Goal: Transaction & Acquisition: Purchase product/service

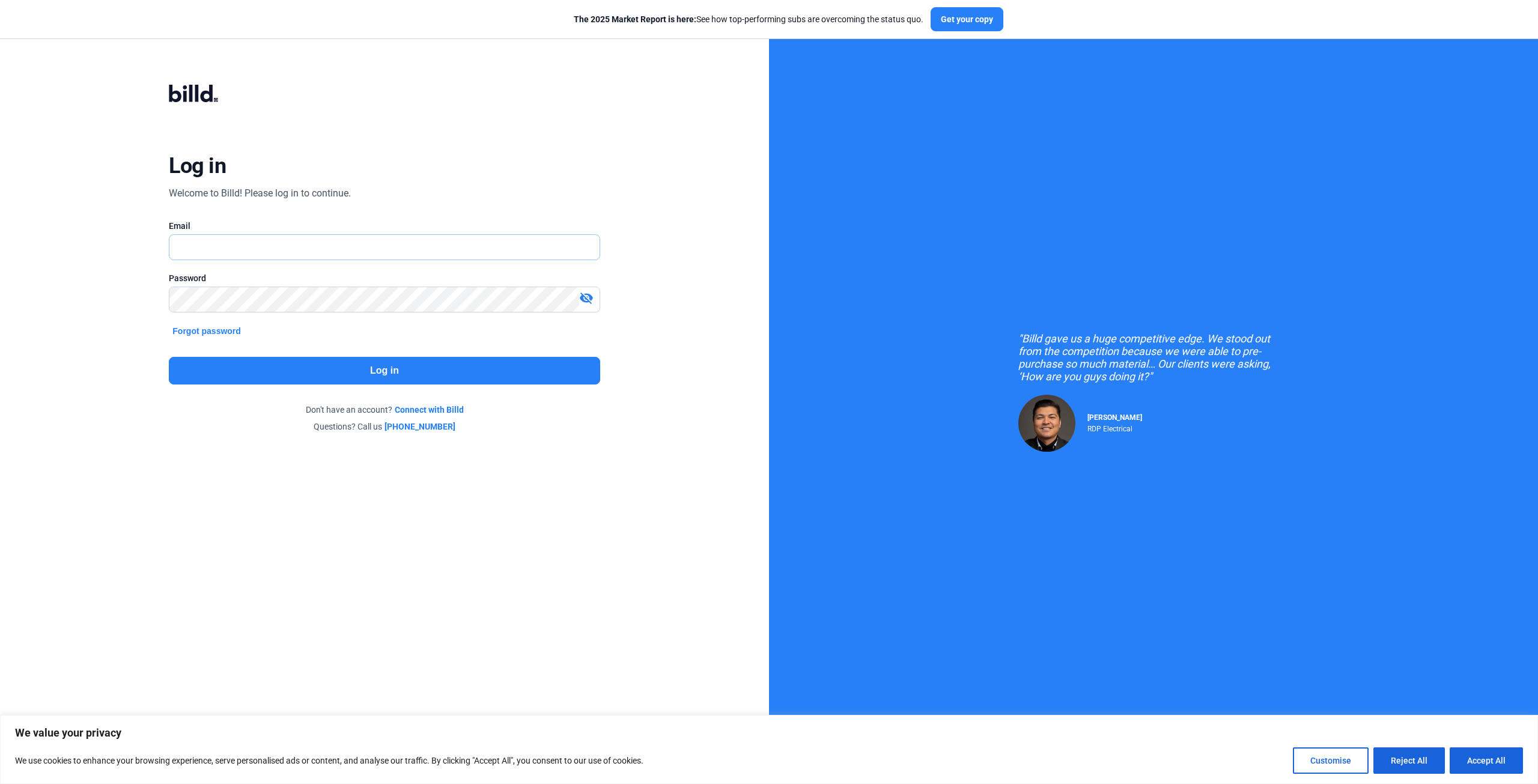
click at [265, 251] on input "text" at bounding box center [378, 247] width 416 height 24
type input "[EMAIL_ADDRESS][DOMAIN_NAME]"
click at [400, 377] on button "Log in" at bounding box center [384, 371] width 431 height 28
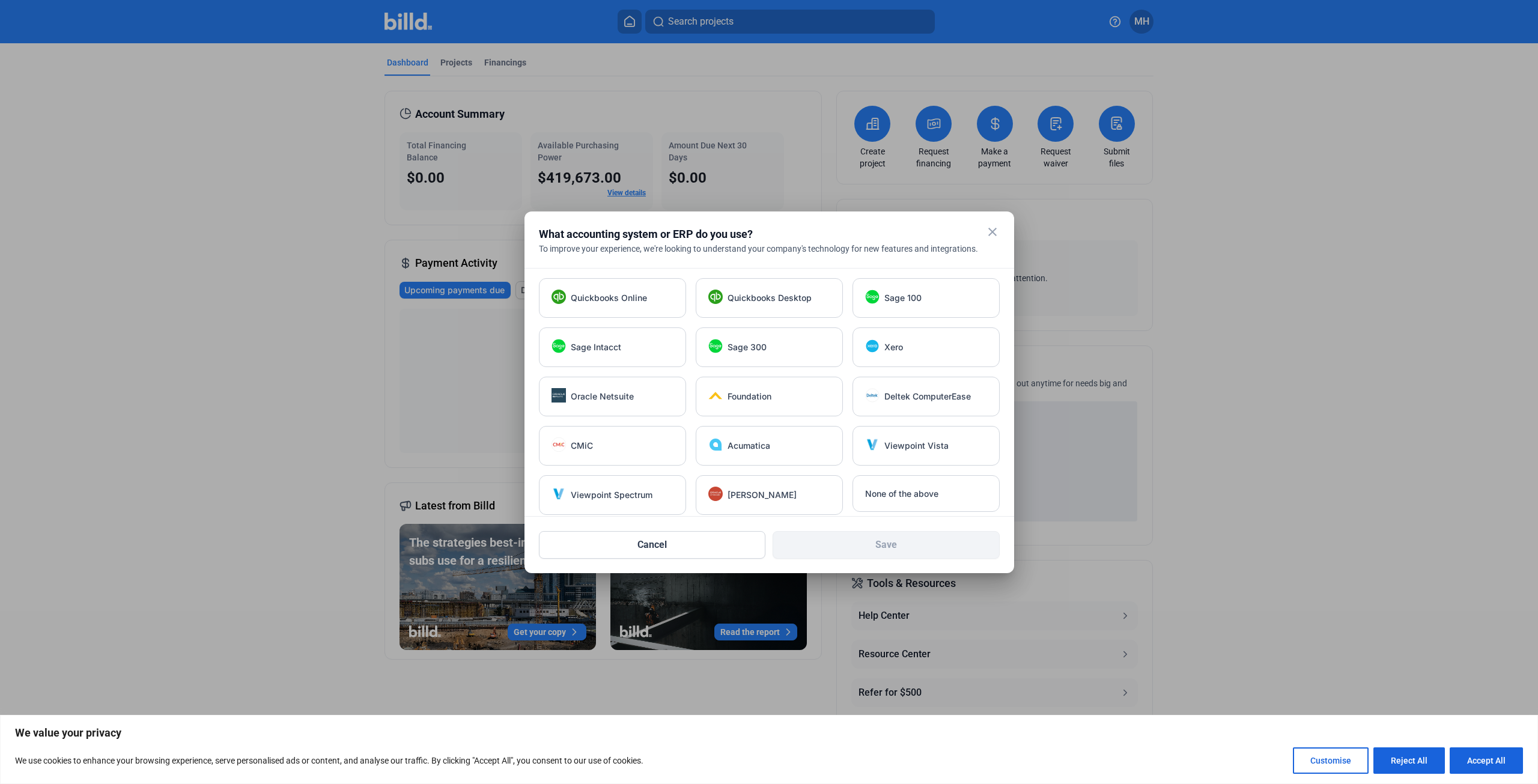
click at [994, 230] on mat-icon "close" at bounding box center [992, 231] width 15 height 15
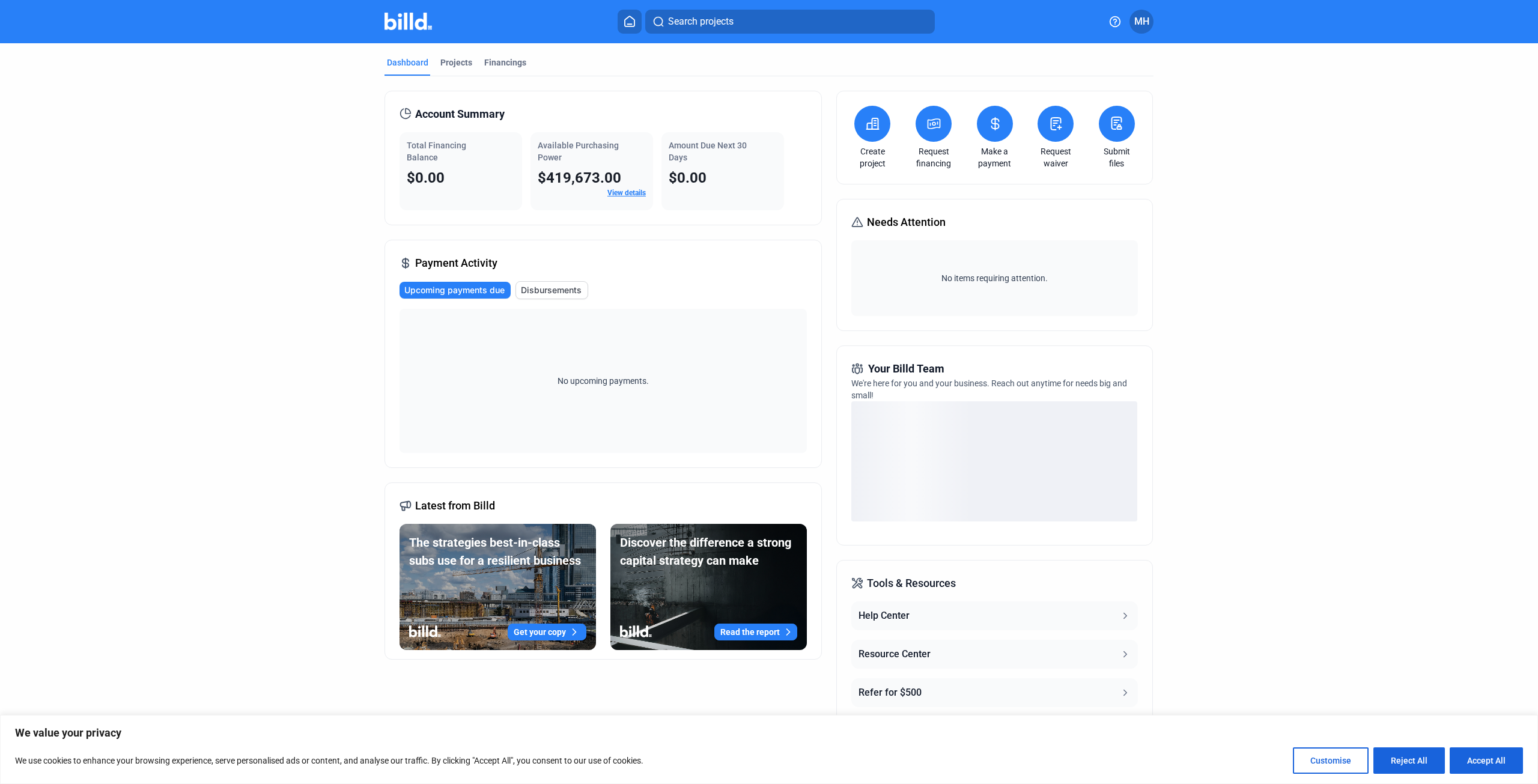
click at [937, 123] on icon at bounding box center [934, 124] width 12 height 10
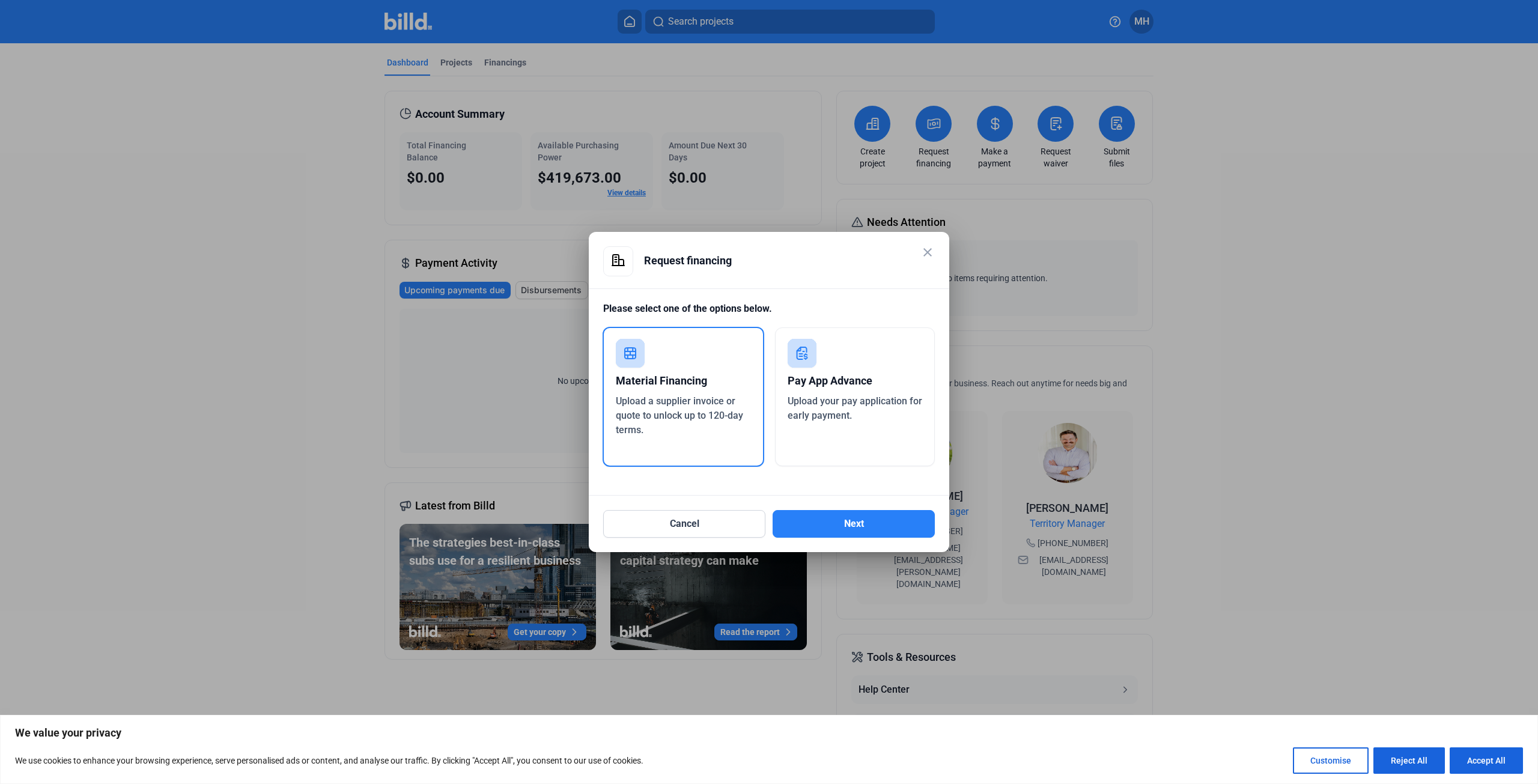
click at [845, 394] on div "Upload your pay application for early payment." at bounding box center [855, 408] width 135 height 29
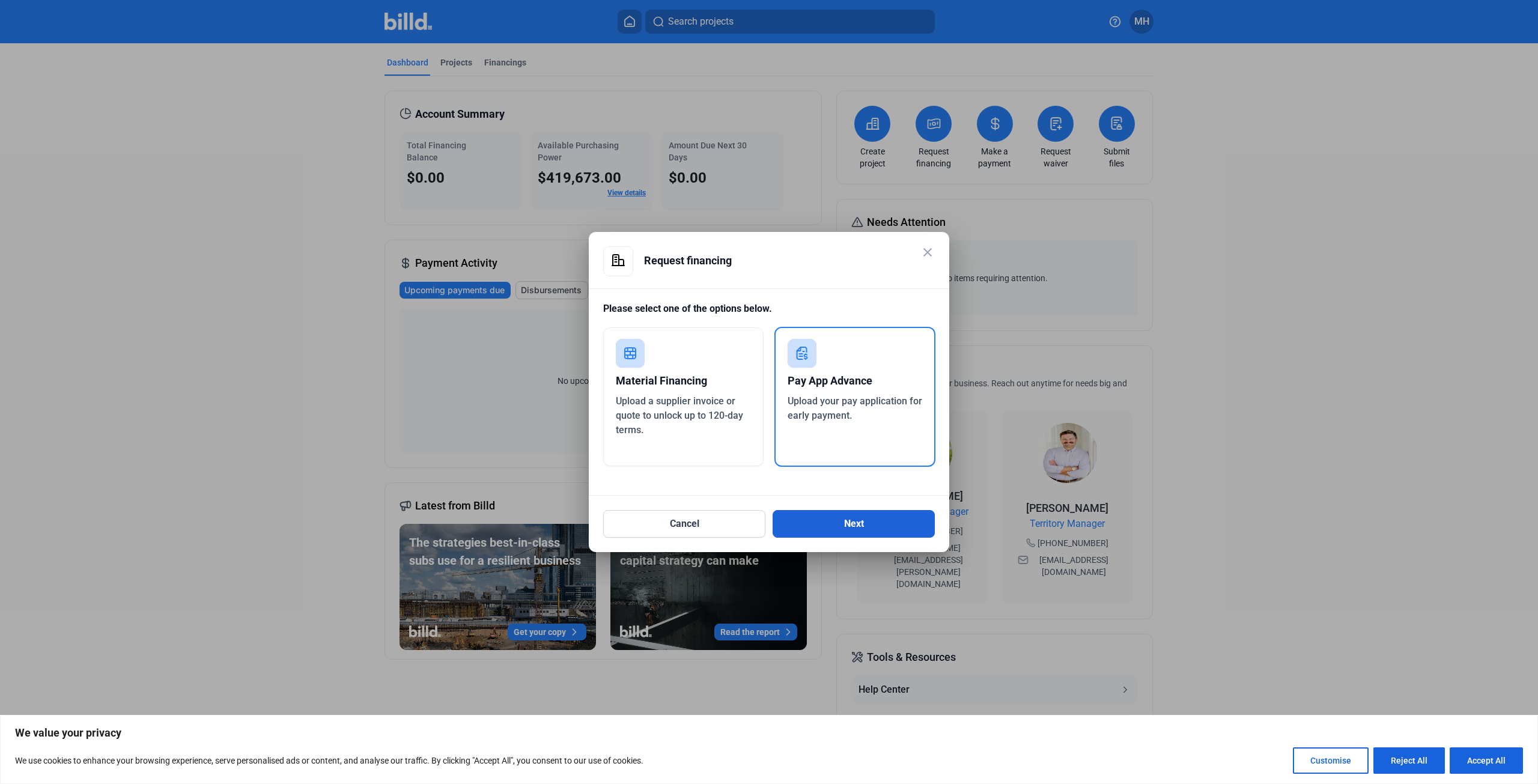
click at [848, 524] on button "Next" at bounding box center [853, 524] width 162 height 28
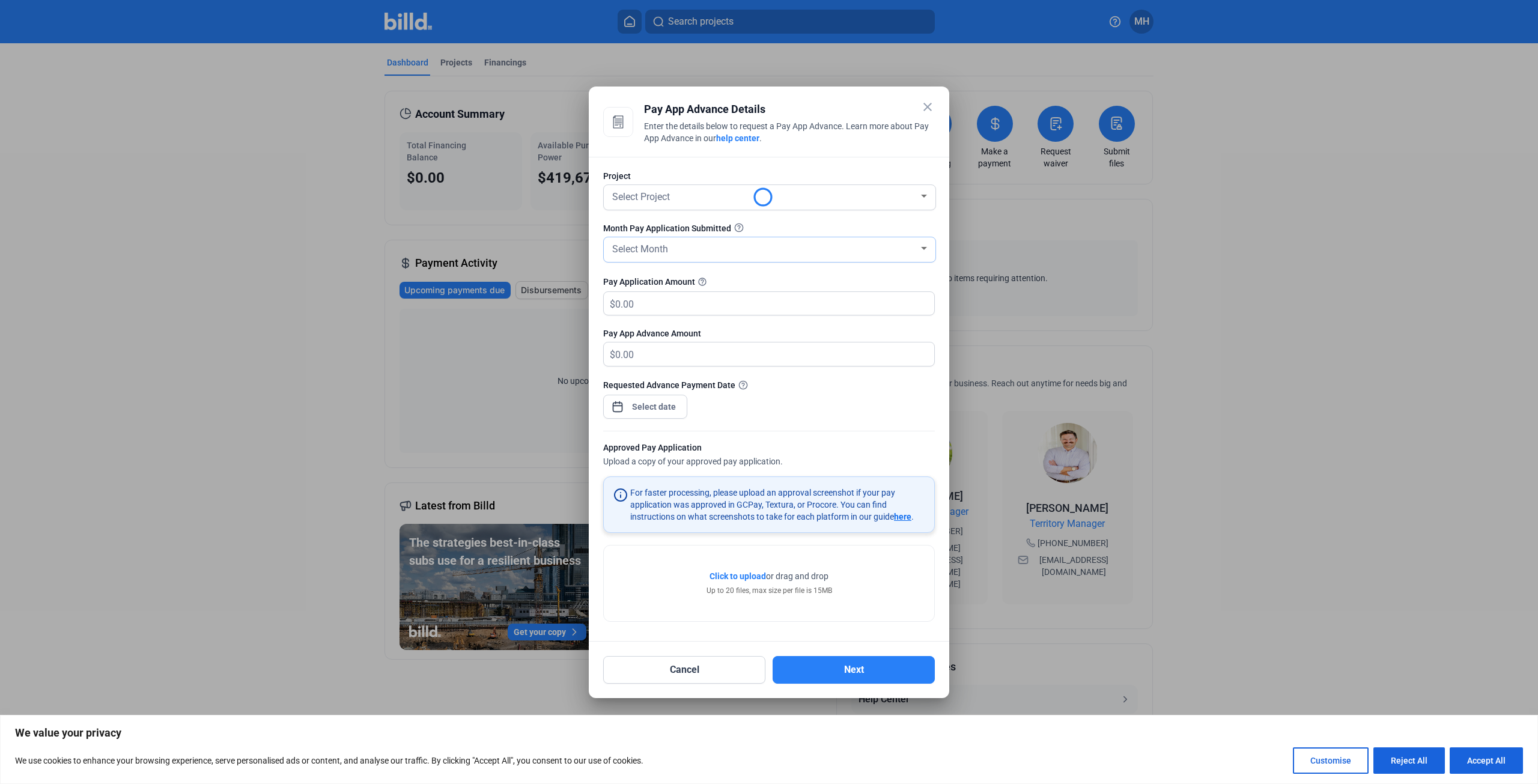
click at [641, 254] on span "Select Month" at bounding box center [640, 248] width 56 height 11
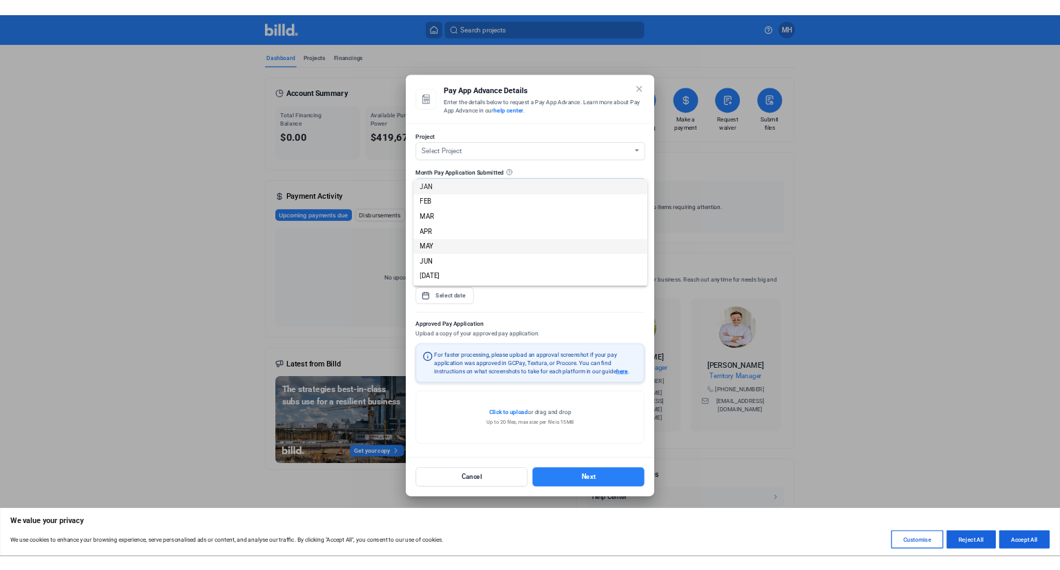
scroll to position [69, 0]
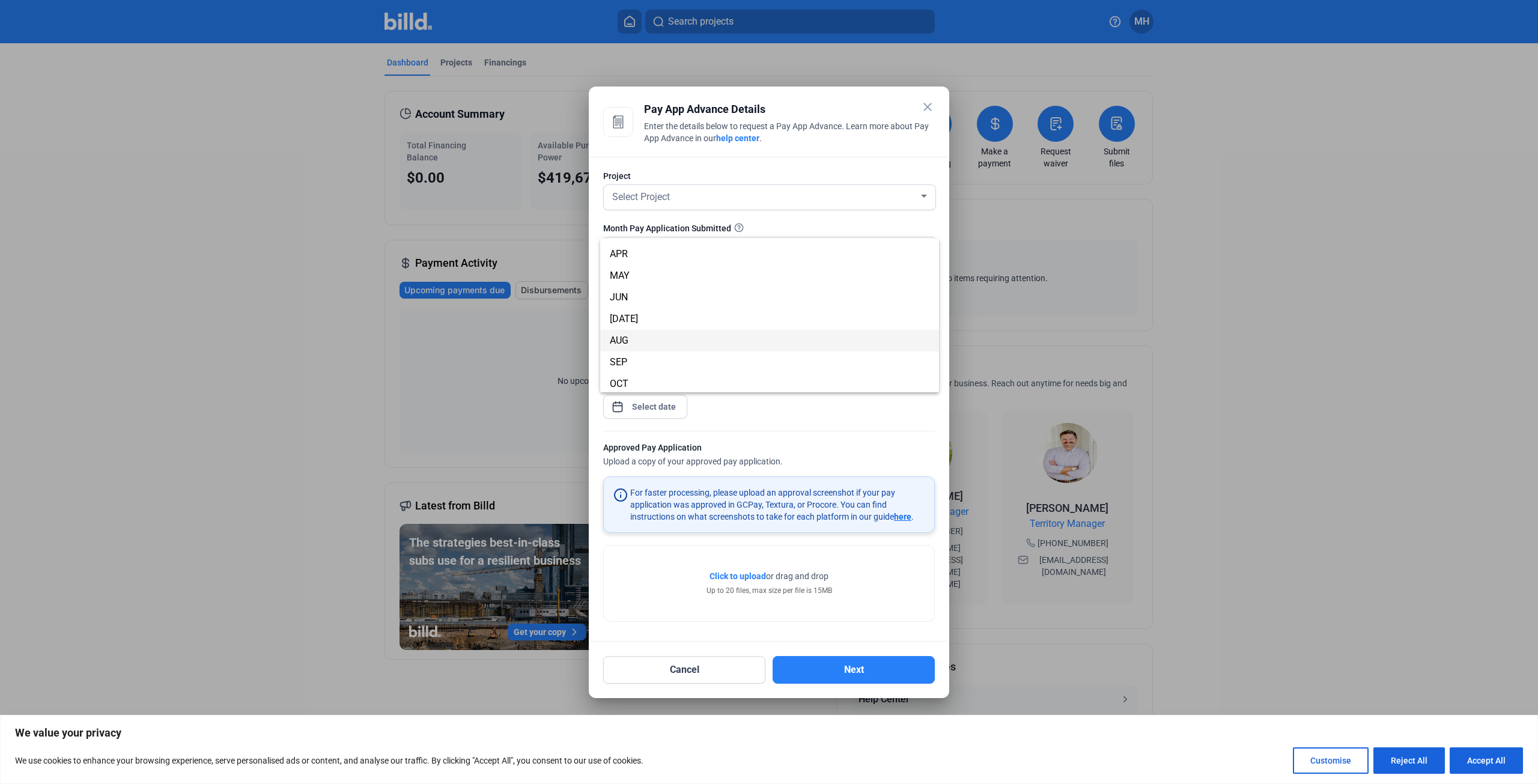
click at [639, 345] on span "AUG" at bounding box center [769, 340] width 319 height 22
click at [635, 201] on span "Select Project" at bounding box center [641, 196] width 57 height 11
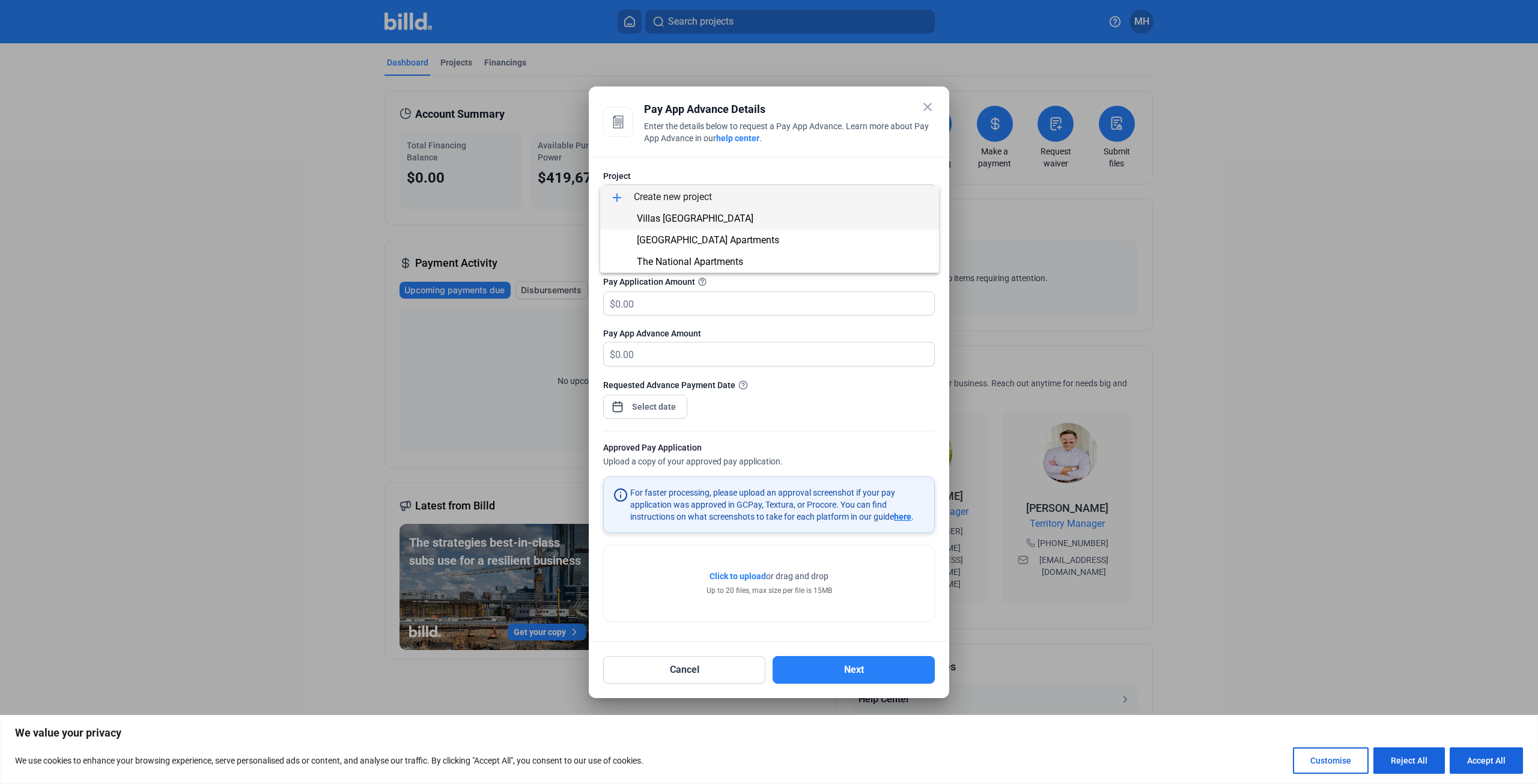
click at [647, 218] on span "Villas [GEOGRAPHIC_DATA]" at bounding box center [695, 218] width 117 height 11
click at [619, 303] on input "text" at bounding box center [768, 303] width 306 height 23
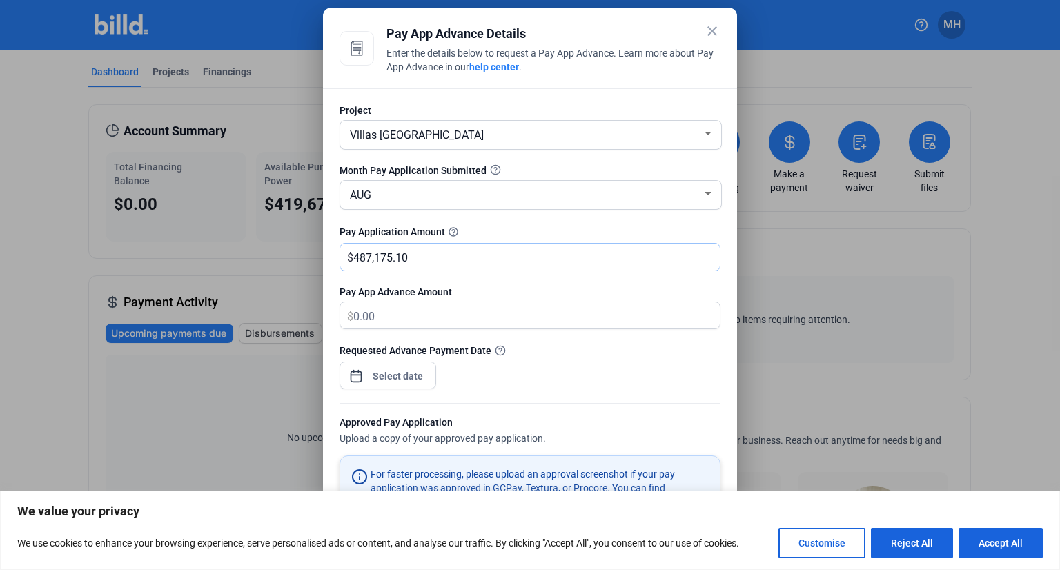
type input "487,175.10"
click at [446, 136] on span "Villas [GEOGRAPHIC_DATA]" at bounding box center [417, 134] width 134 height 13
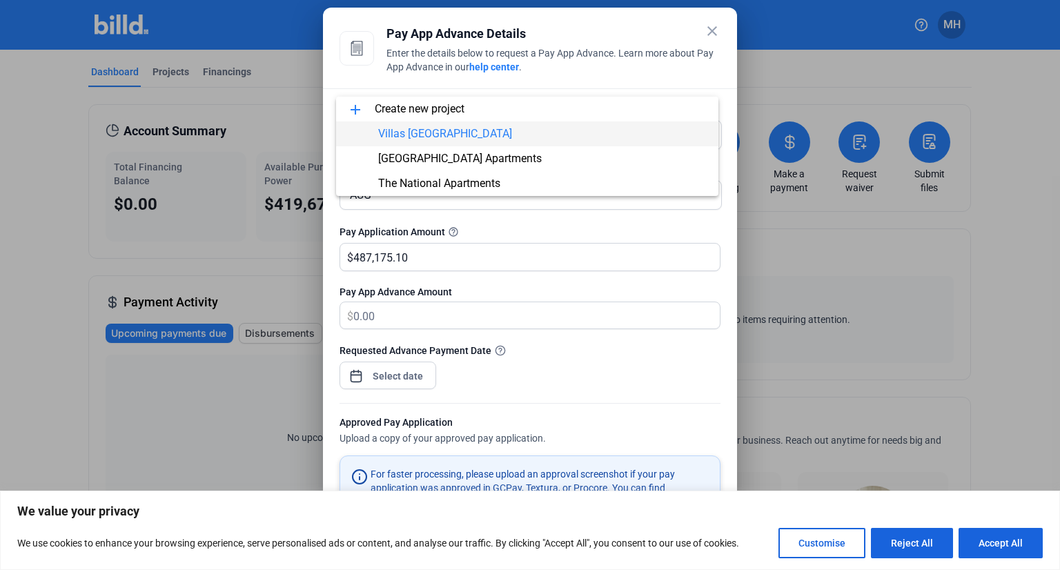
click at [1001, 544] on button "Accept All" at bounding box center [1001, 543] width 84 height 30
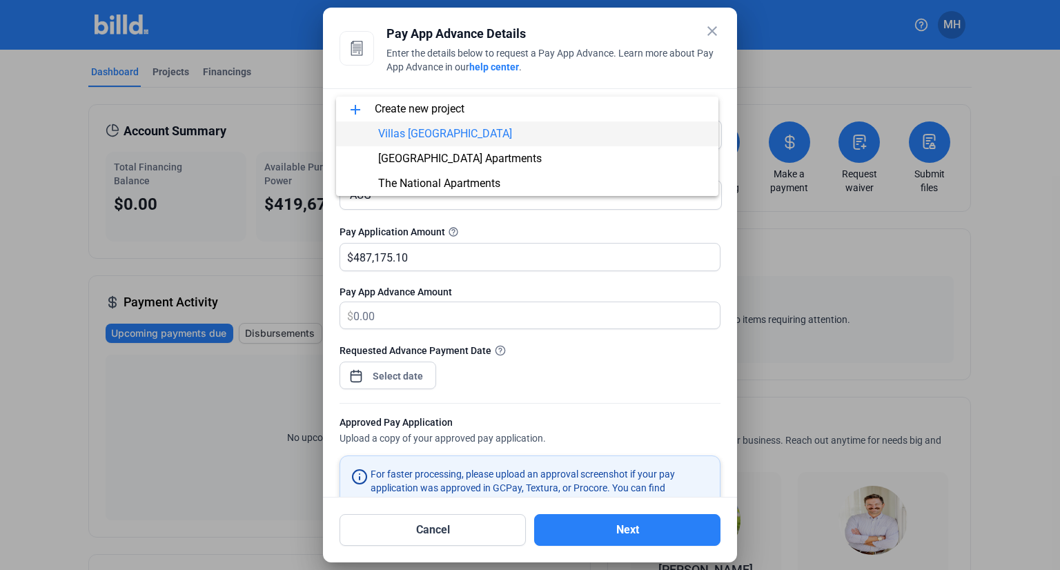
scroll to position [0, 0]
click at [384, 313] on div at bounding box center [530, 285] width 1060 height 570
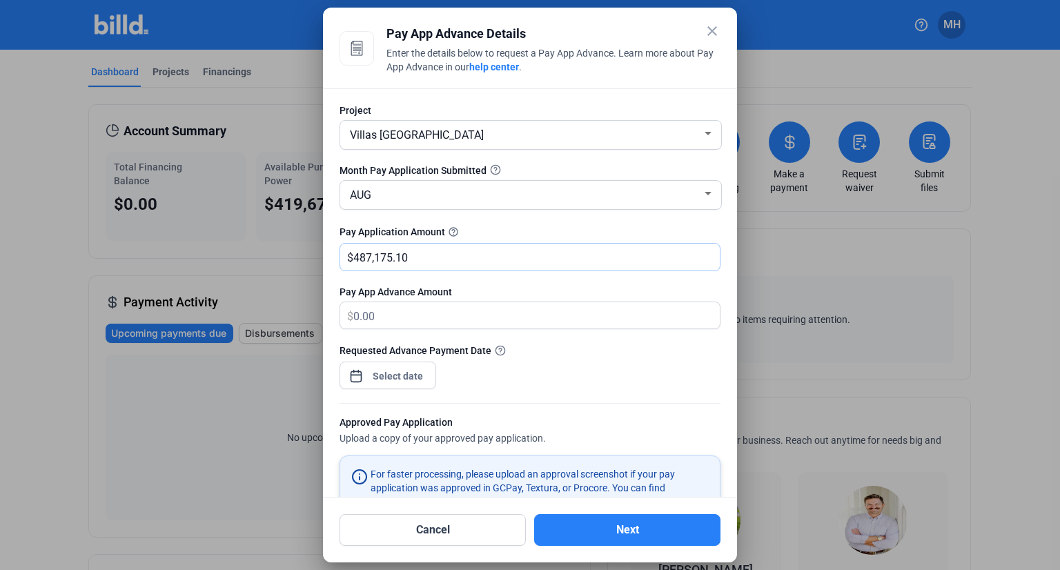
click at [419, 249] on input "487,175.10" at bounding box center [528, 257] width 351 height 27
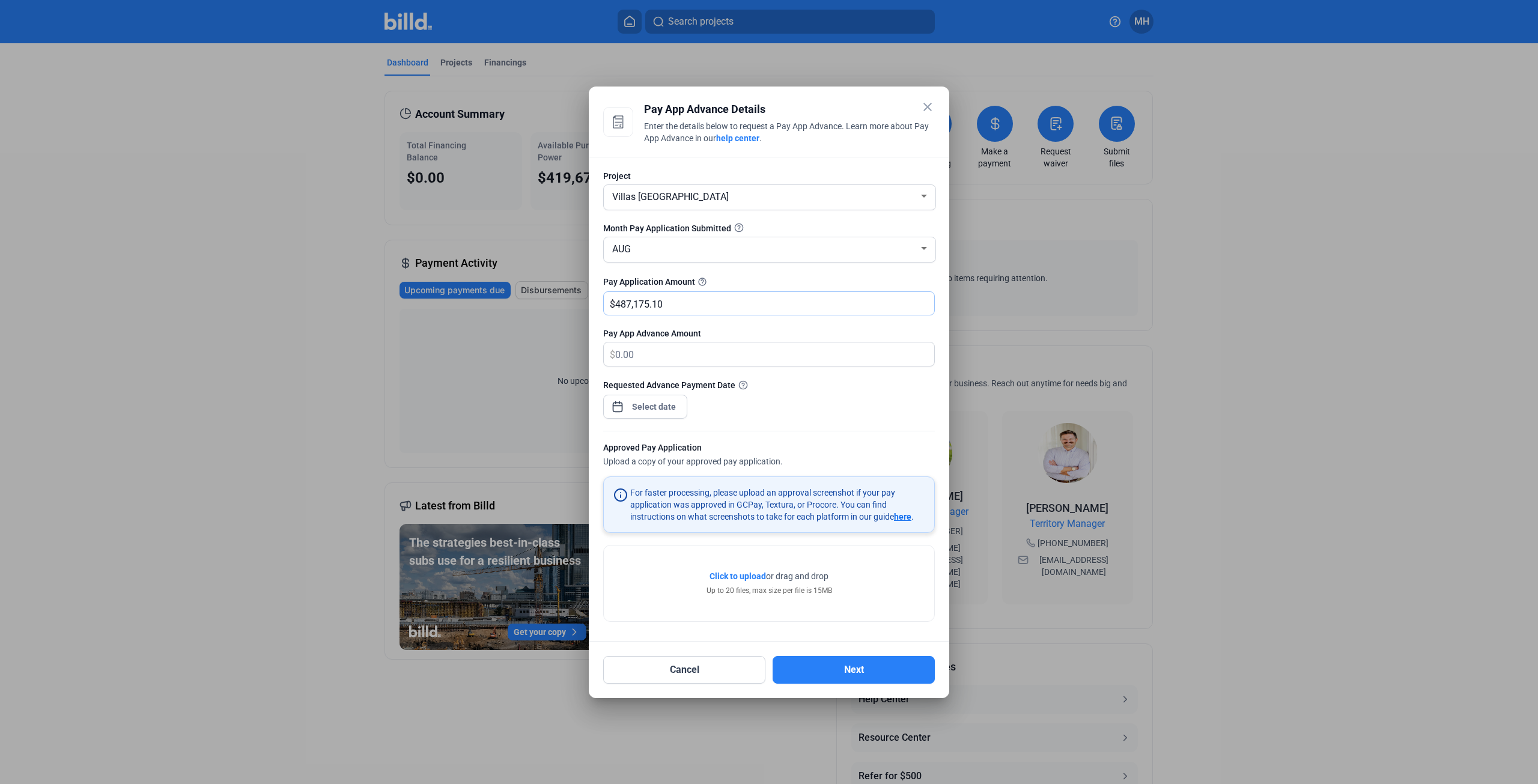
drag, startPoint x: 667, startPoint y: 308, endPoint x: 495, endPoint y: 301, distance: 172.1
click at [495, 301] on div "close Pay App Advance Details Enter the details below to request a Pay App Adva…" at bounding box center [769, 392] width 1538 height 784
click at [652, 661] on button "Cancel" at bounding box center [684, 670] width 162 height 28
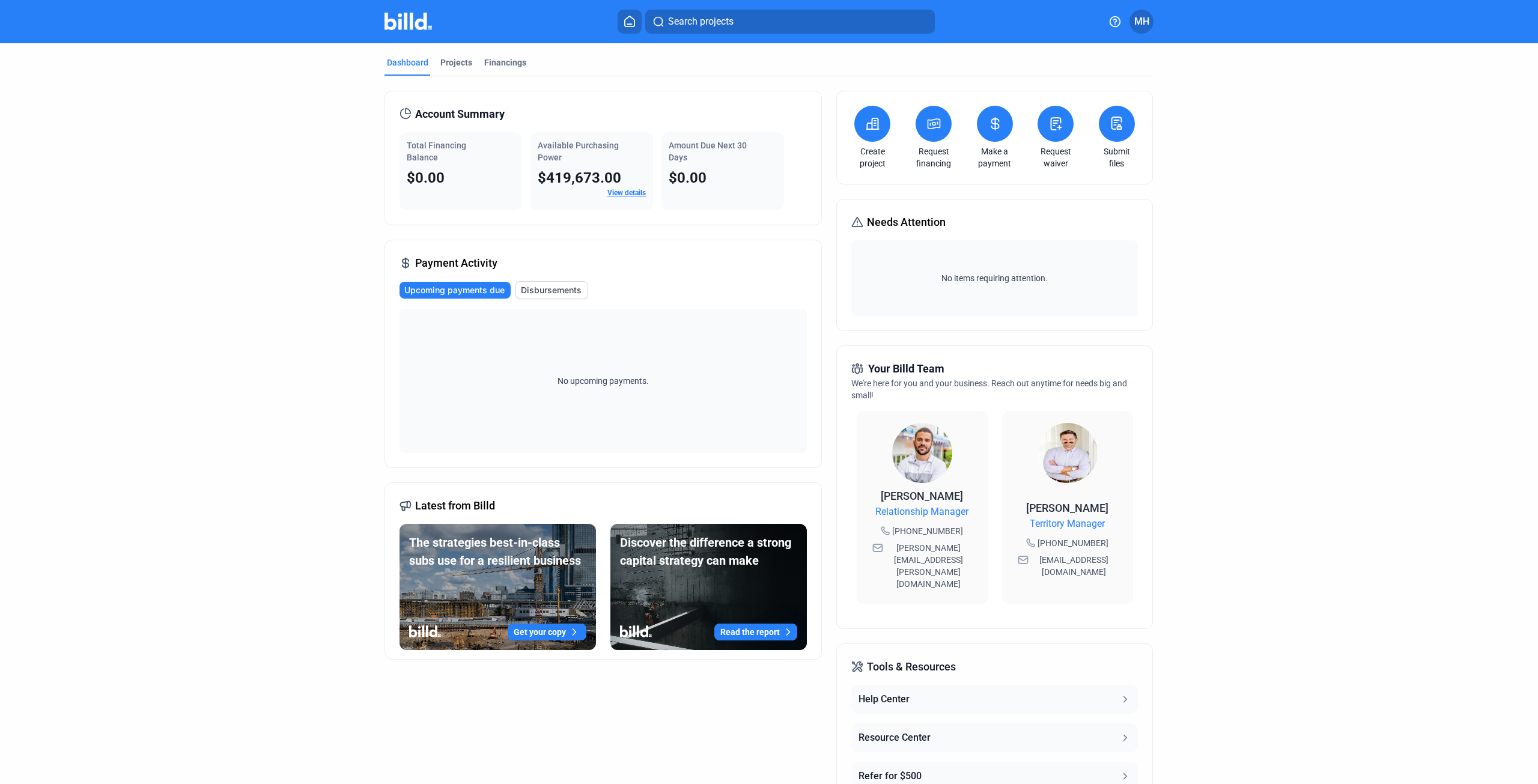
click at [928, 157] on link "Request financing" at bounding box center [933, 157] width 42 height 24
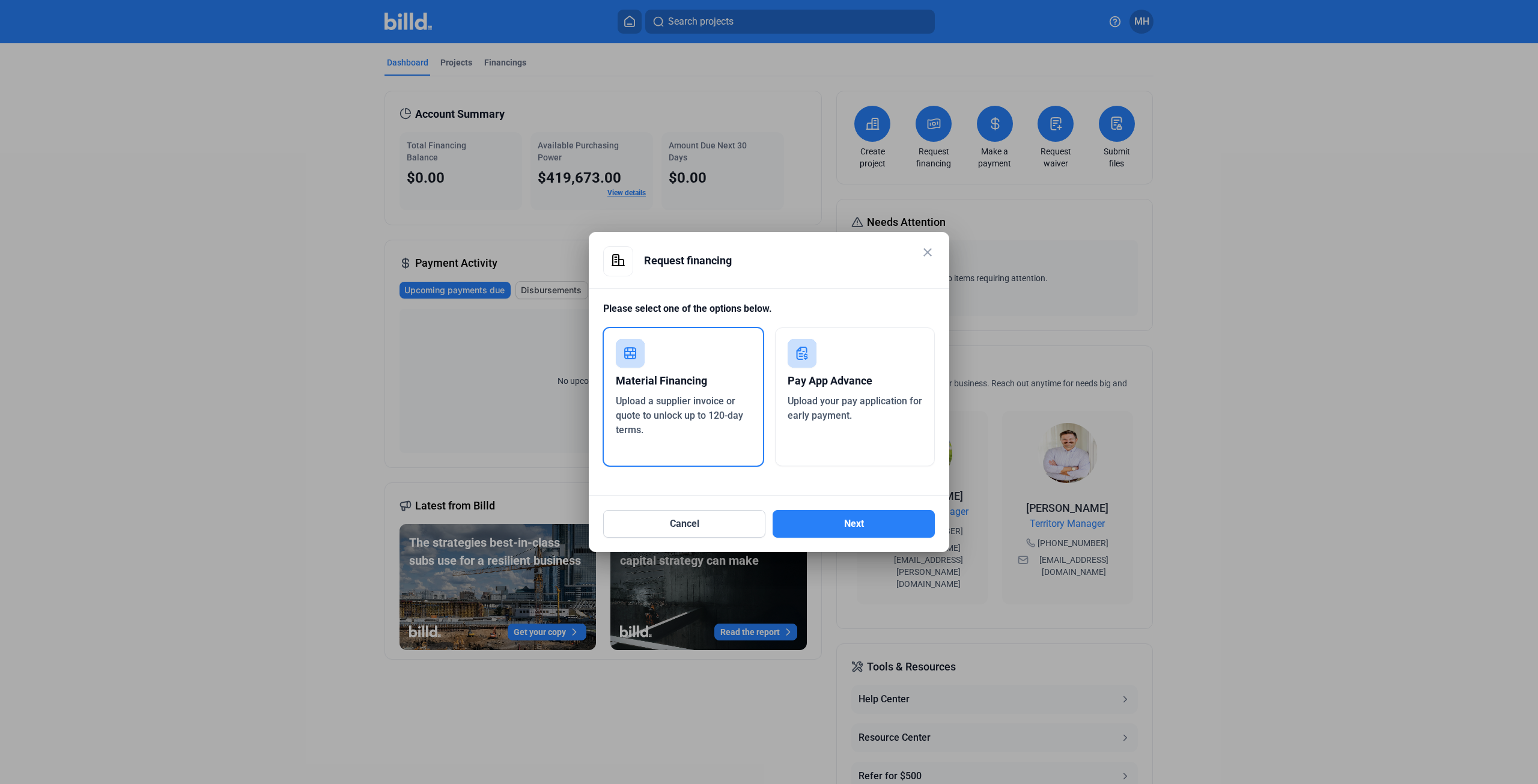
click at [821, 381] on div "Pay App Advance" at bounding box center [855, 380] width 135 height 26
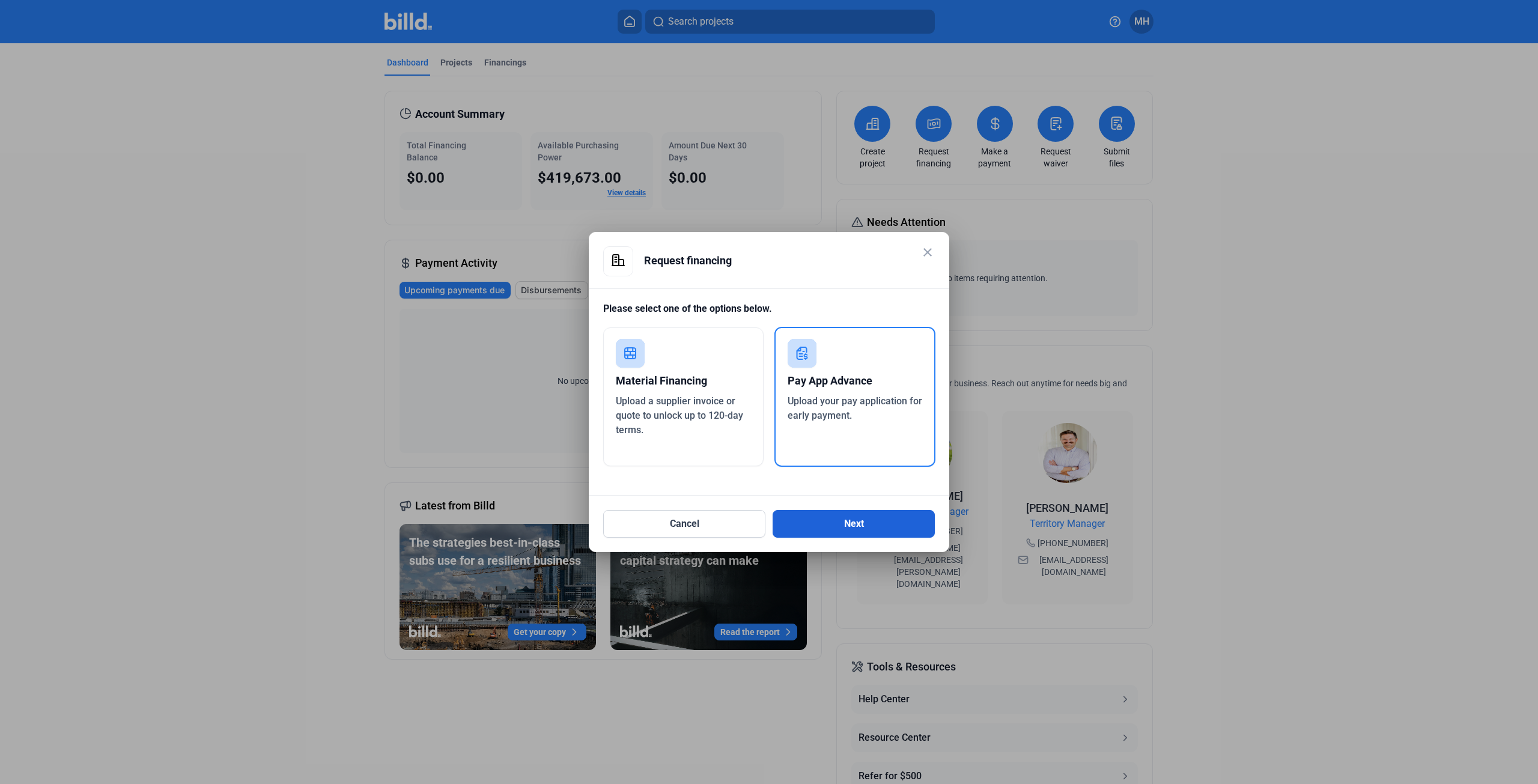
click at [847, 528] on button "Next" at bounding box center [853, 524] width 162 height 28
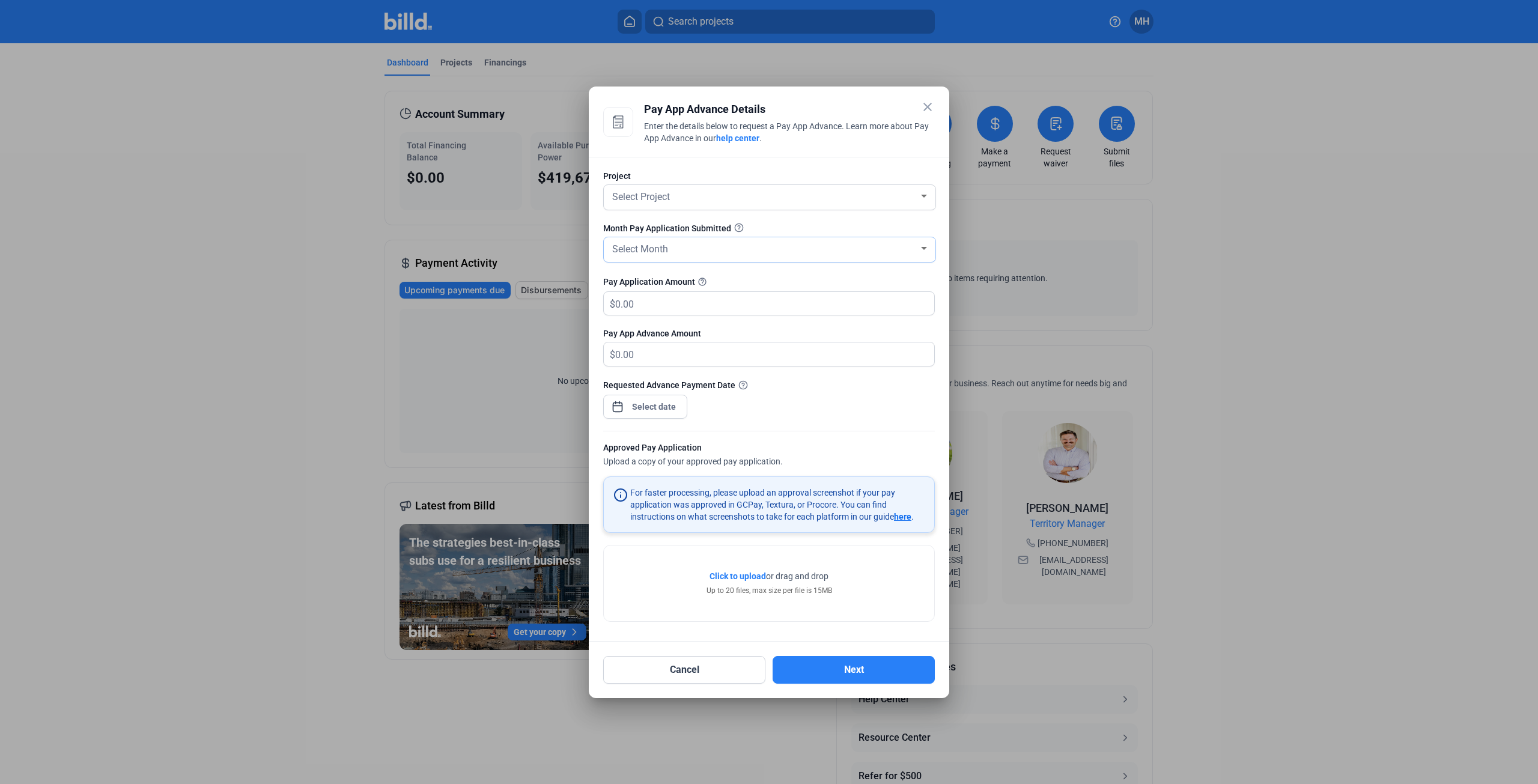
click at [642, 248] on span "Select Month" at bounding box center [640, 248] width 56 height 11
click at [639, 345] on span "AUG" at bounding box center [769, 340] width 319 height 22
click at [635, 307] on input "text" at bounding box center [775, 303] width 319 height 23
type input "487,175.10"
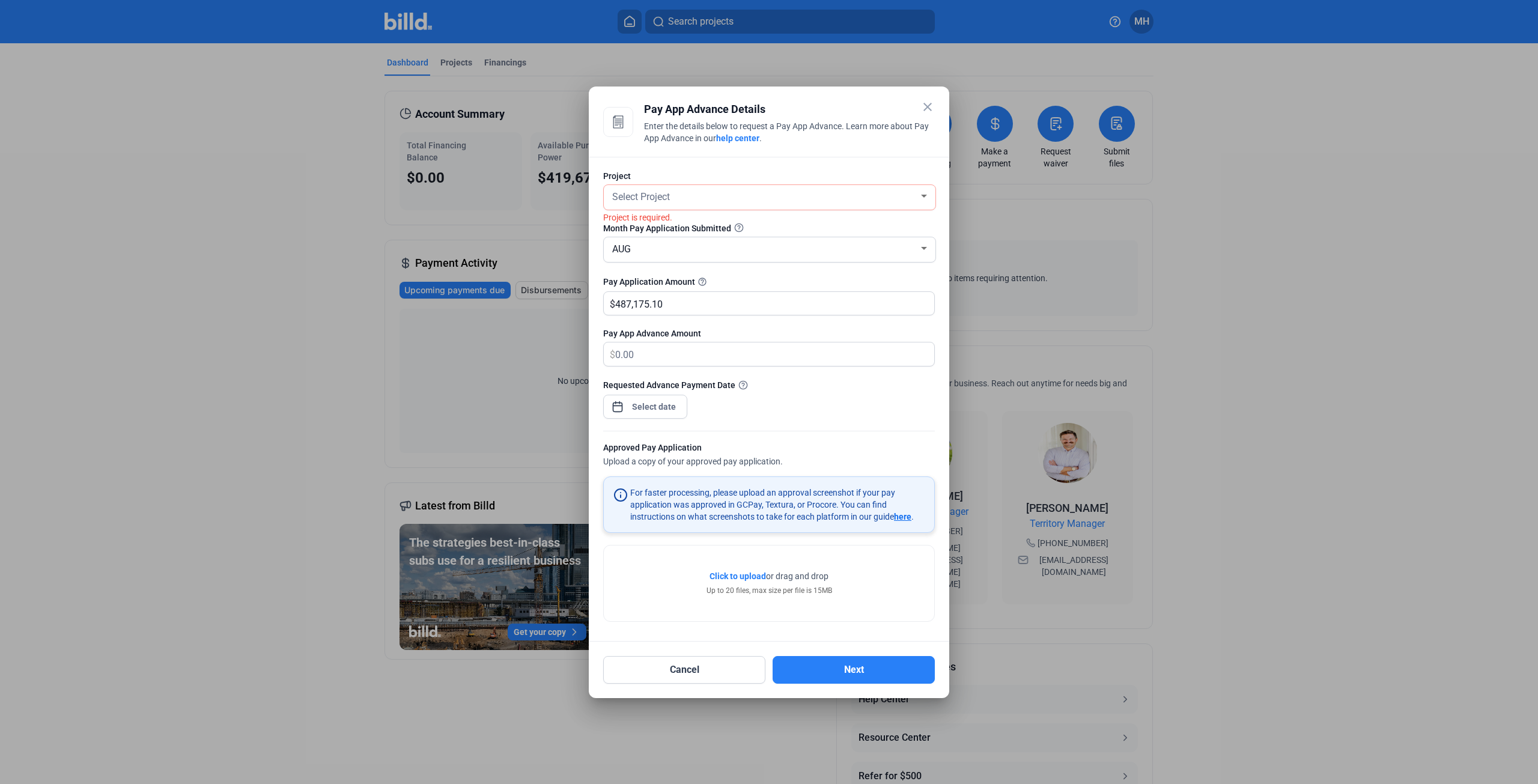
click at [632, 210] on div "Select Project" at bounding box center [769, 198] width 319 height 24
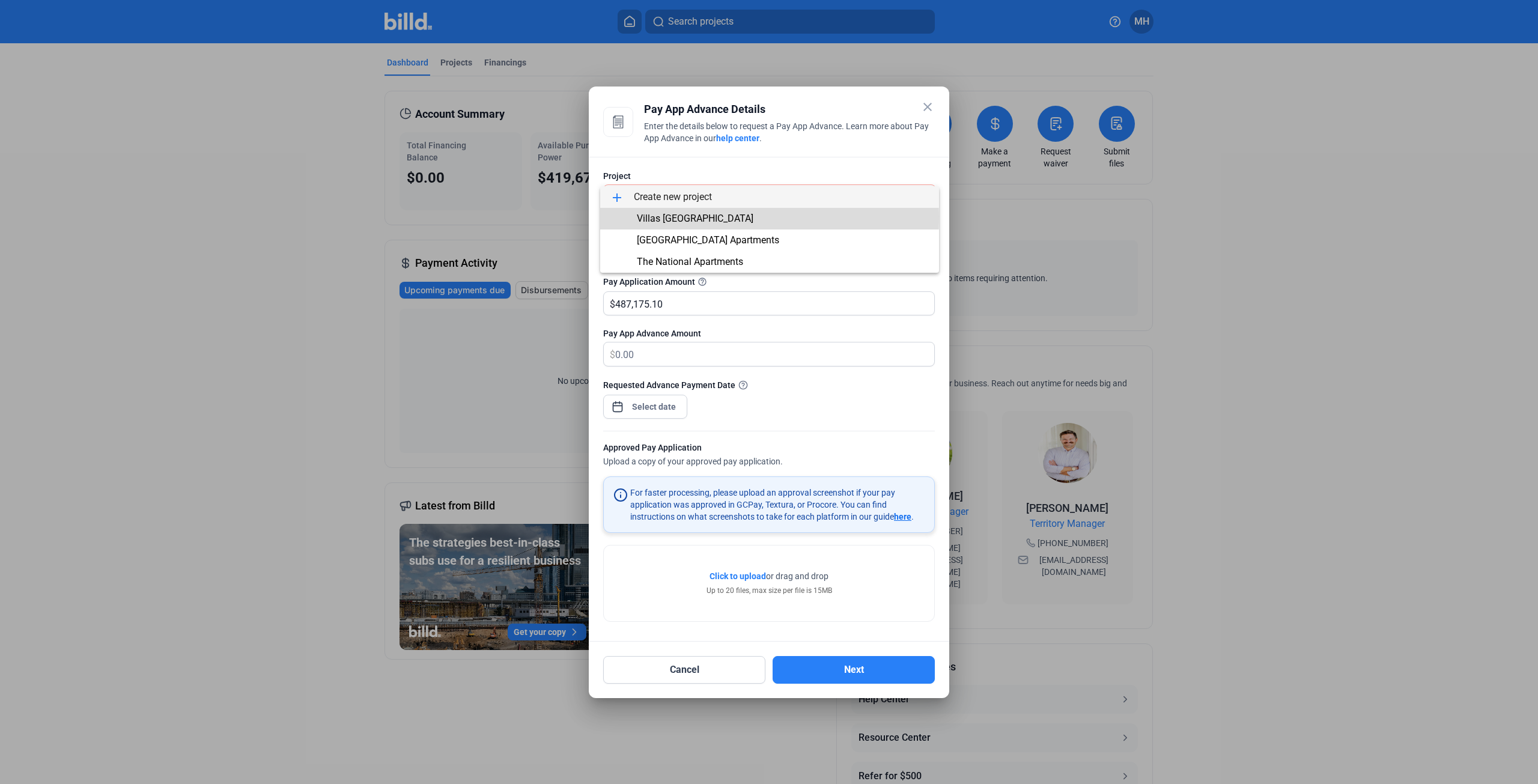
click at [656, 217] on span "Villas [GEOGRAPHIC_DATA]" at bounding box center [695, 218] width 117 height 11
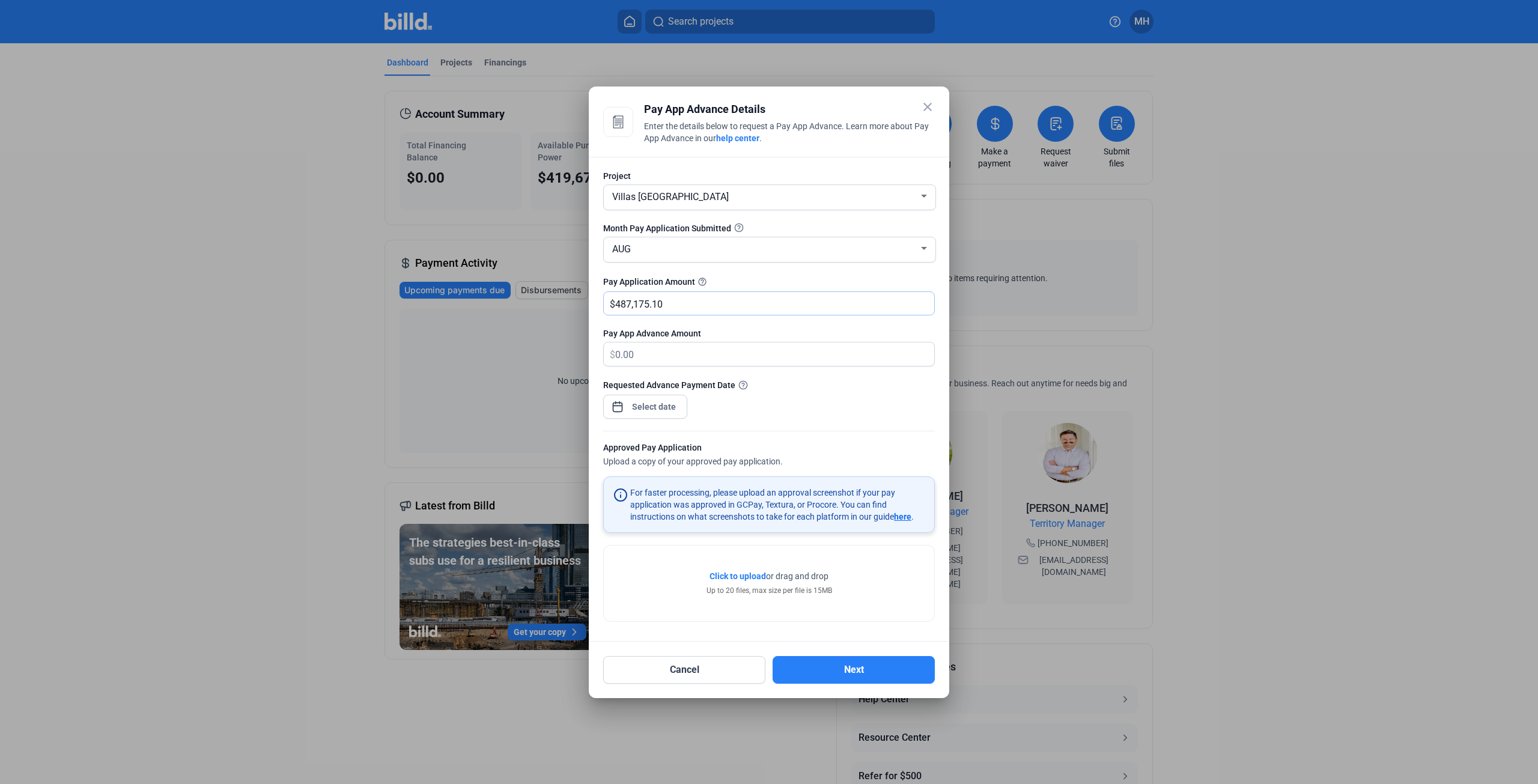
click at [694, 305] on input "487,175.10" at bounding box center [768, 303] width 306 height 23
click at [856, 673] on button "Next" at bounding box center [853, 670] width 162 height 28
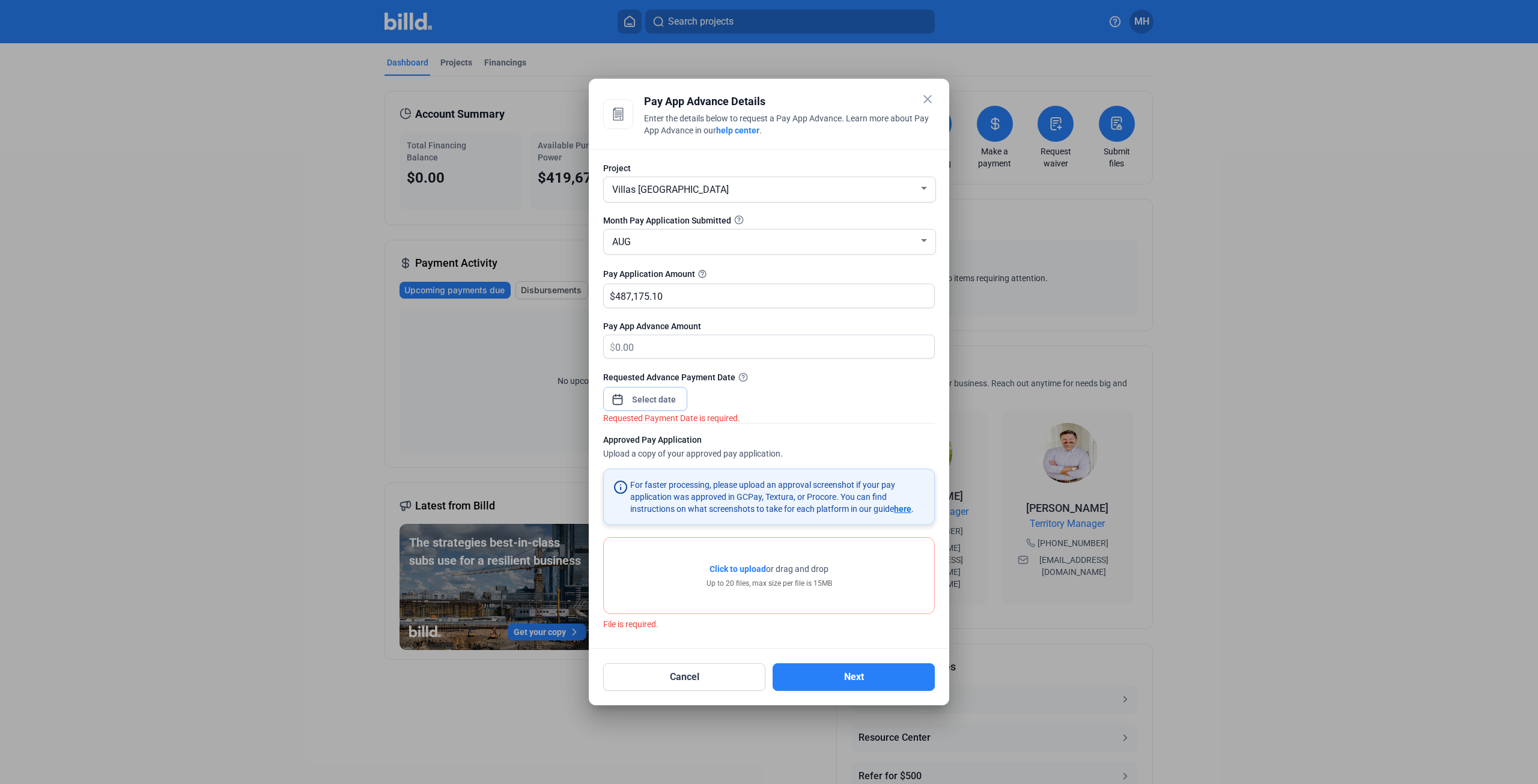
click at [650, 399] on div "close Pay App Advance Details Enter the details below to request a Pay App Adva…" at bounding box center [769, 392] width 1538 height 784
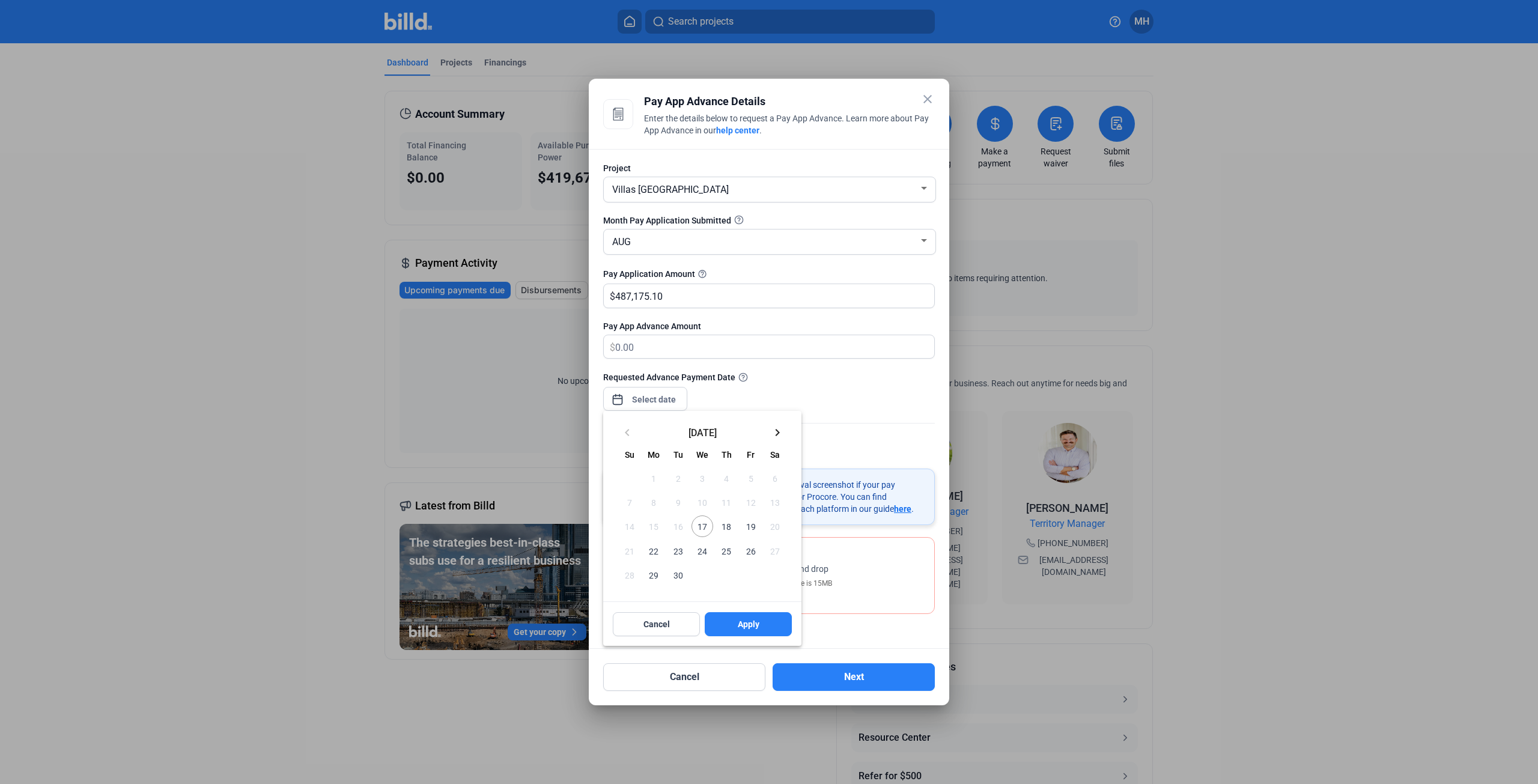
click at [749, 524] on span "19" at bounding box center [750, 526] width 22 height 22
click at [822, 359] on div at bounding box center [769, 392] width 1538 height 784
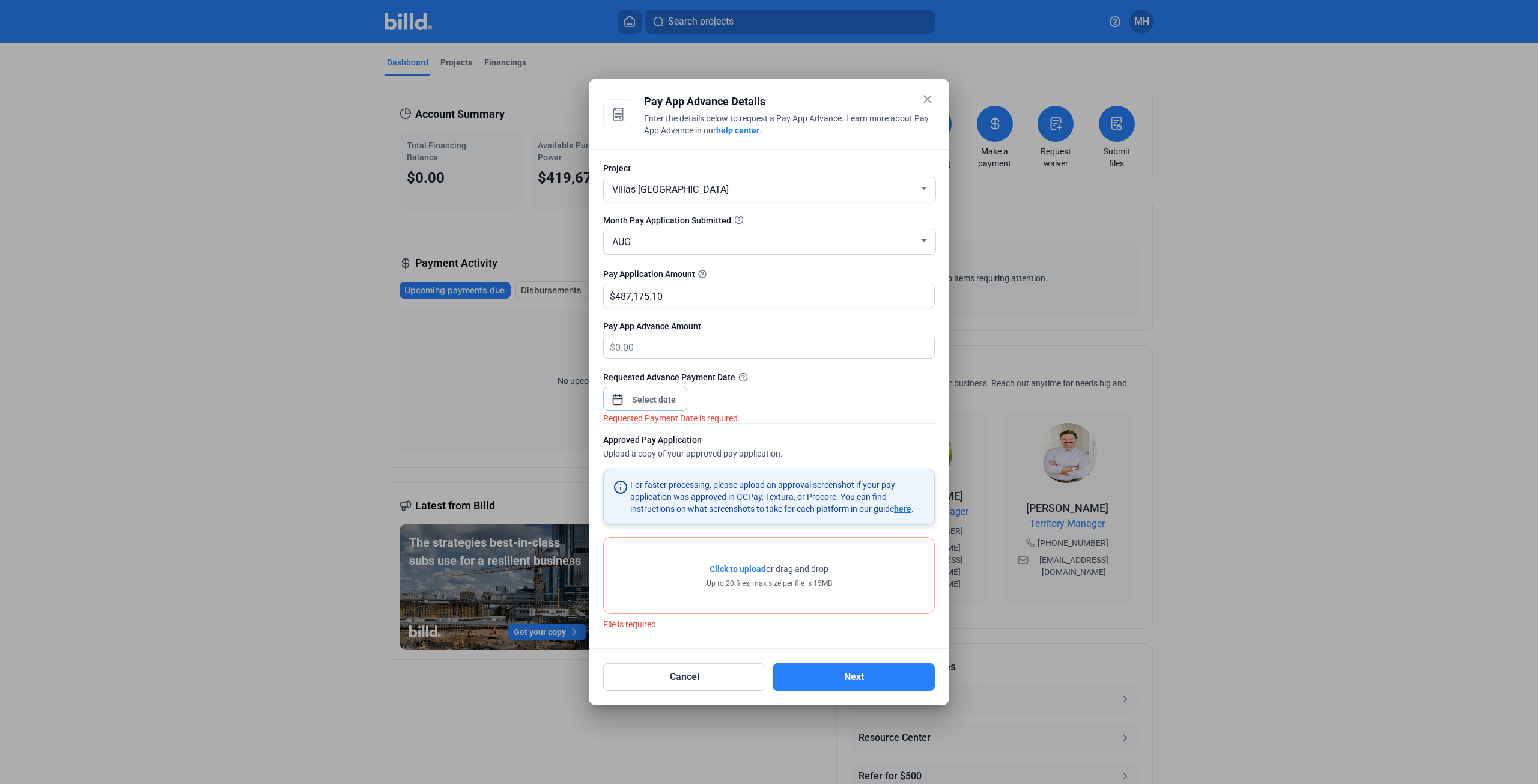
click at [672, 401] on input at bounding box center [654, 399] width 51 height 15
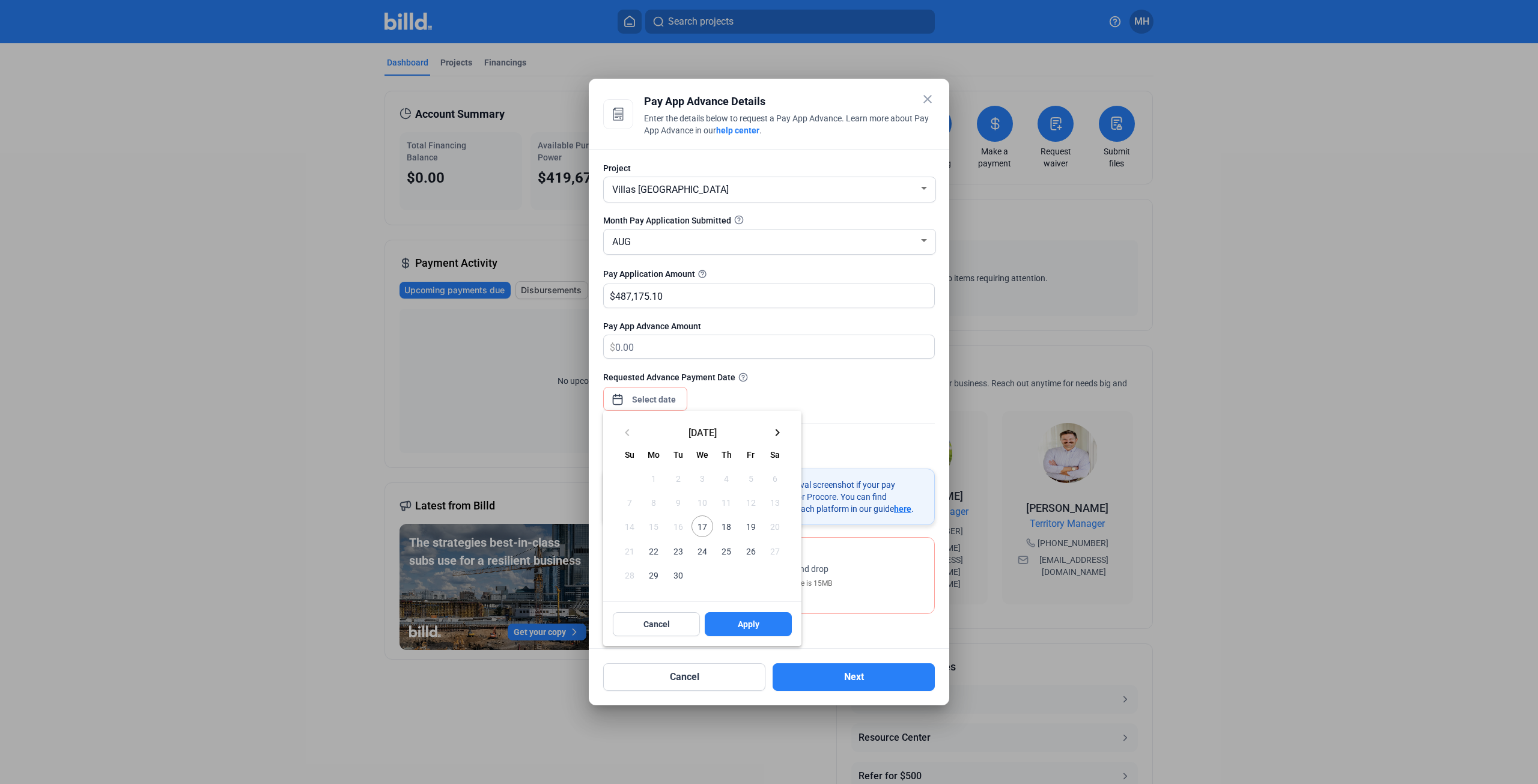
click at [749, 526] on span "19" at bounding box center [750, 526] width 22 height 22
click at [743, 619] on span "Apply" at bounding box center [748, 624] width 22 height 12
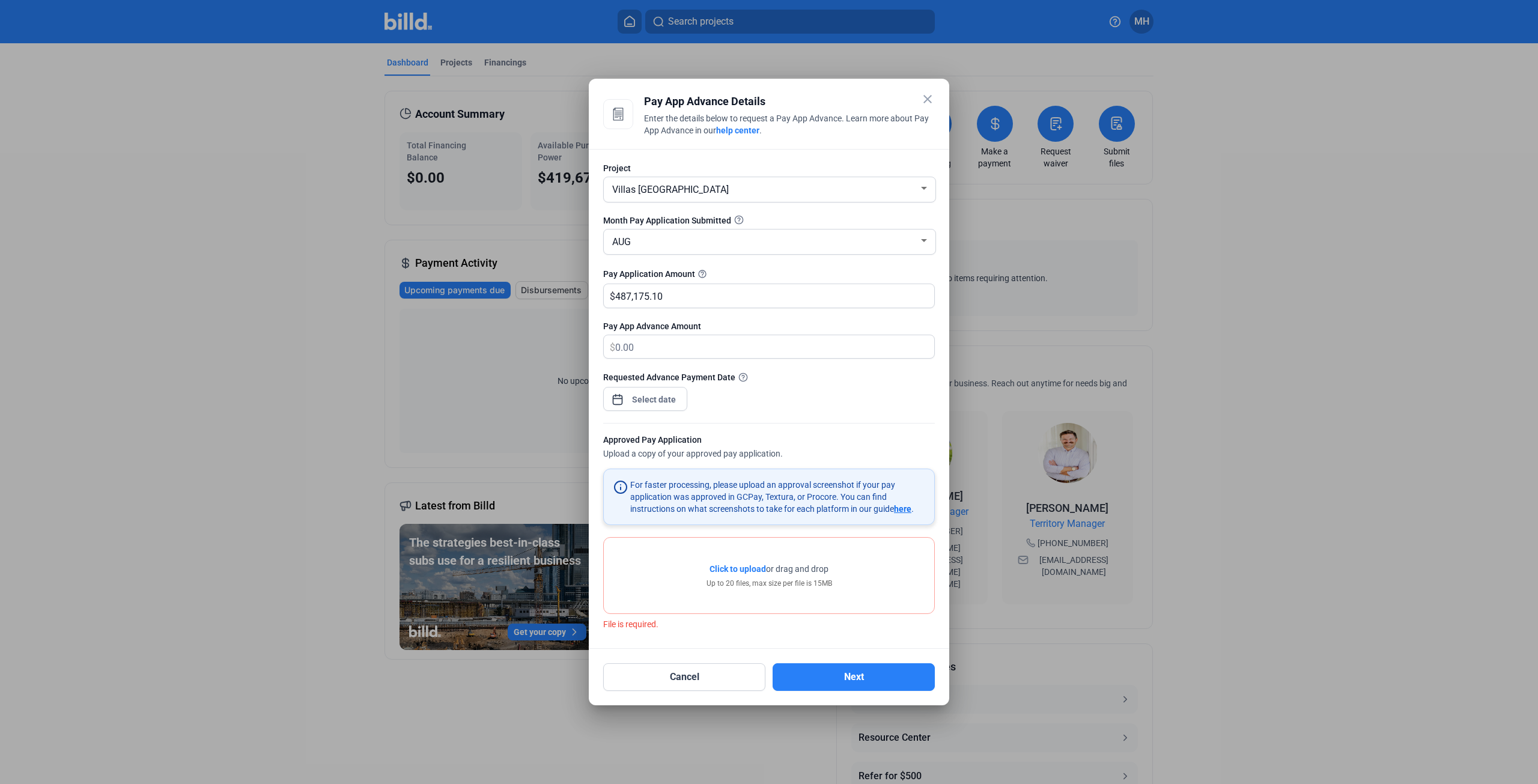
click at [743, 569] on span "Click to upload" at bounding box center [737, 568] width 57 height 10
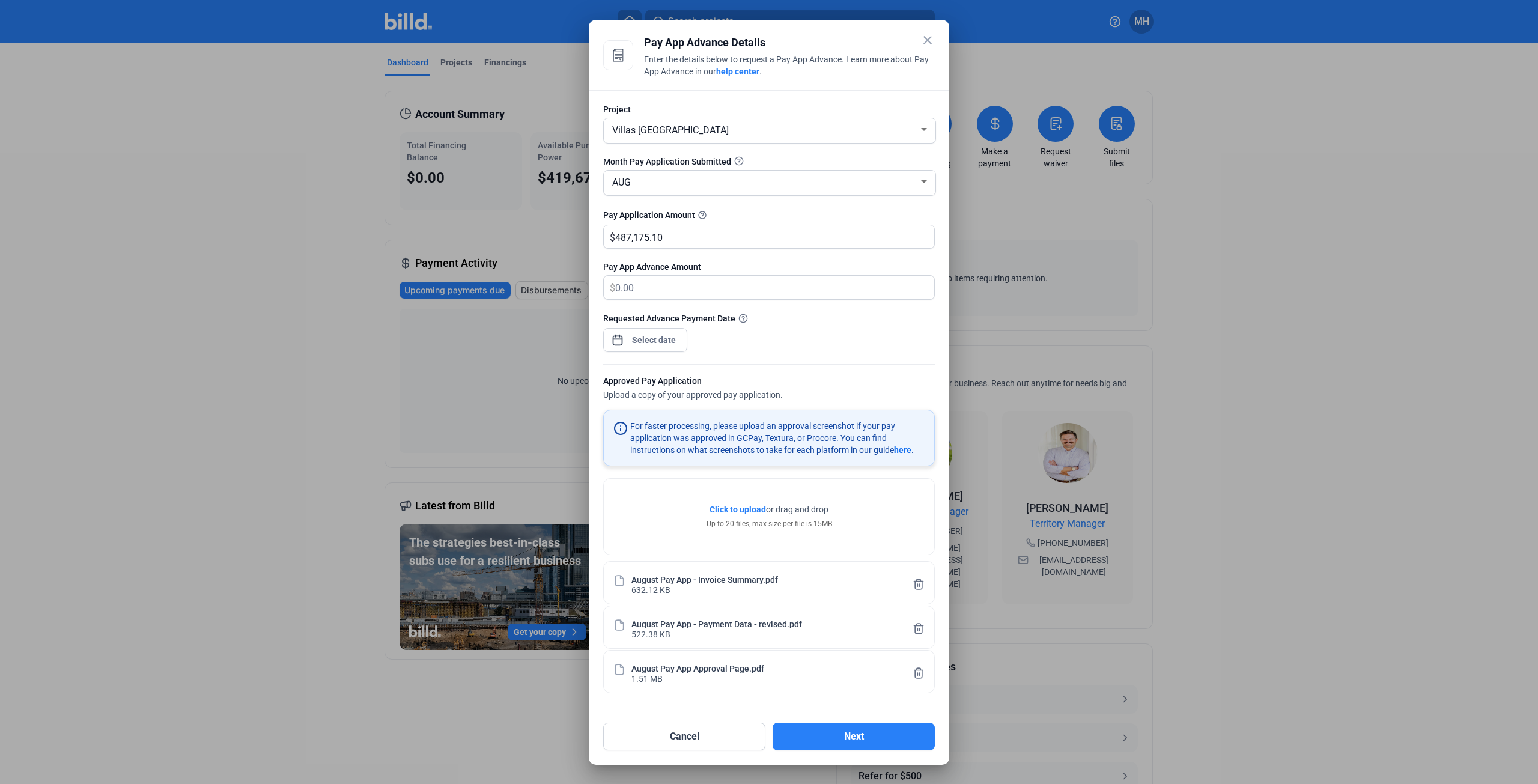
click at [584, 273] on div "close Pay App Advance Details Enter the details below to request a Pay App Adva…" at bounding box center [769, 392] width 1538 height 784
click at [845, 734] on button "Next" at bounding box center [853, 736] width 162 height 28
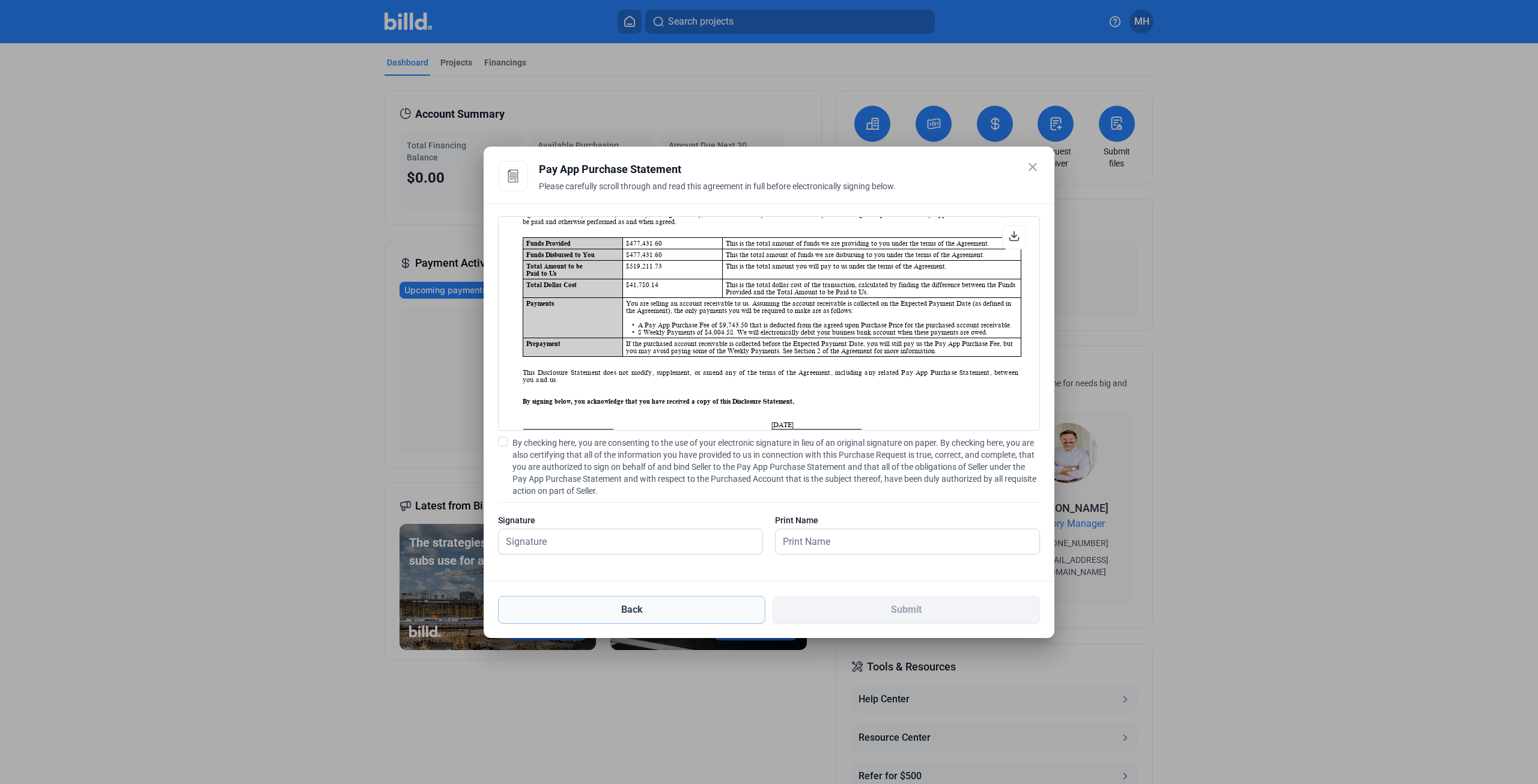
click at [641, 612] on button "Back" at bounding box center [631, 610] width 267 height 28
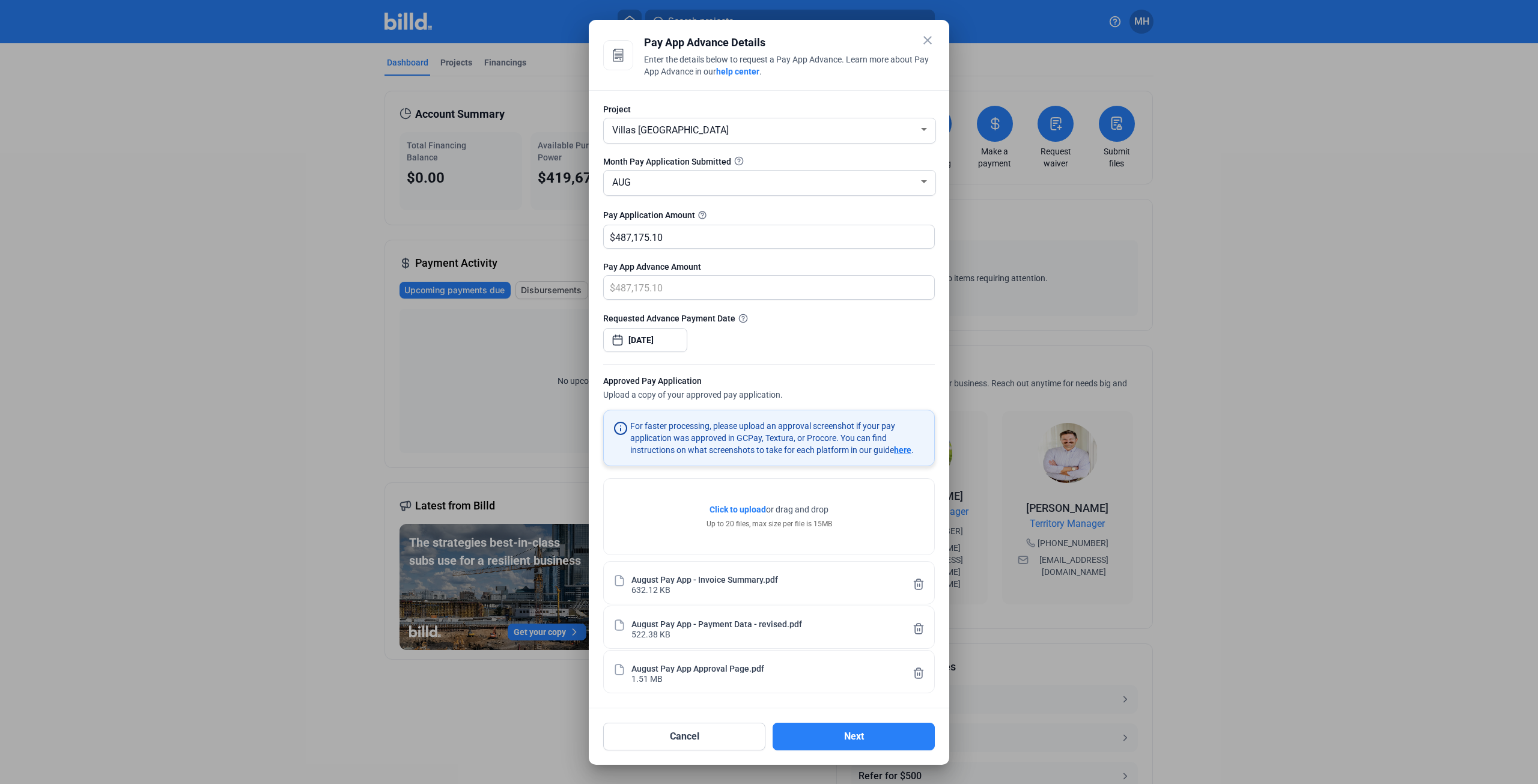
click at [923, 44] on mat-icon "close" at bounding box center [927, 40] width 15 height 15
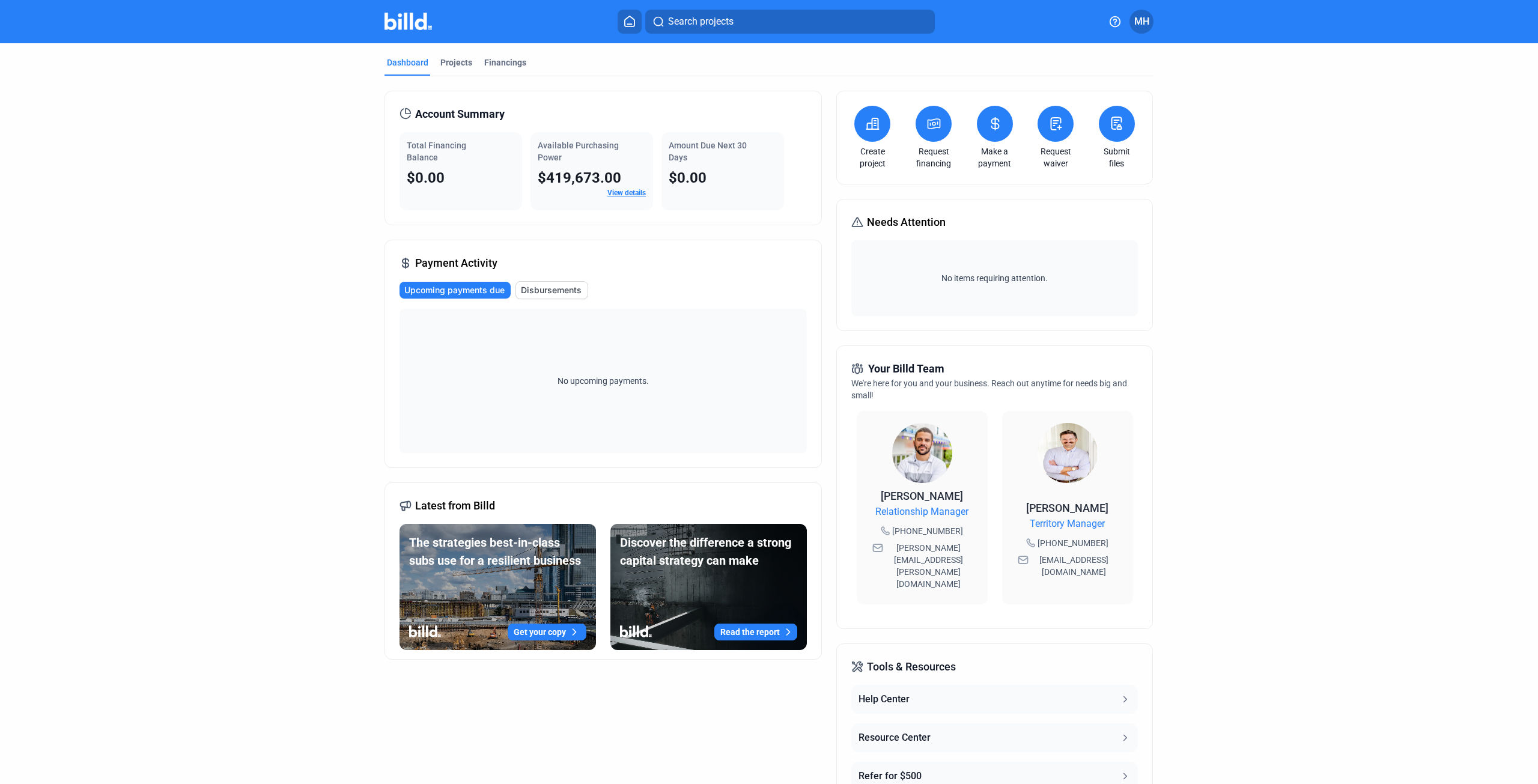
click at [930, 156] on link "Request financing" at bounding box center [933, 157] width 42 height 24
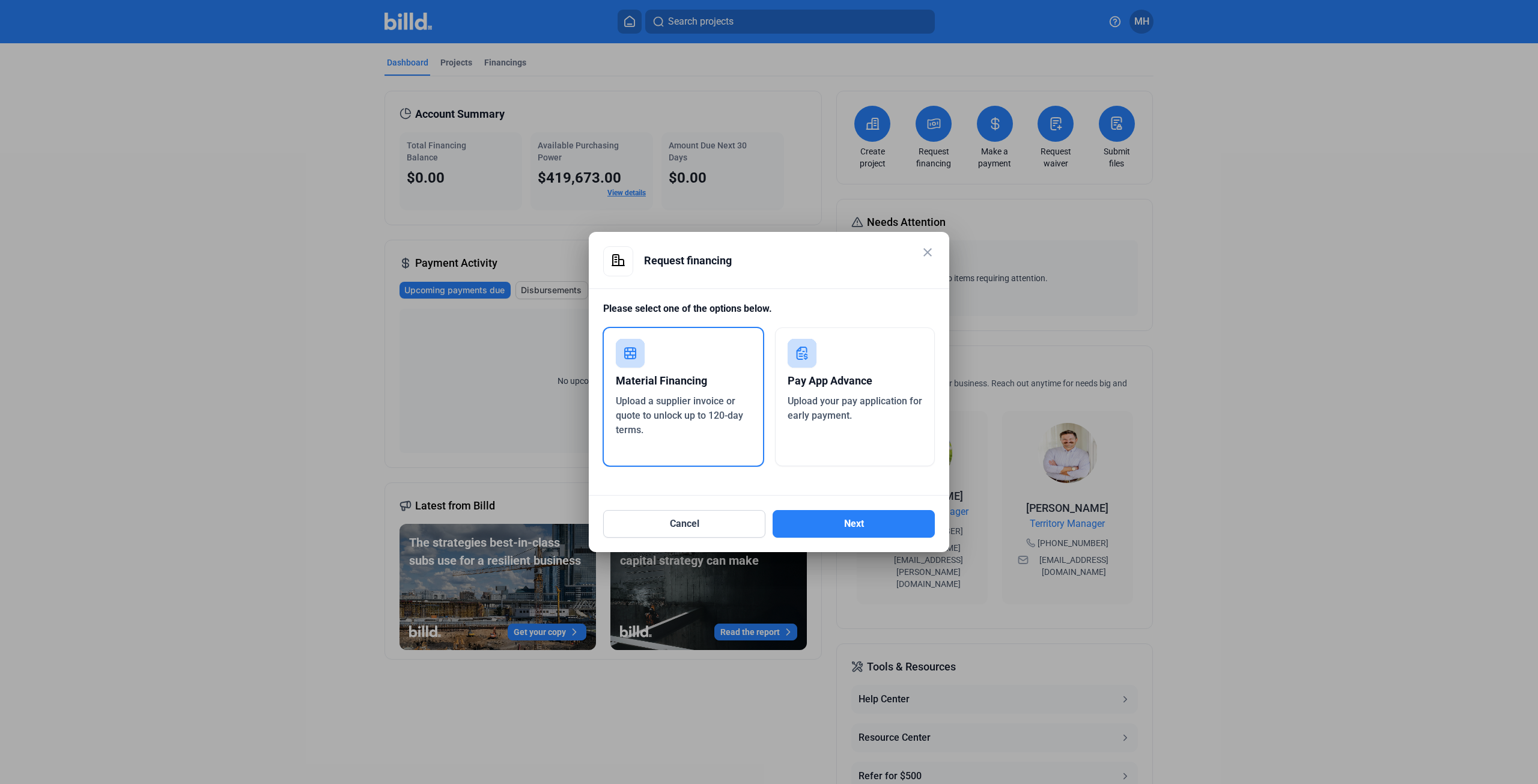
click at [860, 413] on div "Upload your pay application for early payment." at bounding box center [855, 408] width 135 height 29
click at [671, 425] on div "Upload a supplier invoice or quote to unlock up to 120-day terms." at bounding box center [682, 416] width 135 height 44
click at [824, 389] on div "Pay App Advance" at bounding box center [855, 380] width 135 height 26
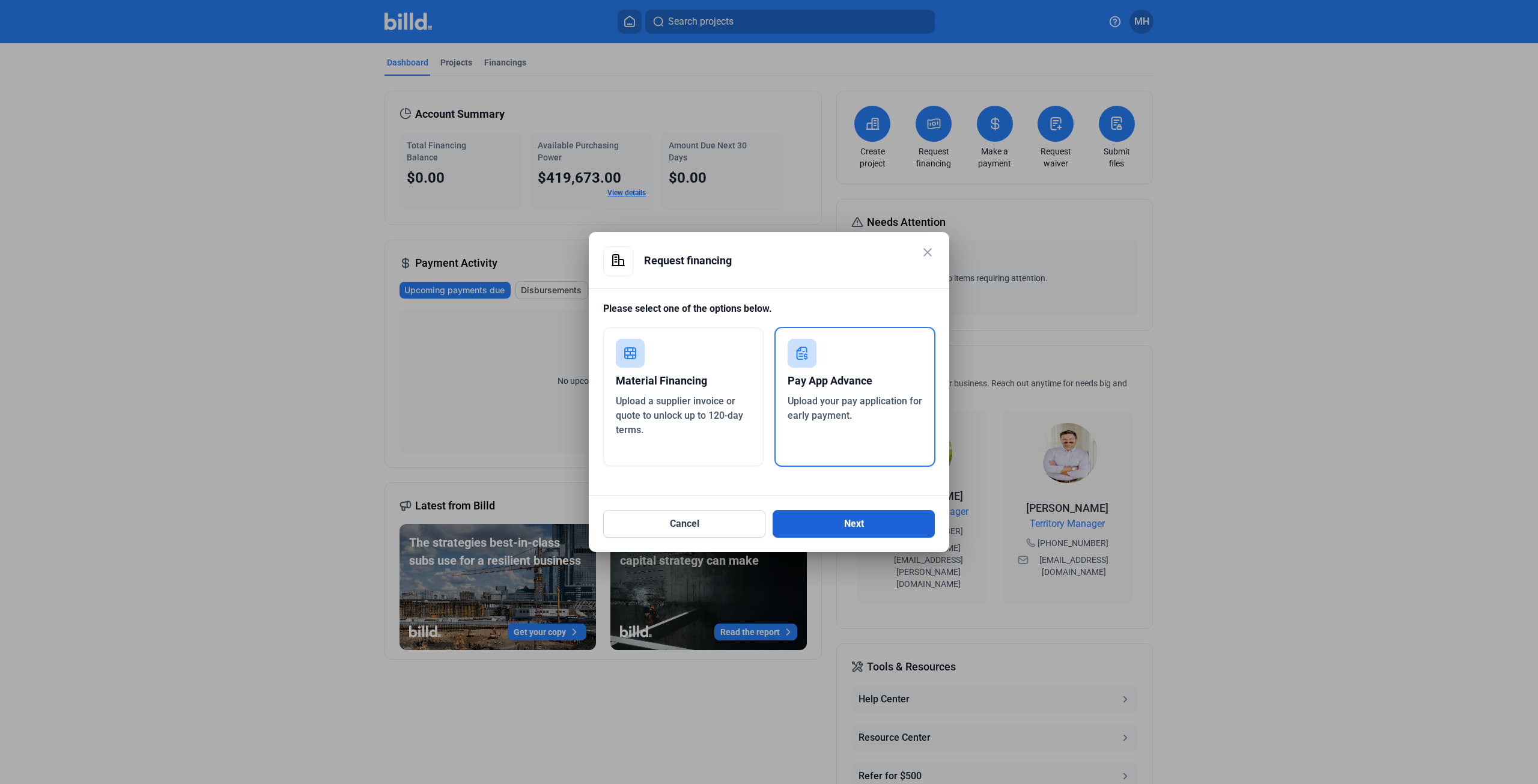
click at [856, 526] on button "Next" at bounding box center [853, 524] width 162 height 28
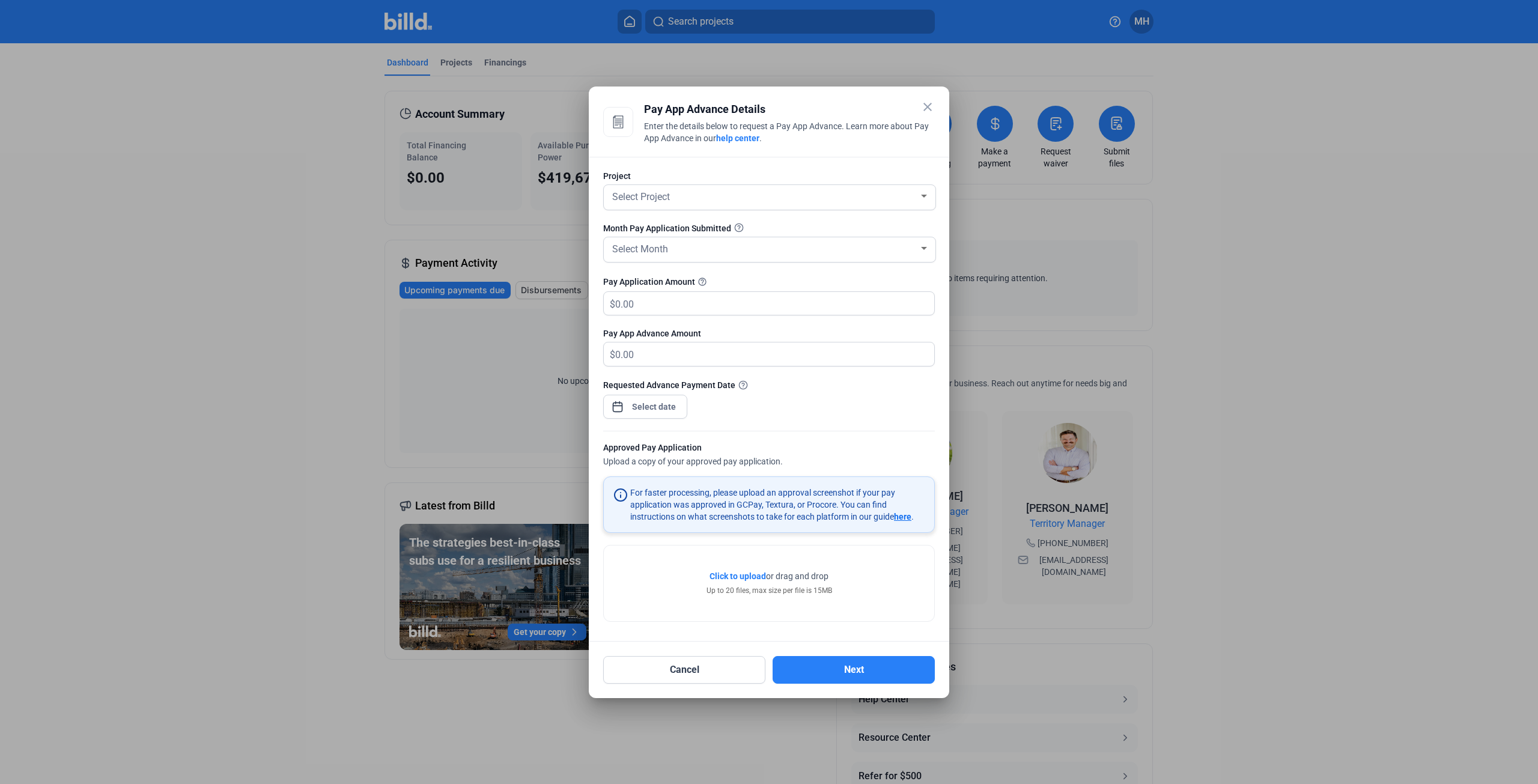
click at [653, 291] on div "$" at bounding box center [769, 304] width 332 height 24
click at [647, 310] on input "text" at bounding box center [775, 303] width 319 height 23
type input "60,000"
click at [741, 574] on span "Click to upload" at bounding box center [737, 575] width 57 height 10
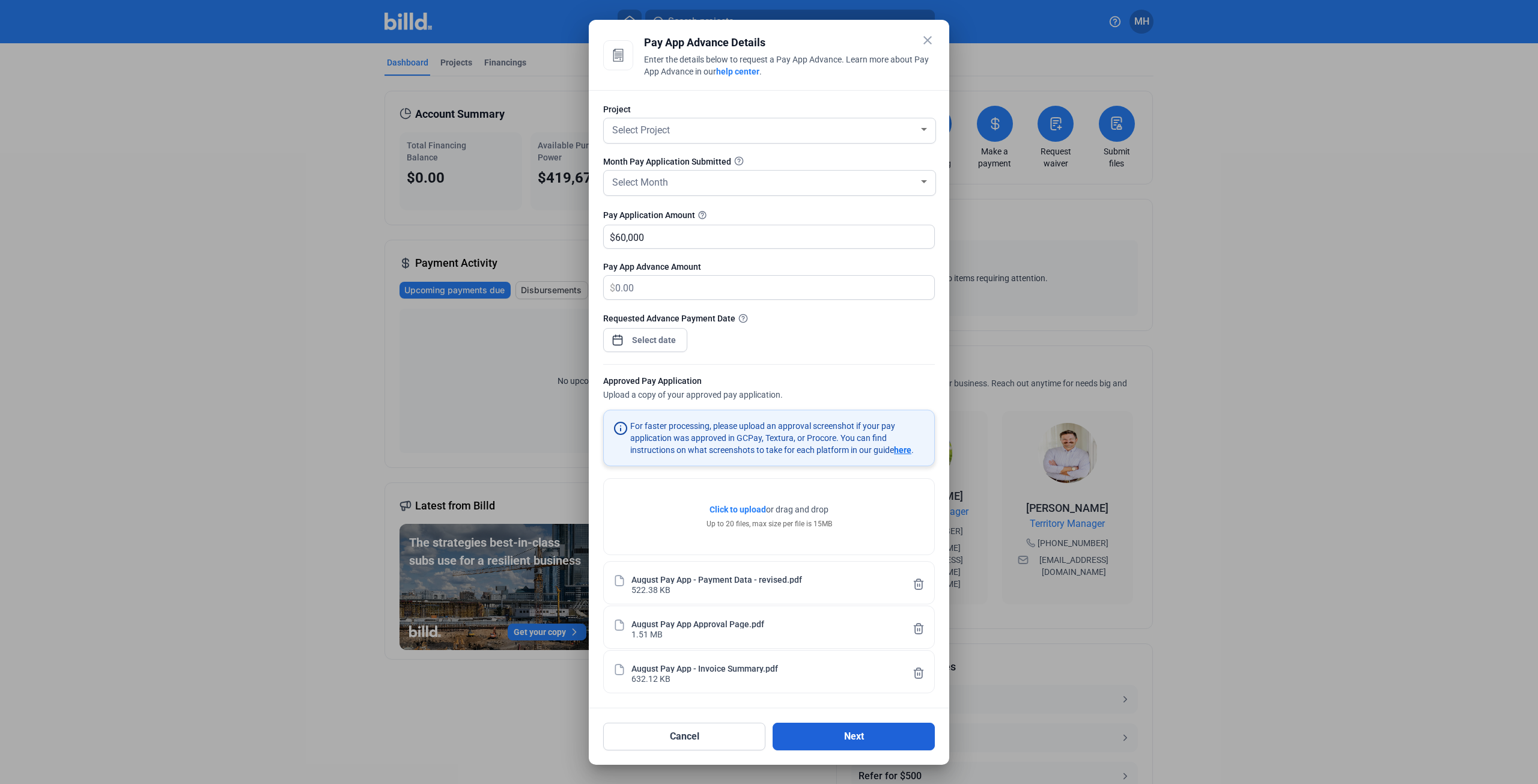
click at [877, 736] on button "Next" at bounding box center [853, 736] width 162 height 28
click at [637, 141] on div "Select Project" at bounding box center [769, 131] width 319 height 24
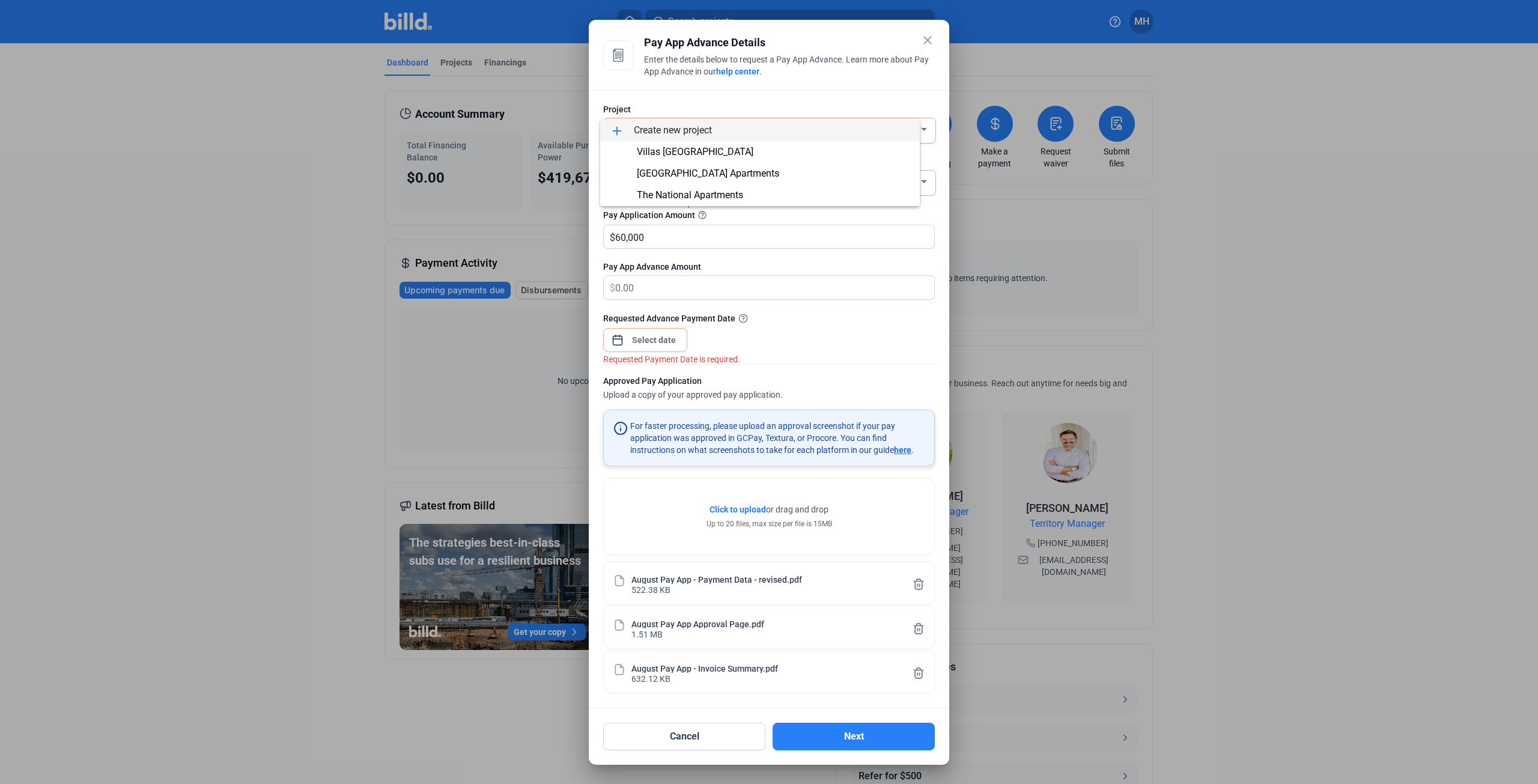
click at [636, 135] on span "add Create new project" at bounding box center [759, 130] width 300 height 22
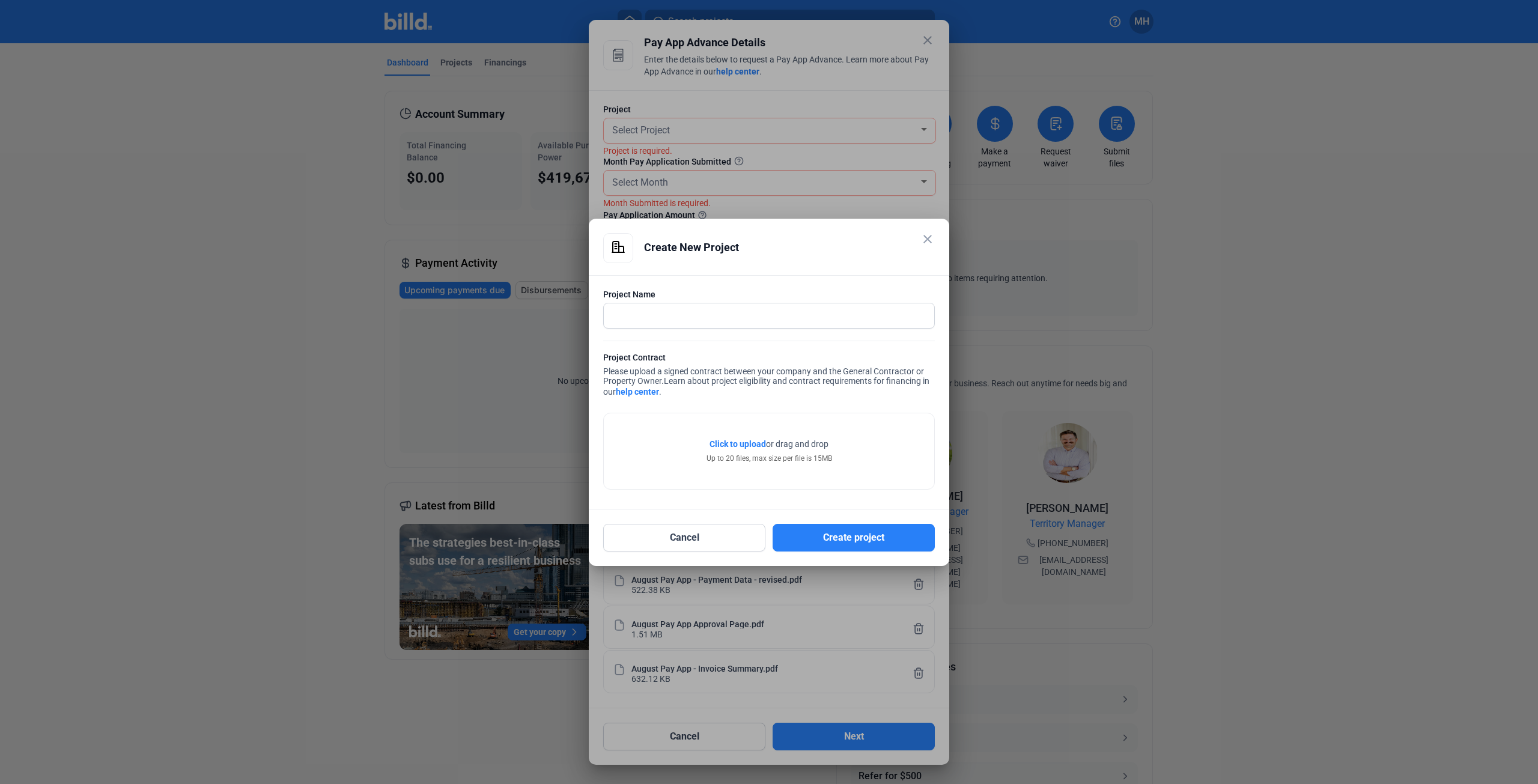
click at [636, 135] on div at bounding box center [769, 392] width 1538 height 784
click at [930, 238] on mat-icon "close" at bounding box center [927, 238] width 15 height 15
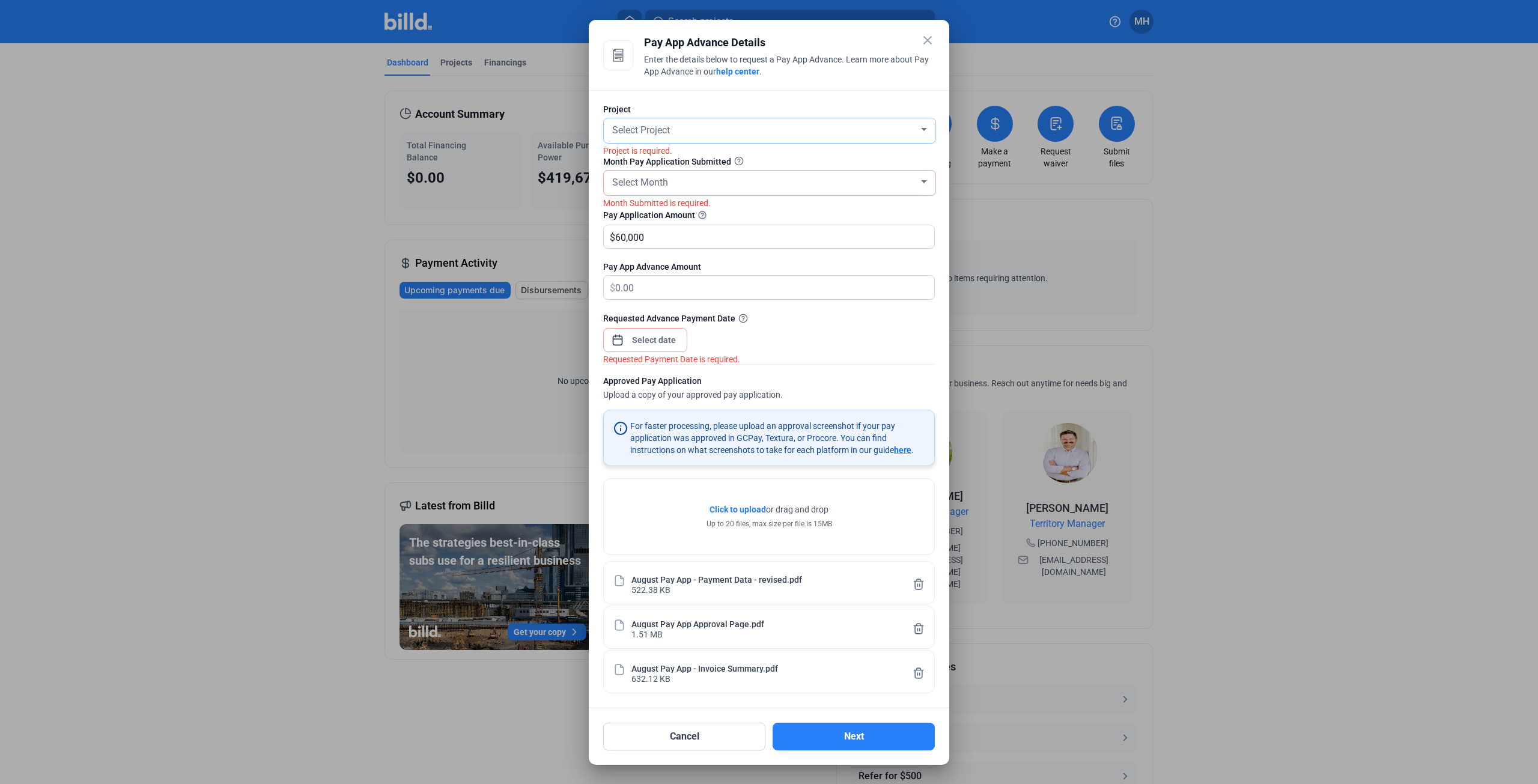
click at [739, 137] on div "Select Project" at bounding box center [763, 129] width 309 height 17
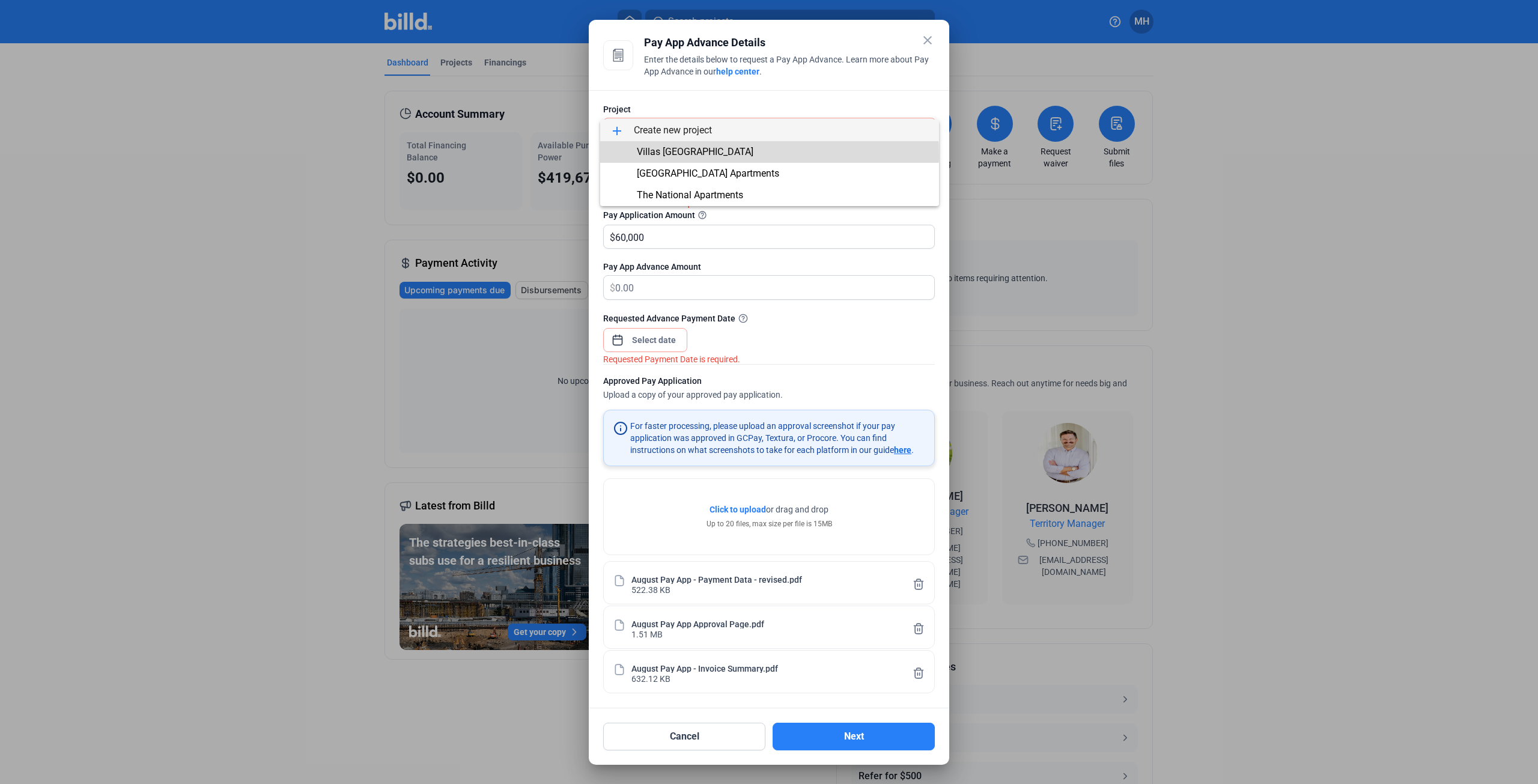
click at [704, 156] on span "Villas [GEOGRAPHIC_DATA]" at bounding box center [695, 151] width 117 height 11
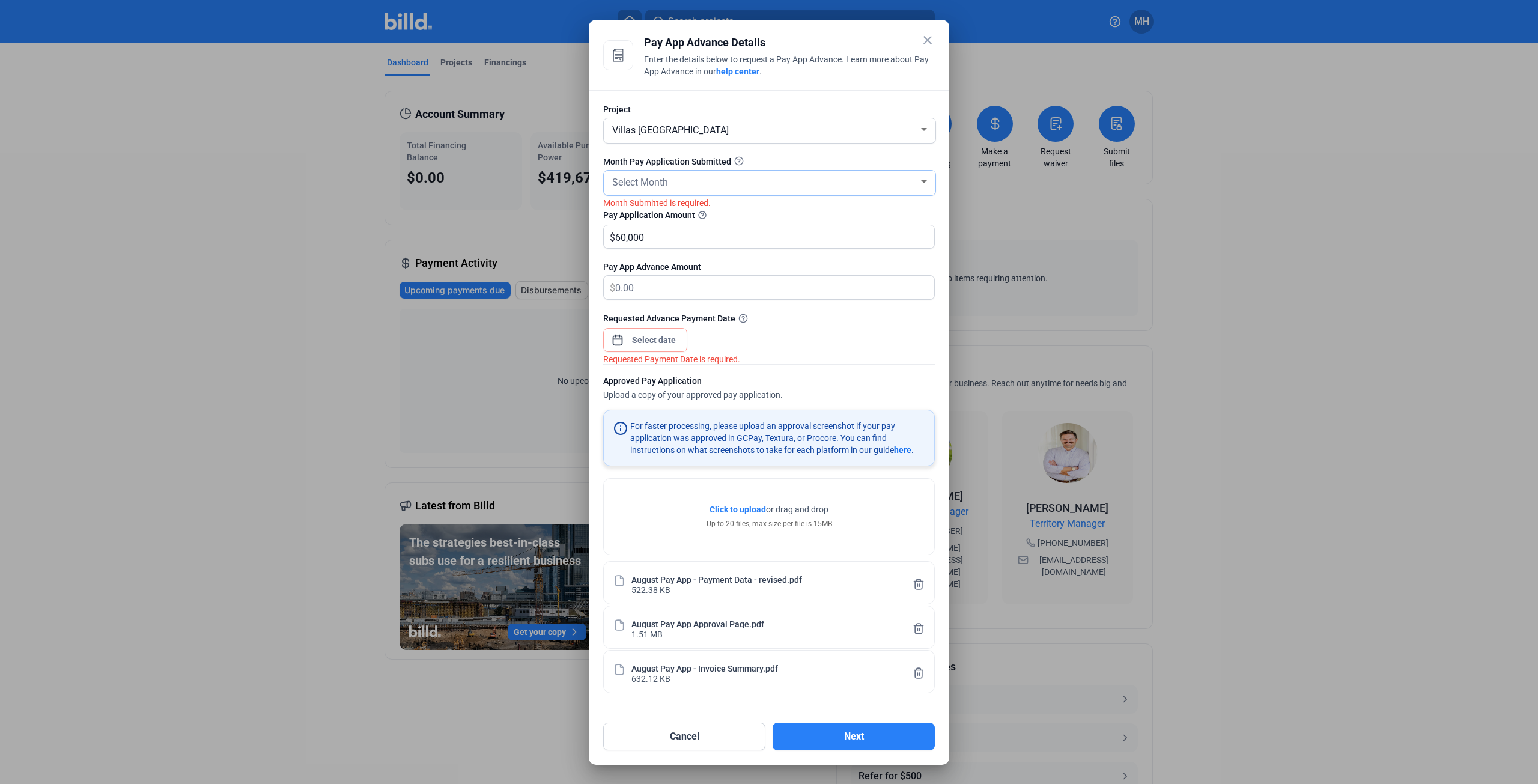
click at [658, 187] on span "Select Month" at bounding box center [640, 182] width 56 height 11
click at [644, 232] on span "AUG" at bounding box center [769, 228] width 319 height 22
click at [623, 337] on span "Open calendar" at bounding box center [617, 333] width 29 height 29
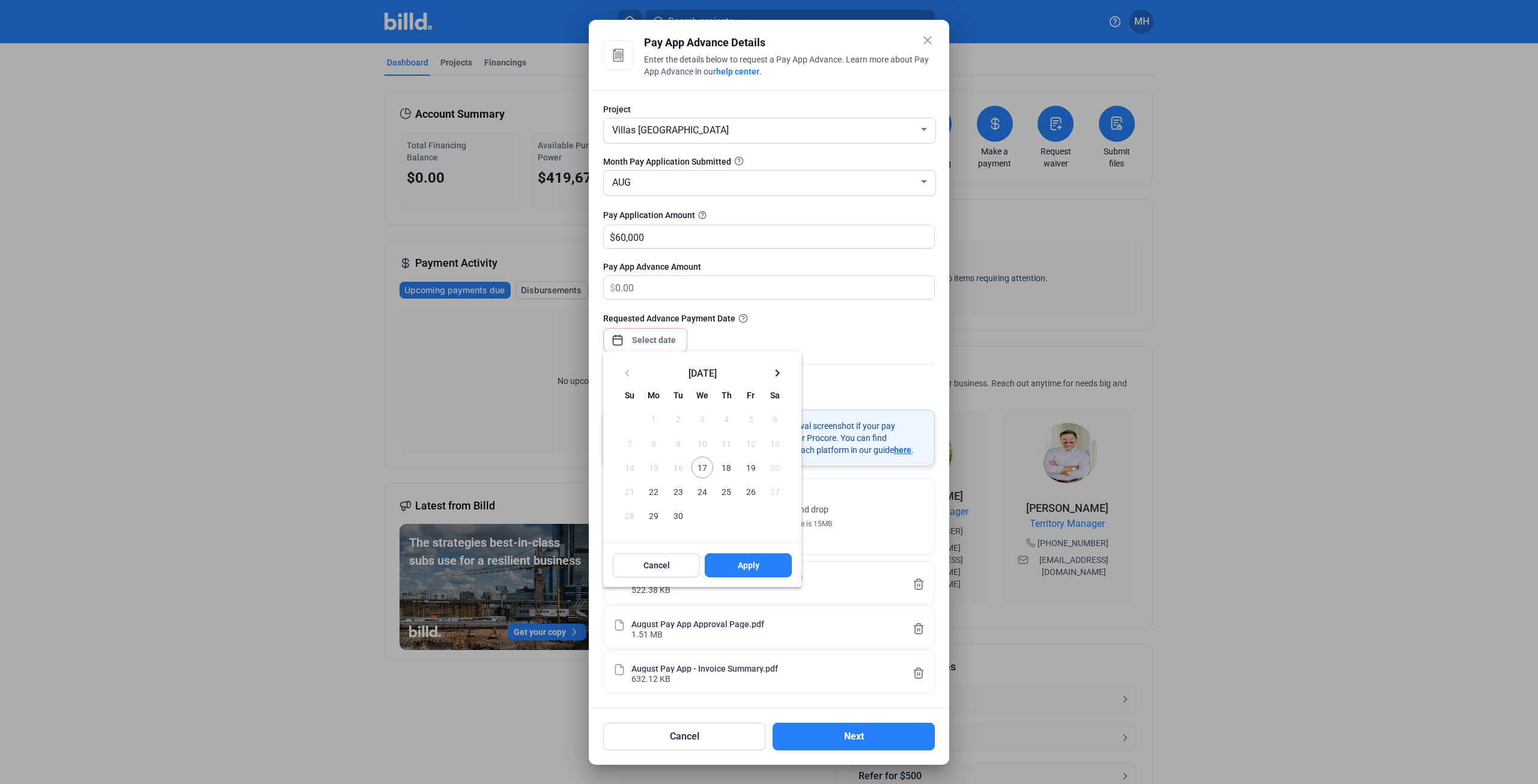
click at [750, 472] on span "19" at bounding box center [750, 466] width 22 height 22
click at [747, 566] on span "Apply" at bounding box center [748, 565] width 22 height 12
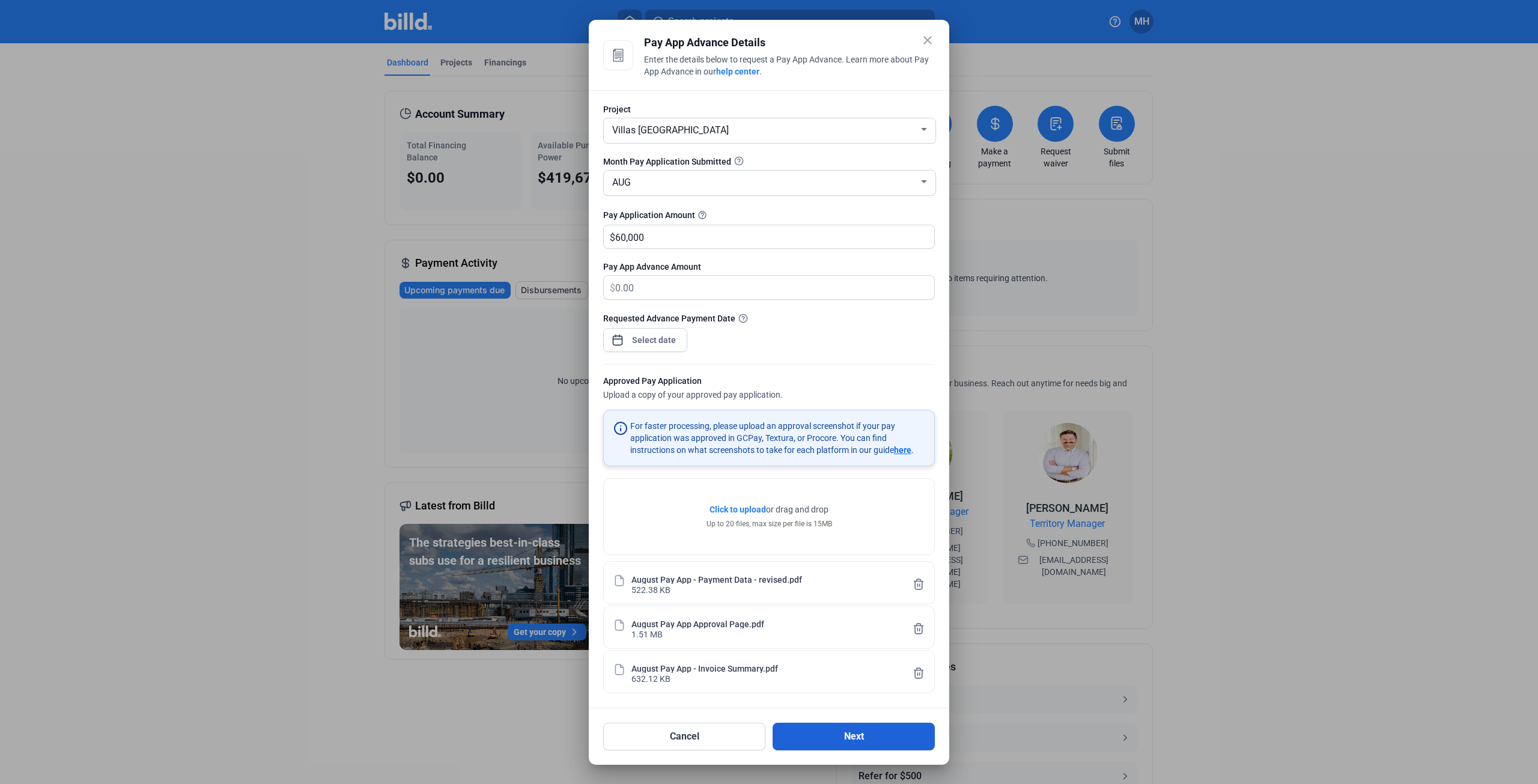
click at [863, 738] on button "Next" at bounding box center [853, 736] width 162 height 28
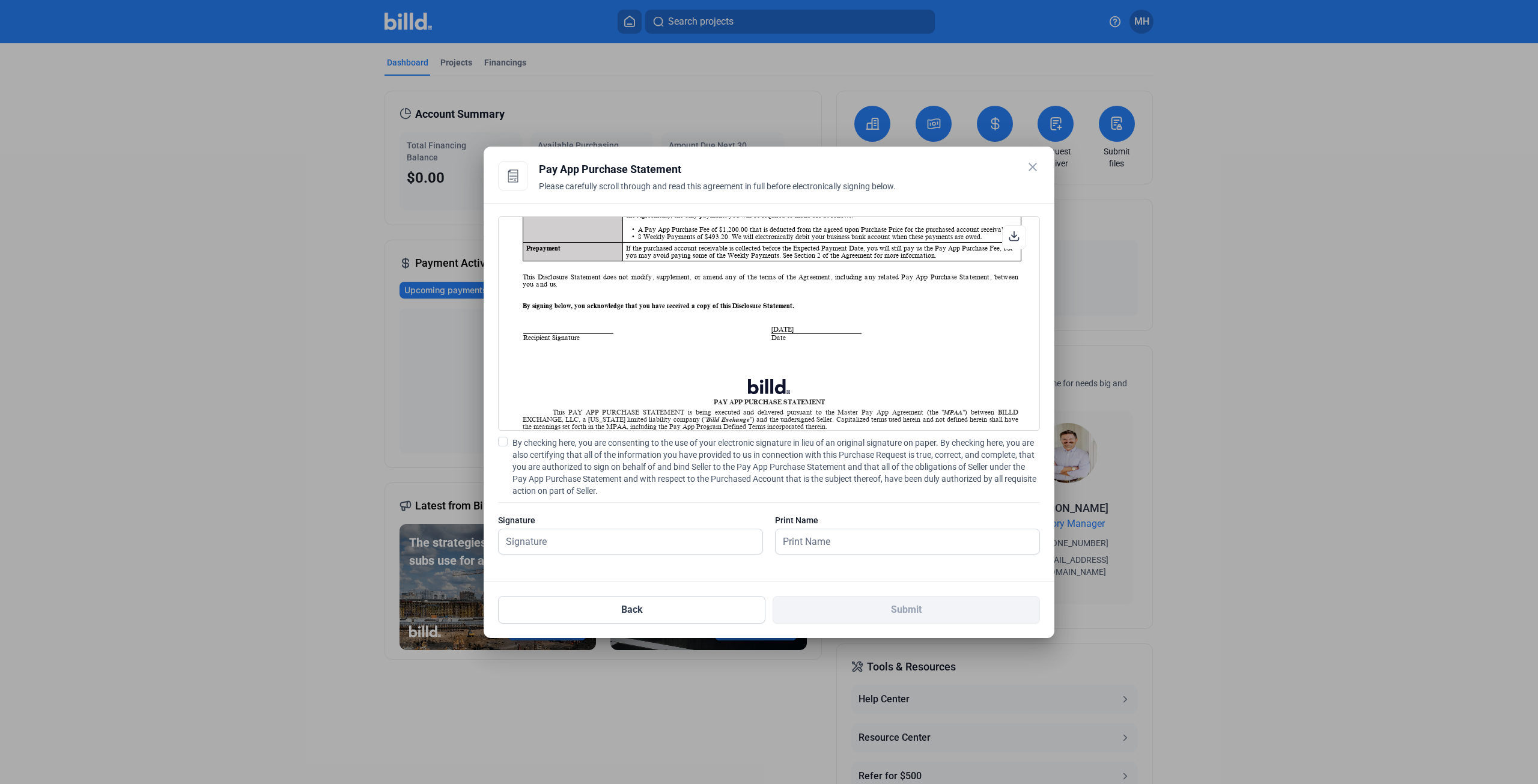
scroll to position [180, 0]
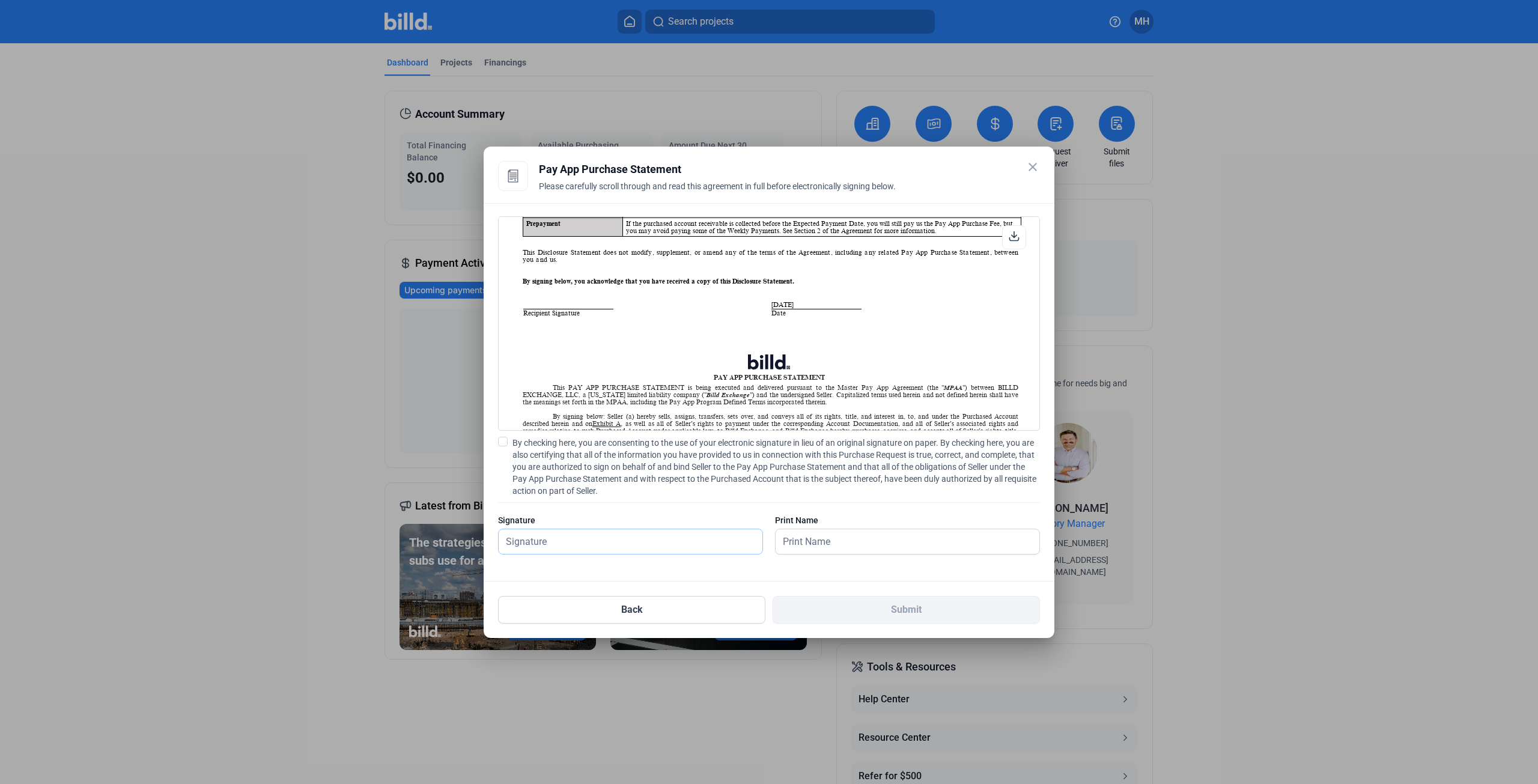
drag, startPoint x: 554, startPoint y: 538, endPoint x: 579, endPoint y: 543, distance: 25.5
click at [554, 538] on input "text" at bounding box center [630, 541] width 264 height 24
type input "[PERSON_NAME]"
drag, startPoint x: 582, startPoint y: 542, endPoint x: 388, endPoint y: 507, distance: 197.1
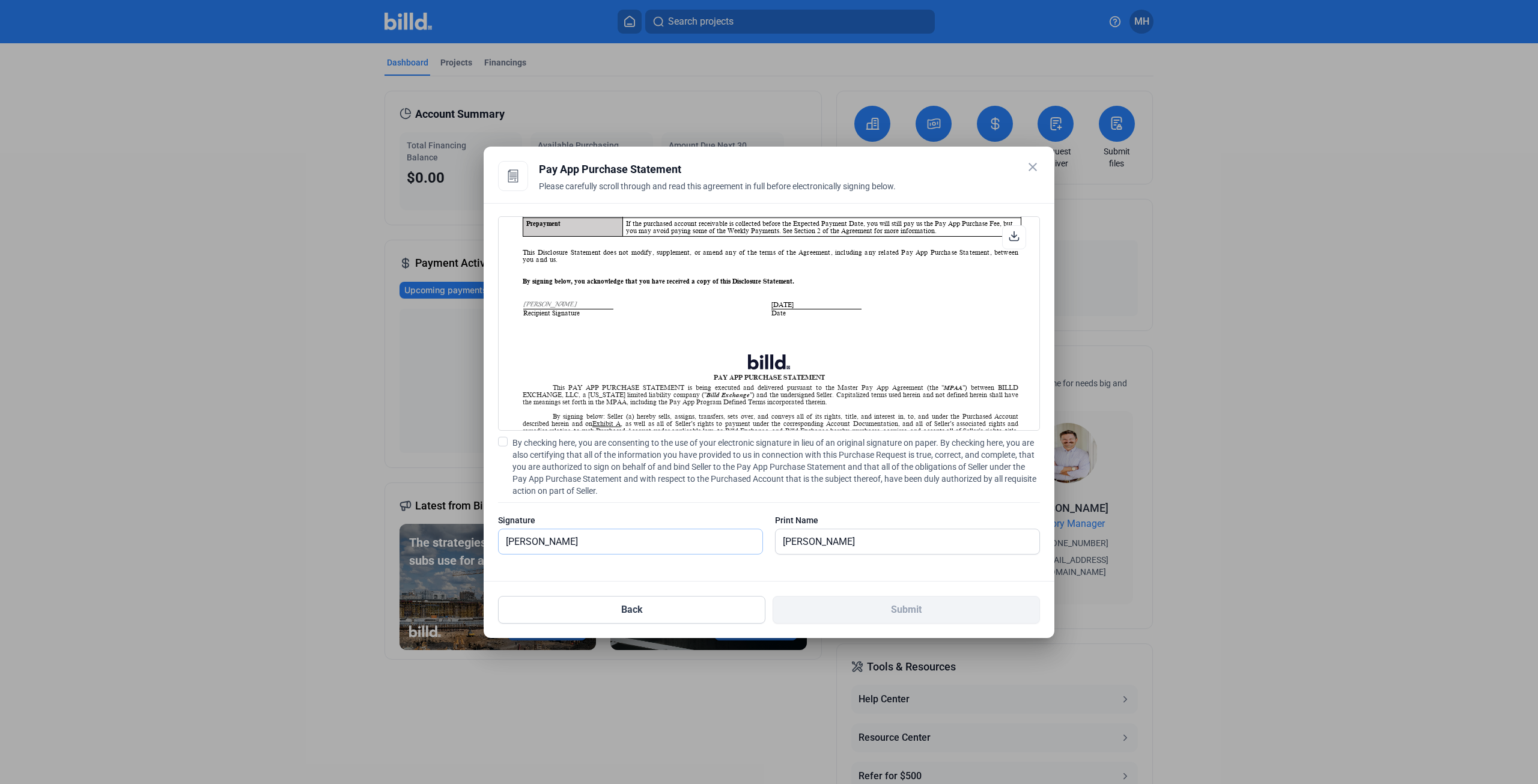
click at [392, 507] on div "close Pay App Advance Details Enter the details below to request a Pay App Adva…" at bounding box center [769, 392] width 1538 height 784
type input "[PERSON_NAME]"
type input "F"
type input "[PERSON_NAME] [PERSON_NAME]"
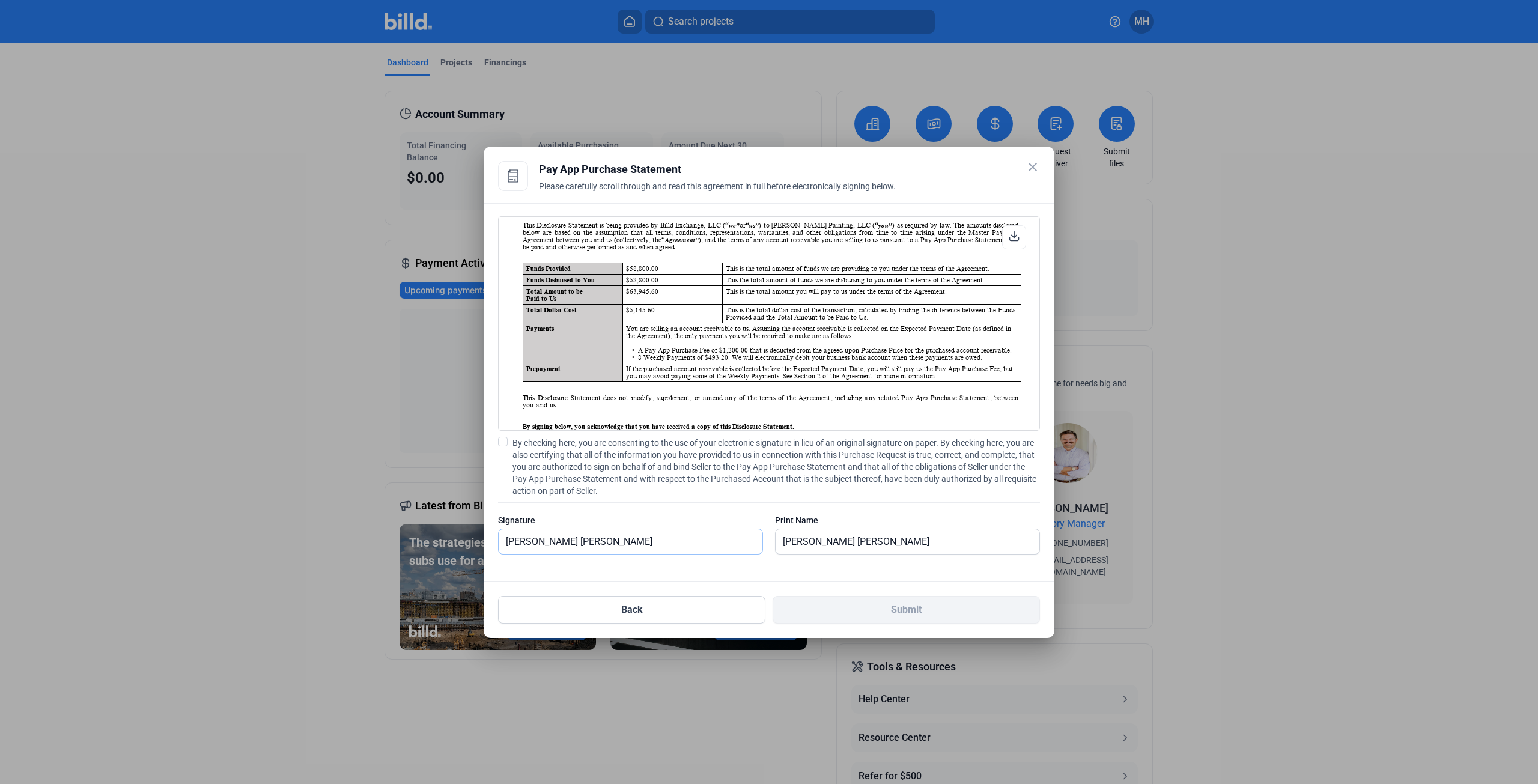
scroll to position [60, 0]
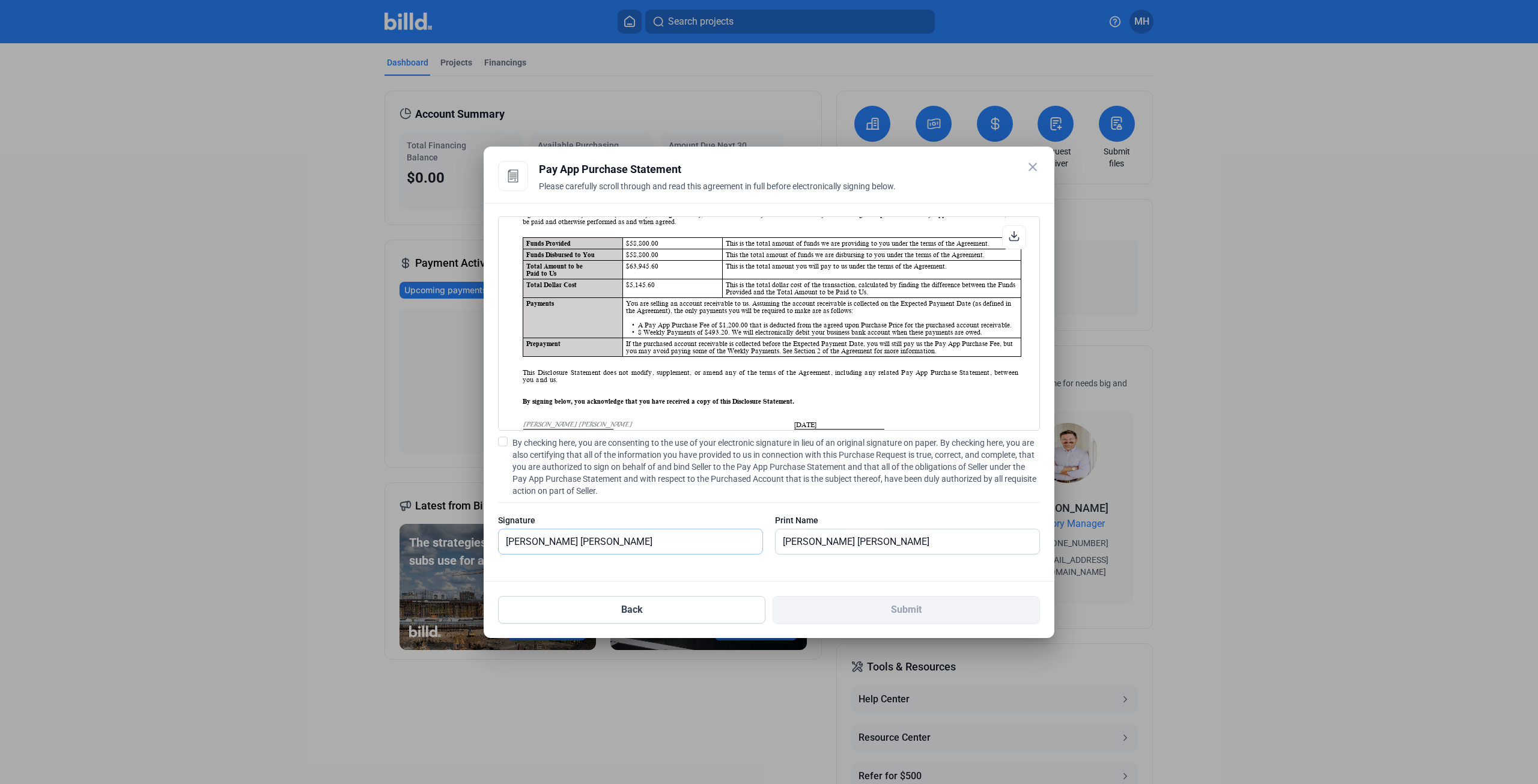
type input "[PERSON_NAME] [PERSON_NAME]"
drag, startPoint x: 627, startPoint y: 311, endPoint x: 906, endPoint y: 352, distance: 282.0
click at [906, 352] on table "Funds Provided $58,800.00 This is the total amount of funds we are providing to…" at bounding box center [771, 297] width 499 height 119
click at [913, 304] on td "You are selling an account receivable to us. Assuming the account receivable is…" at bounding box center [822, 318] width 399 height 40
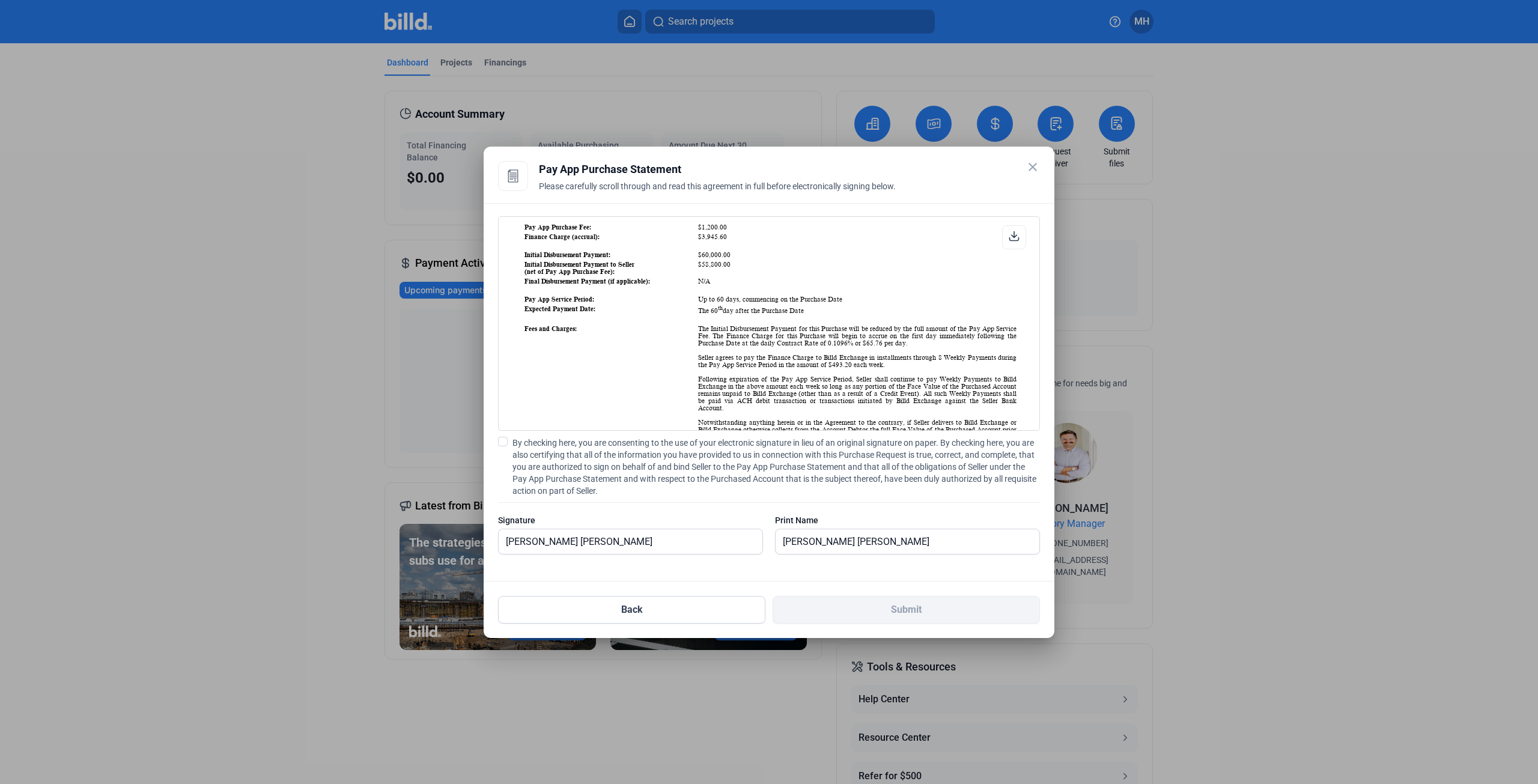
scroll to position [521, 0]
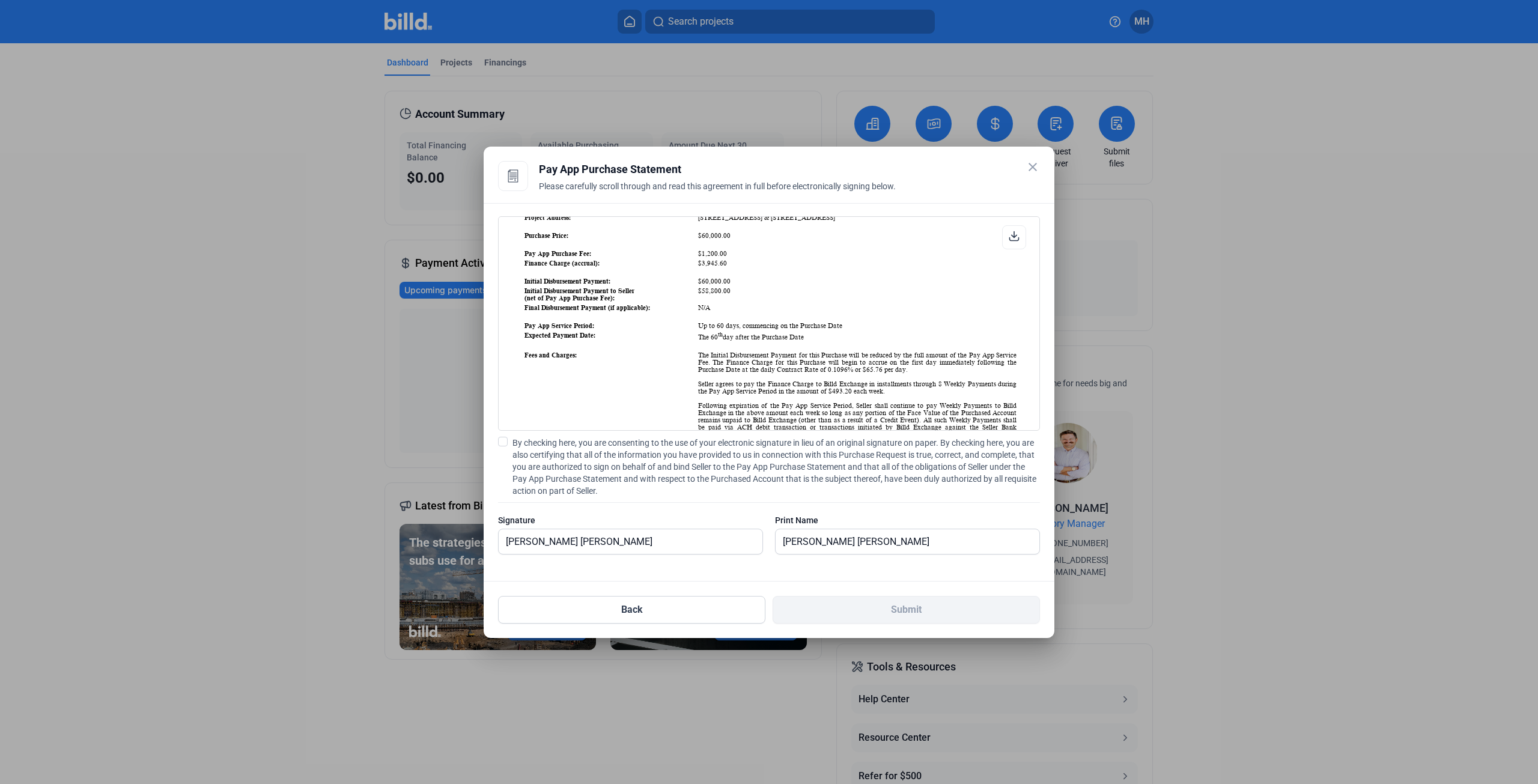
drag, startPoint x: 716, startPoint y: 270, endPoint x: 672, endPoint y: 266, distance: 44.2
click at [672, 266] on tbody "Purchased Account: Villas [GEOGRAPHIC_DATA] Waterfront_PA_AUG_2 Face Value: $60…" at bounding box center [770, 338] width 494 height 344
click at [734, 258] on td "$1,200.00" at bounding box center [856, 253] width 319 height 9
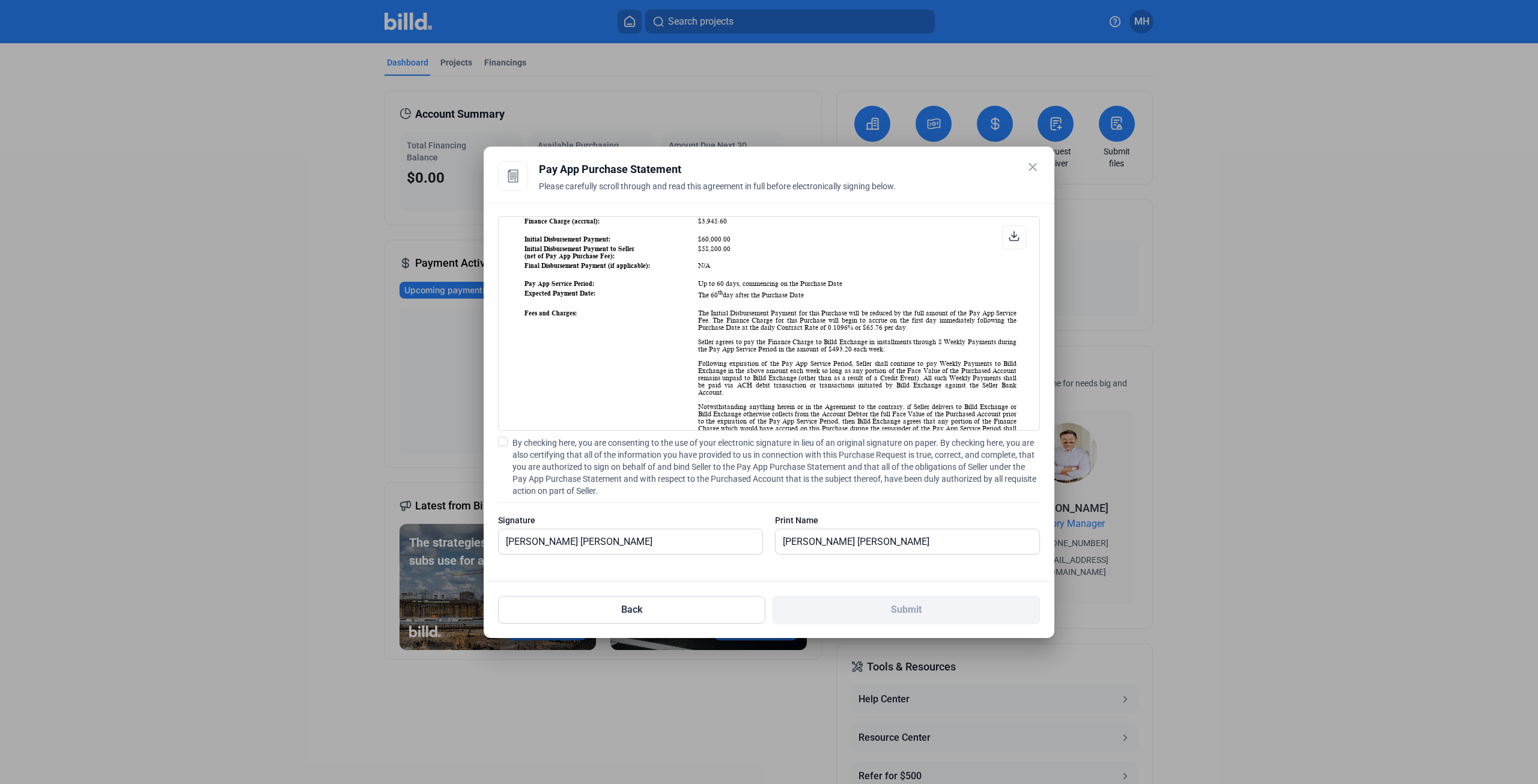
scroll to position [581, 0]
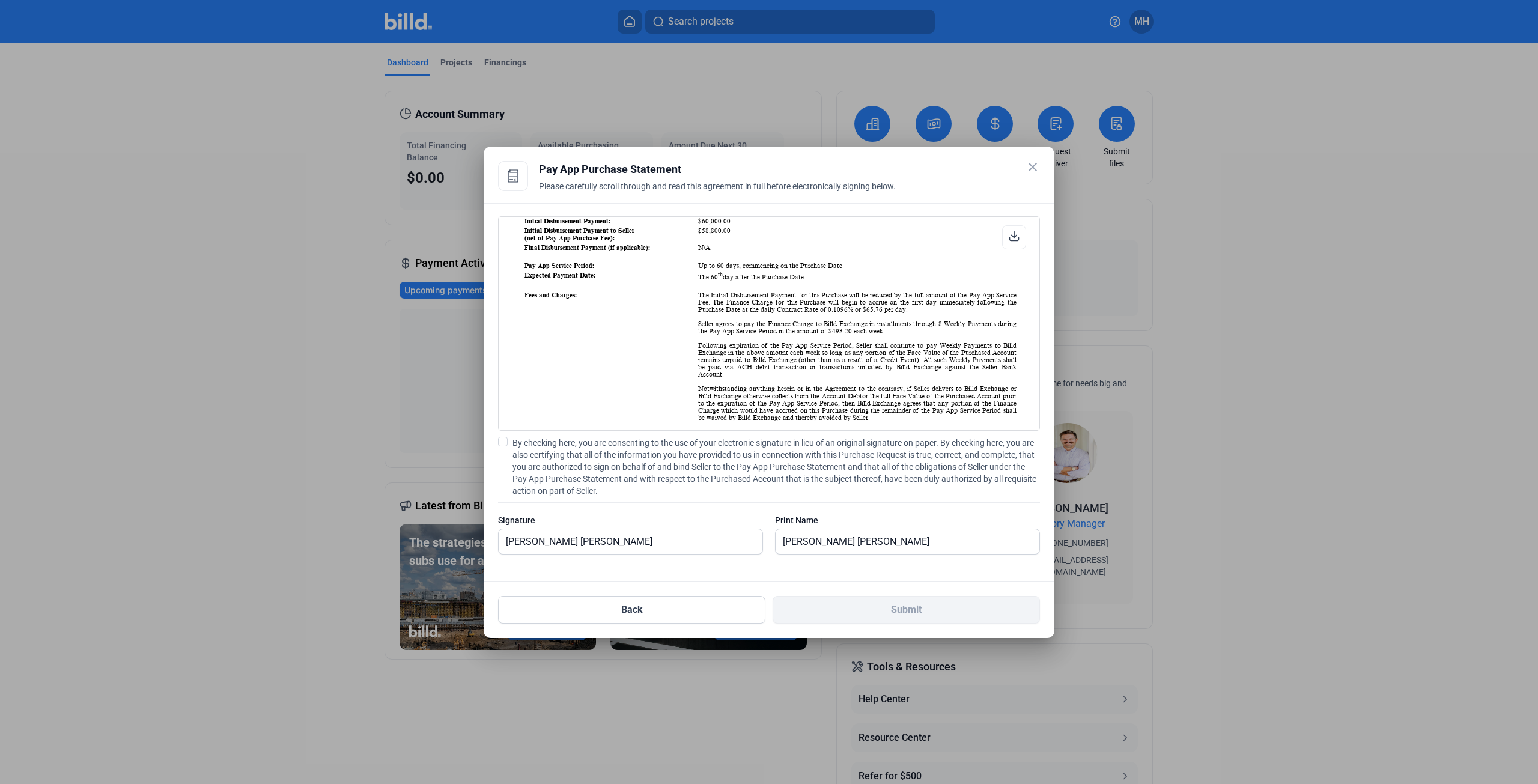
drag, startPoint x: 877, startPoint y: 353, endPoint x: 828, endPoint y: 353, distance: 49.0
click at [827, 353] on td "The Initial Disbursement Payment for this Purchase will be reduced by the full …" at bounding box center [856, 371] width 319 height 160
click at [823, 355] on td "The Initial Disbursement Payment for this Purchase will be reduced by the full …" at bounding box center [856, 371] width 319 height 160
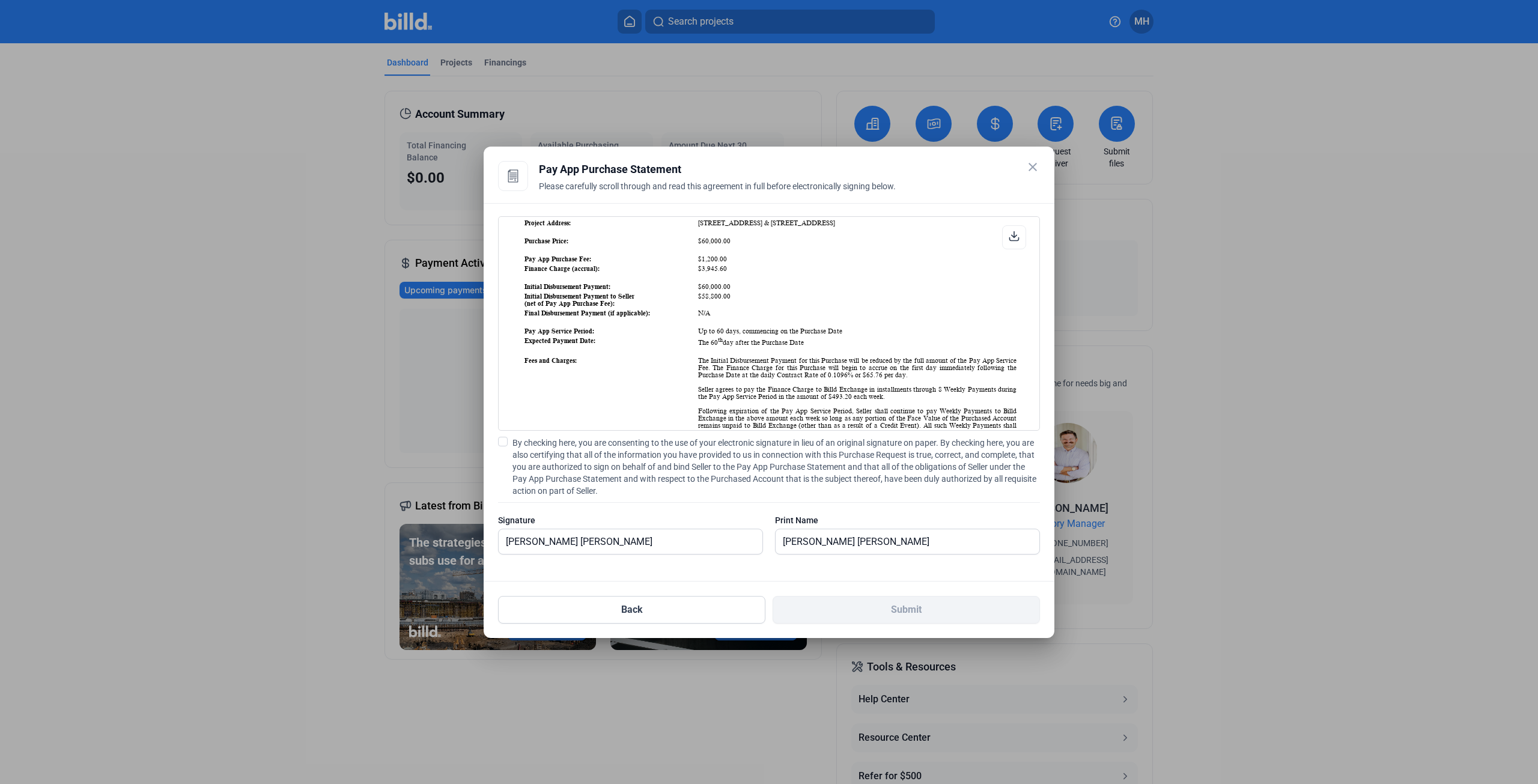
scroll to position [540, 0]
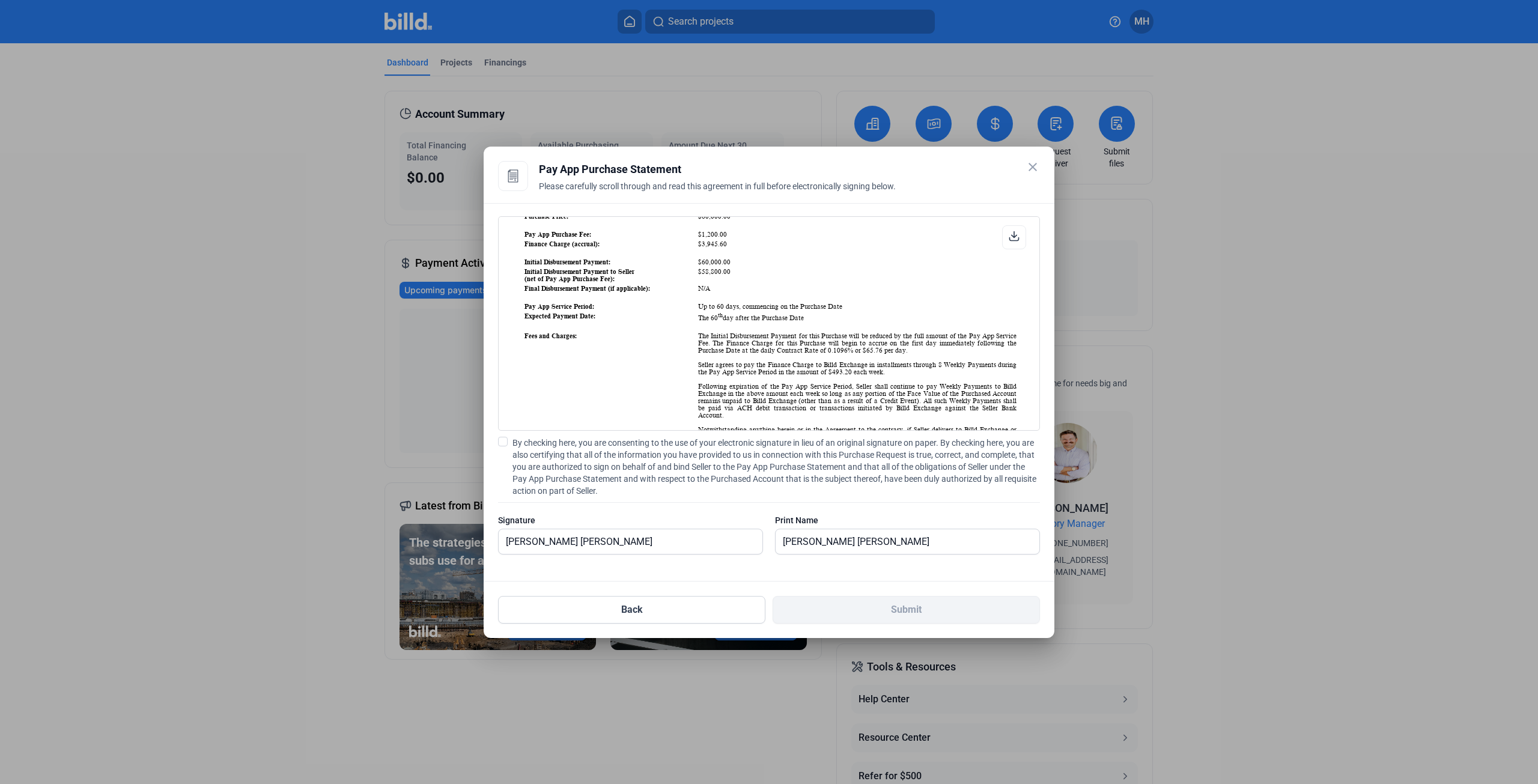
drag, startPoint x: 505, startPoint y: 441, endPoint x: 538, endPoint y: 447, distance: 33.5
click at [506, 443] on span at bounding box center [502, 441] width 10 height 10
click at [0, 0] on input "By checking here, you are consenting to the use of your electronic signature in…" at bounding box center [0, 0] width 0 height 0
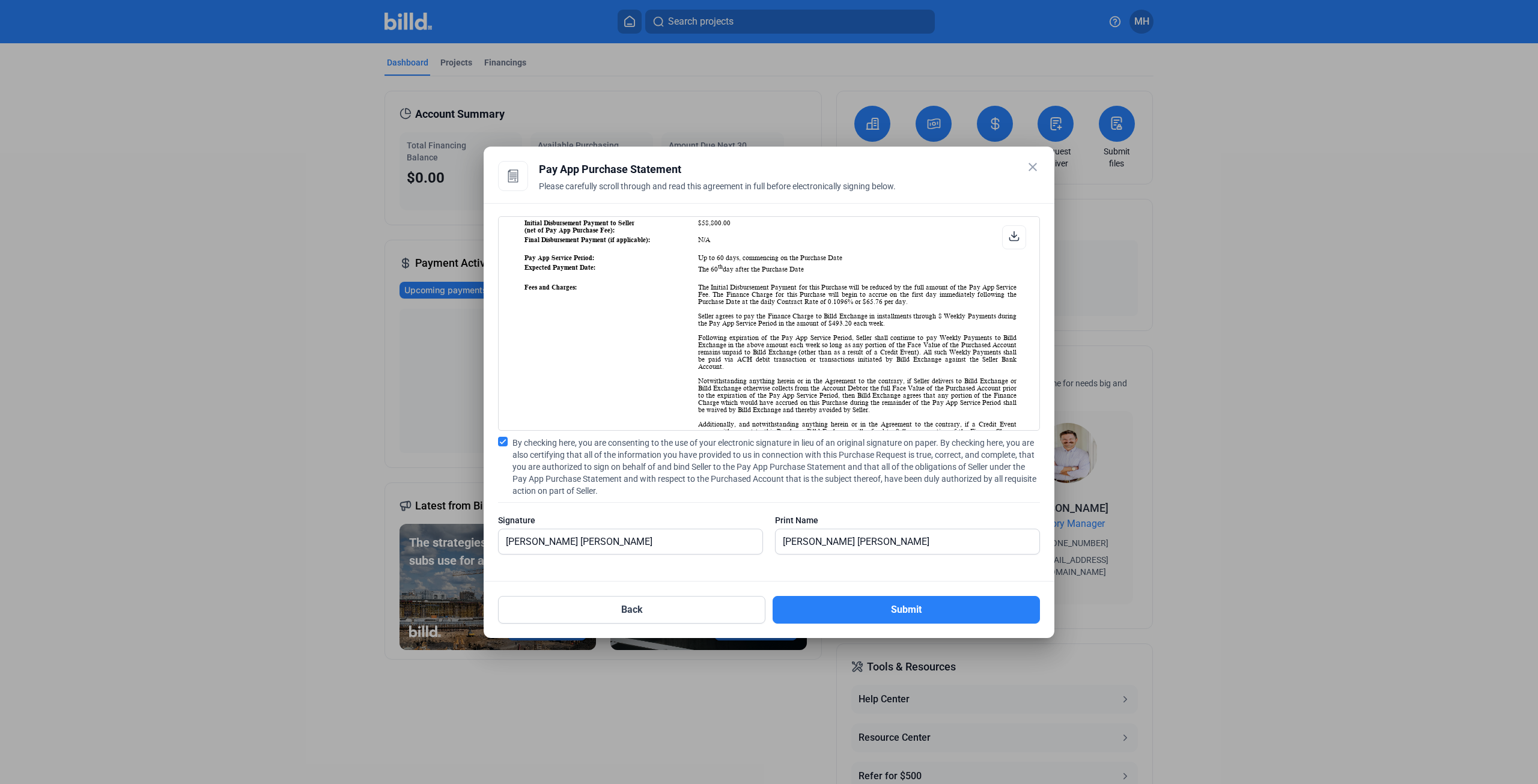
scroll to position [720, 0]
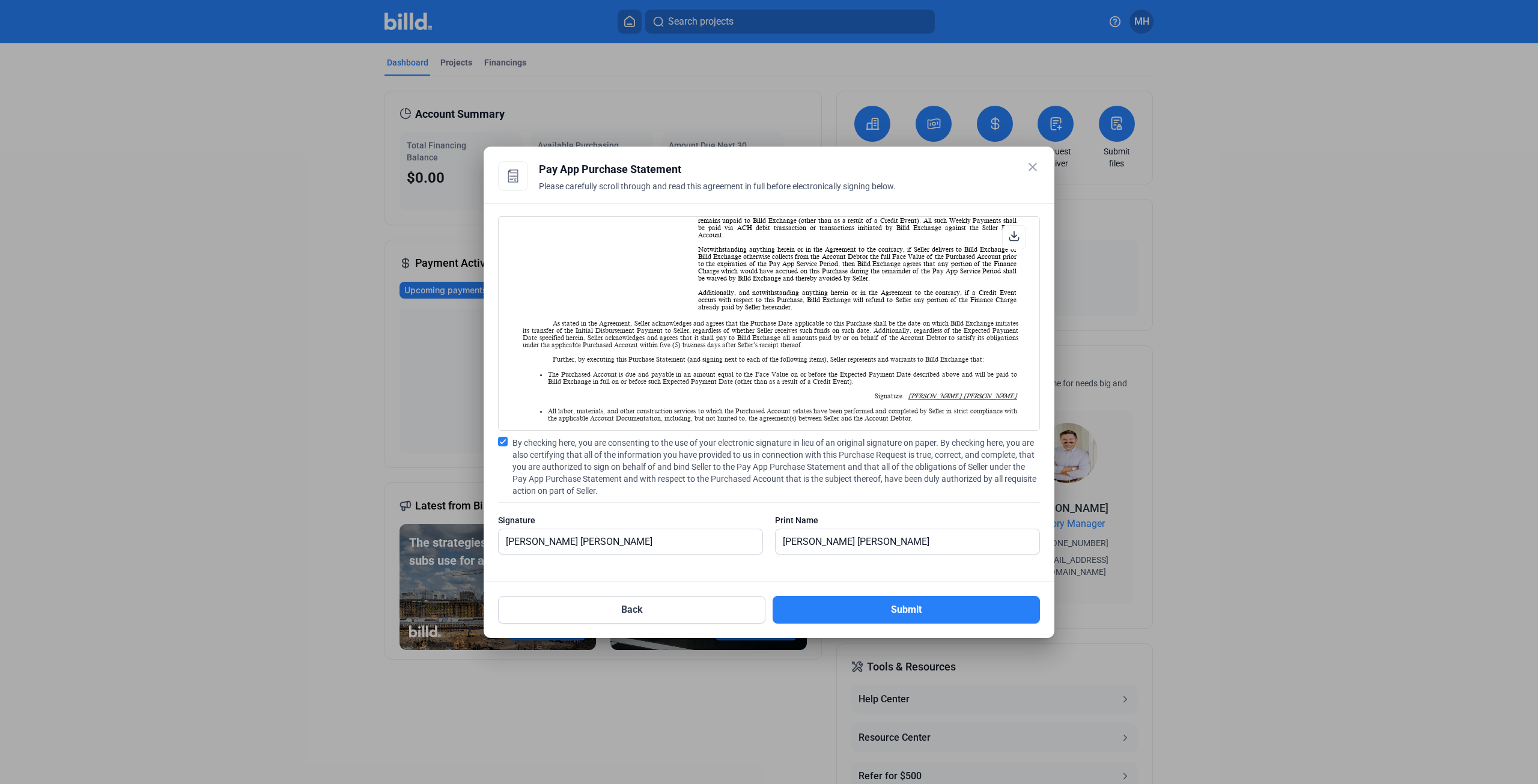
drag, startPoint x: 1039, startPoint y: 280, endPoint x: 1032, endPoint y: 280, distance: 7.0
click at [1033, 267] on div "DISCLOSURE STATEMENT This Disclosure Statement is being provided by Billd Excha…" at bounding box center [769, 323] width 541 height 214
drag, startPoint x: 1021, startPoint y: 218, endPoint x: 1017, endPoint y: 181, distance: 37.2
click at [1017, 182] on div "close Pay App Purchase Statement Please carefully scroll through and read this …" at bounding box center [769, 392] width 541 height 462
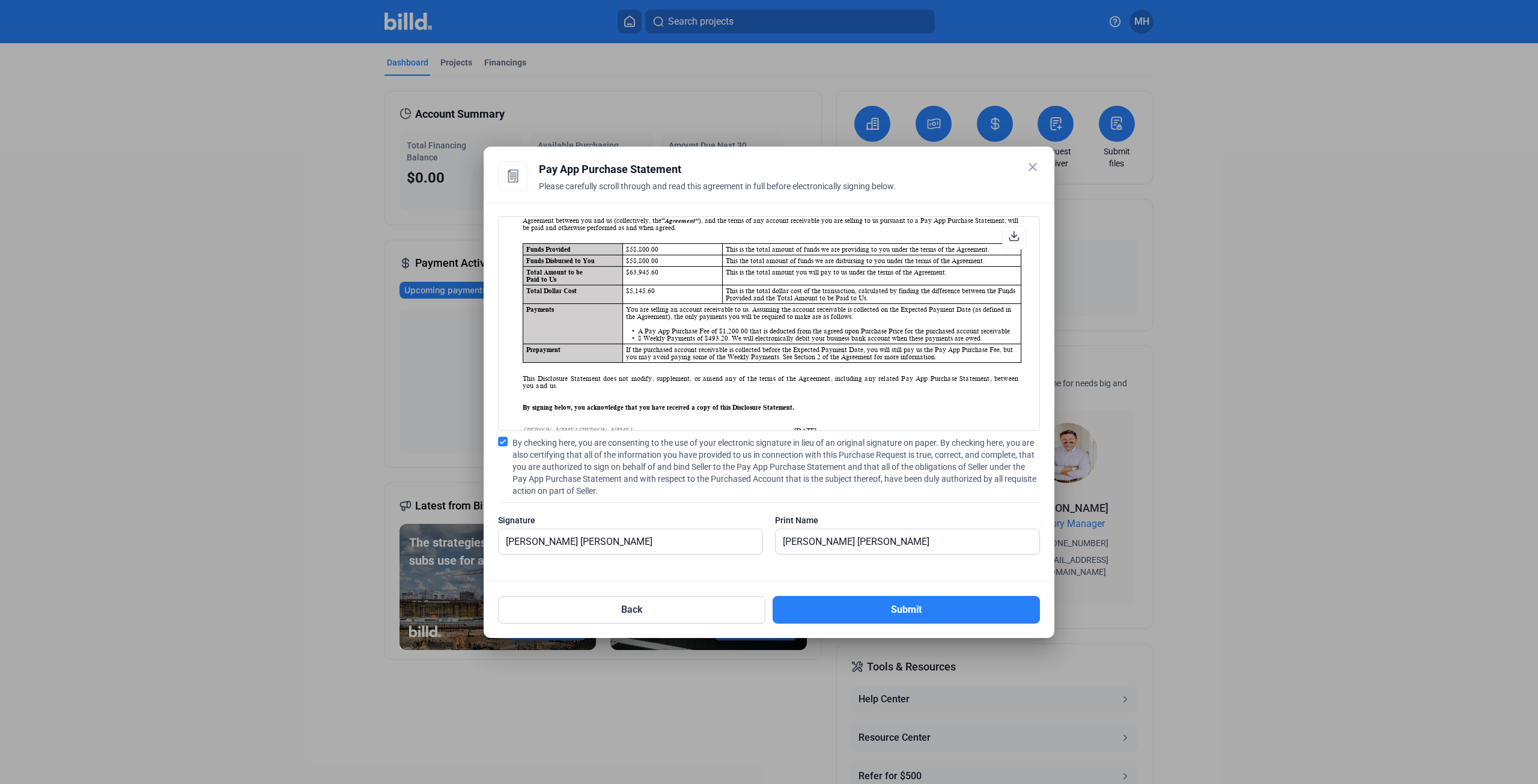
scroll to position [0, 0]
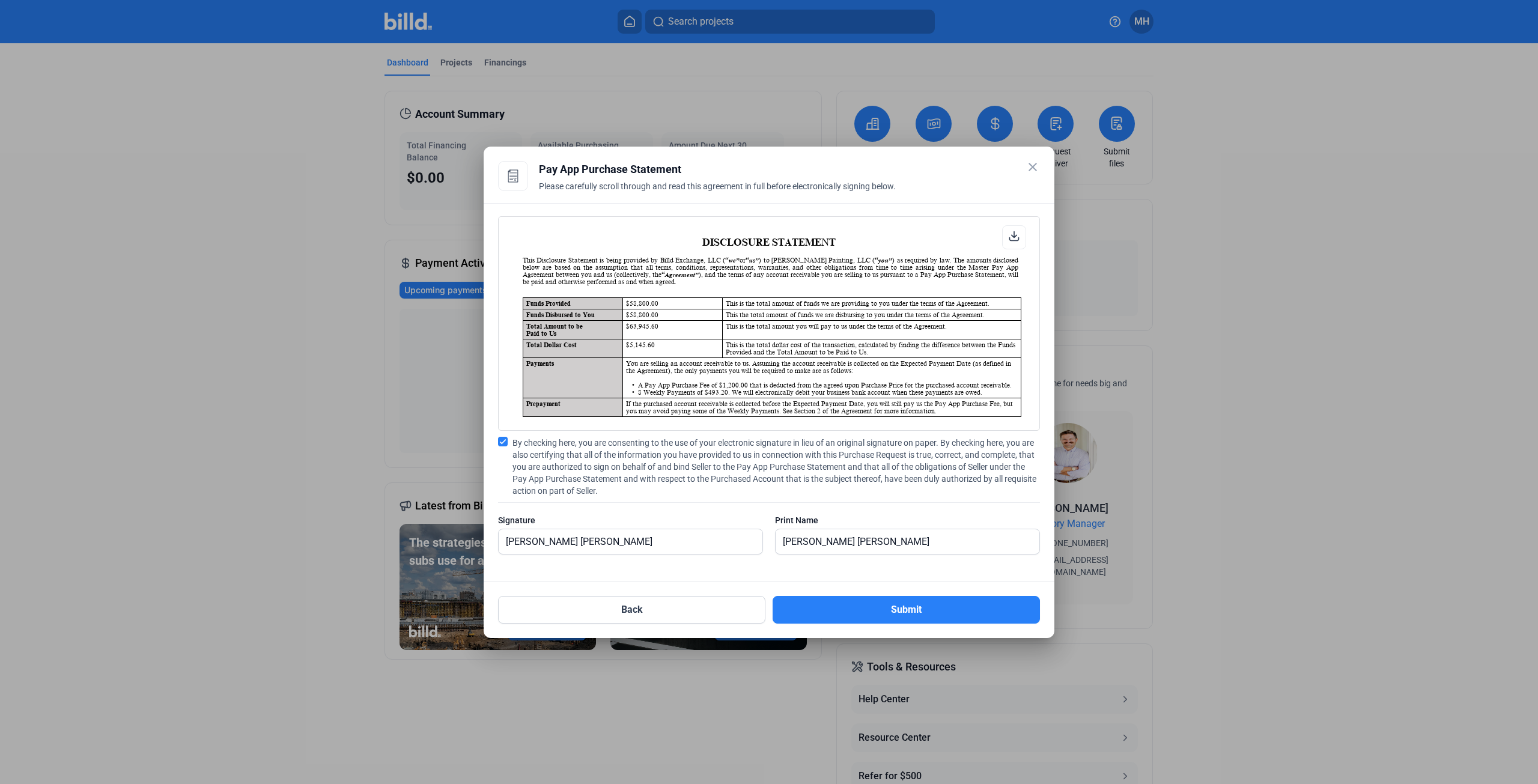
click at [701, 346] on td "$5,145.60" at bounding box center [672, 347] width 100 height 18
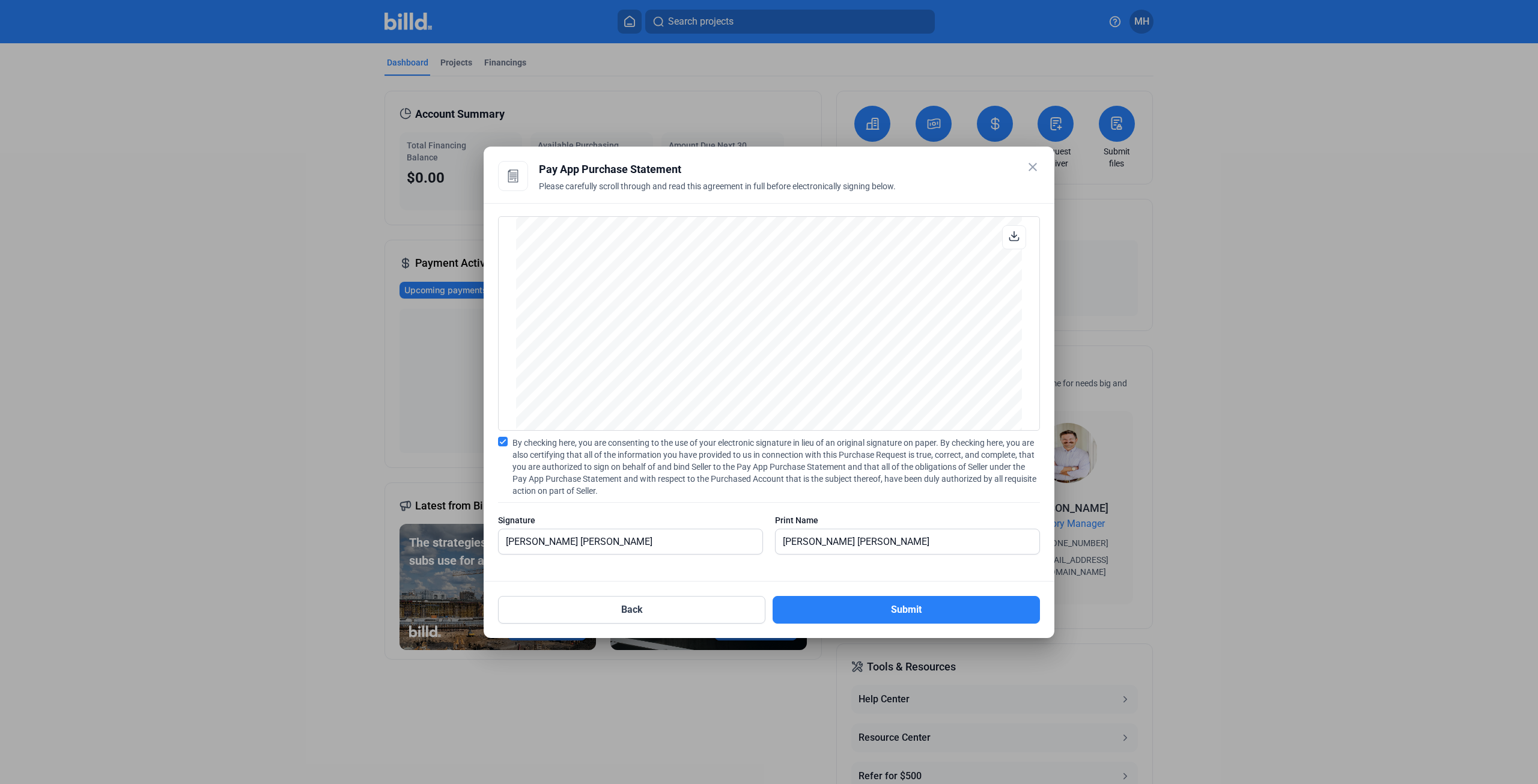
scroll to position [2413, 0]
drag, startPoint x: 877, startPoint y: 604, endPoint x: 778, endPoint y: 337, distance: 284.8
click at [777, 336] on div "close Pay App Purchase Statement Please carefully scroll through and read this …" at bounding box center [769, 392] width 541 height 462
drag, startPoint x: 1039, startPoint y: 365, endPoint x: 1039, endPoint y: 384, distance: 19.0
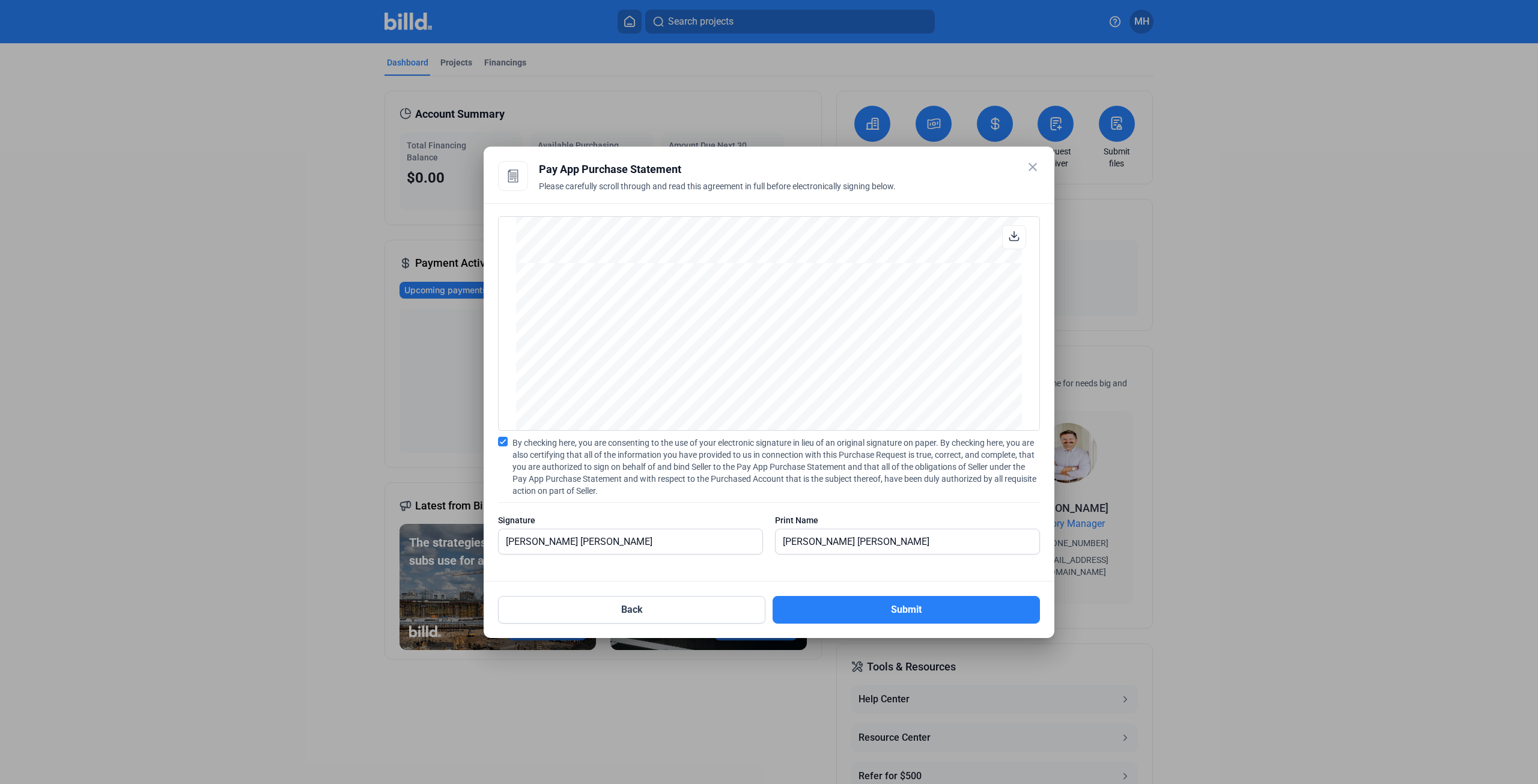
click at [1039, 384] on div "DISCLOSURE STATEMENT This Disclosure Statement is being provided by Billd Excha…" at bounding box center [769, 323] width 541 height 214
click at [910, 606] on button "Submit" at bounding box center [905, 610] width 267 height 28
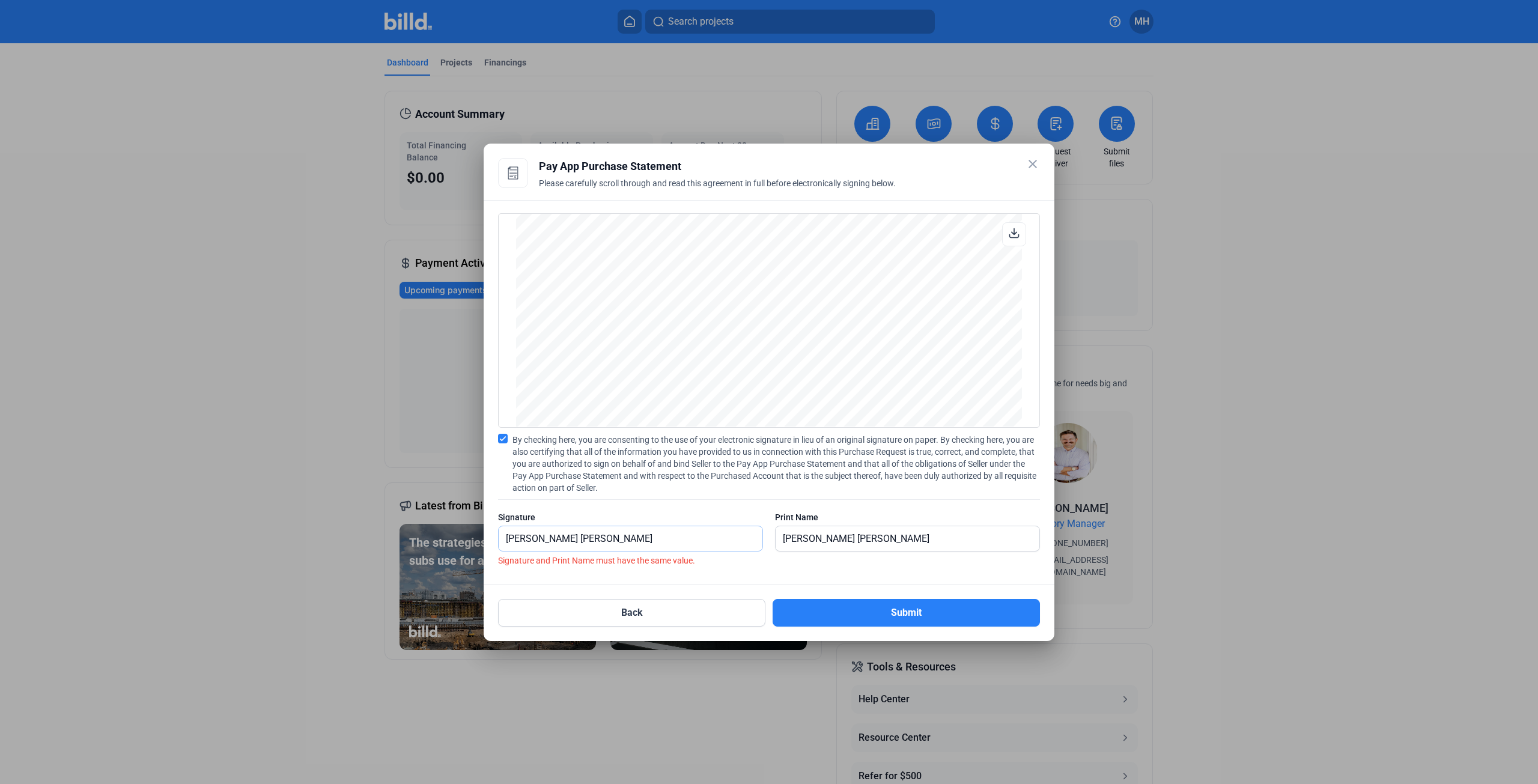
click at [573, 538] on input "[PERSON_NAME] [PERSON_NAME]" at bounding box center [624, 539] width 251 height 24
drag, startPoint x: 575, startPoint y: 537, endPoint x: 325, endPoint y: 536, distance: 250.0
click at [325, 538] on div "close Pay App Advance Details Enter the details below to request a Pay App Adva…" at bounding box center [769, 392] width 1538 height 784
drag, startPoint x: 917, startPoint y: 537, endPoint x: 642, endPoint y: 538, distance: 275.0
click at [642, 538] on div "Signature [PERSON_NAME] [PERSON_NAME] Print Name [PERSON_NAME] [PERSON_NAME]" at bounding box center [769, 537] width 541 height 52
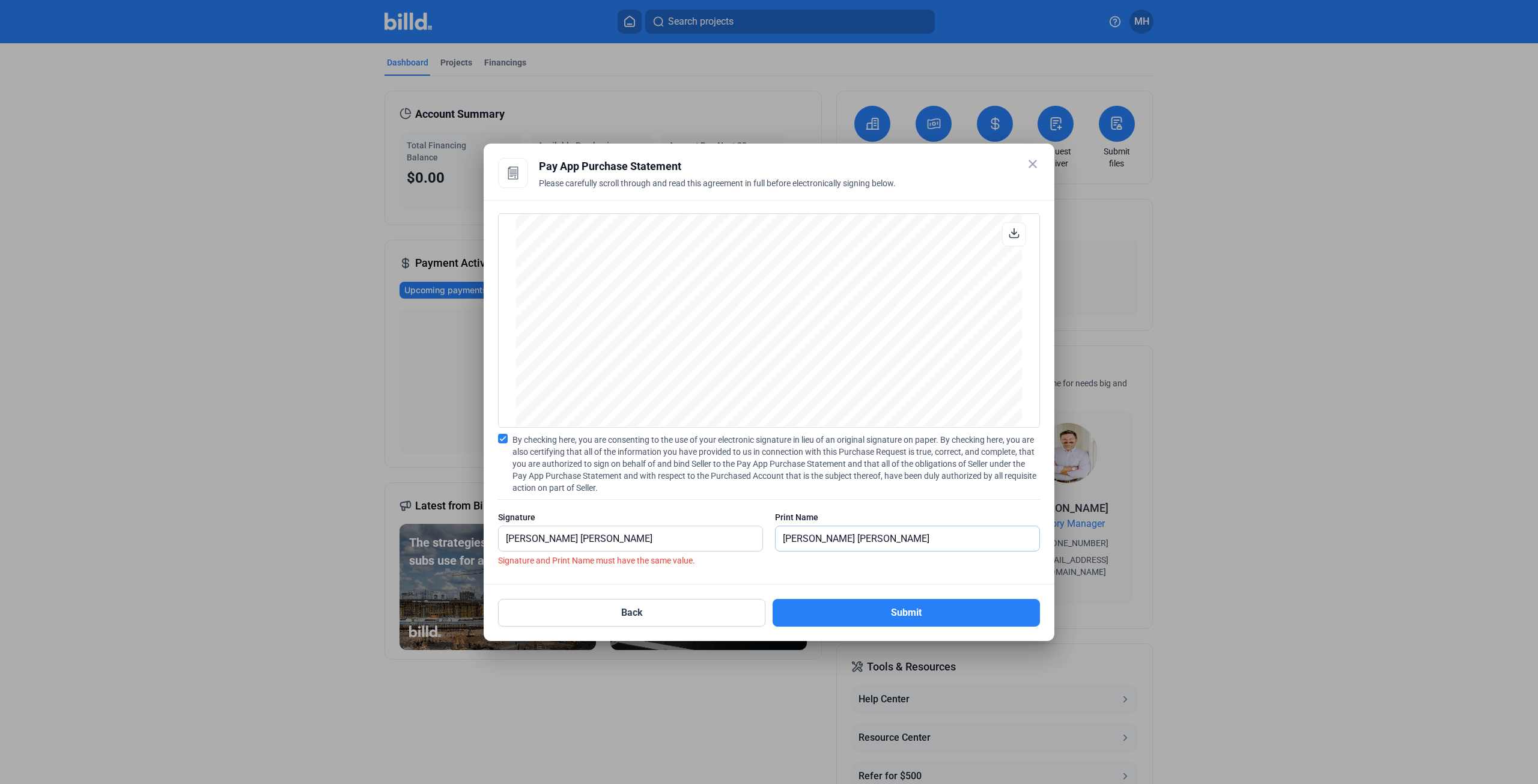
paste input "text"
type input "[PERSON_NAME] [PERSON_NAME]"
click at [864, 607] on button "Submit" at bounding box center [905, 613] width 267 height 28
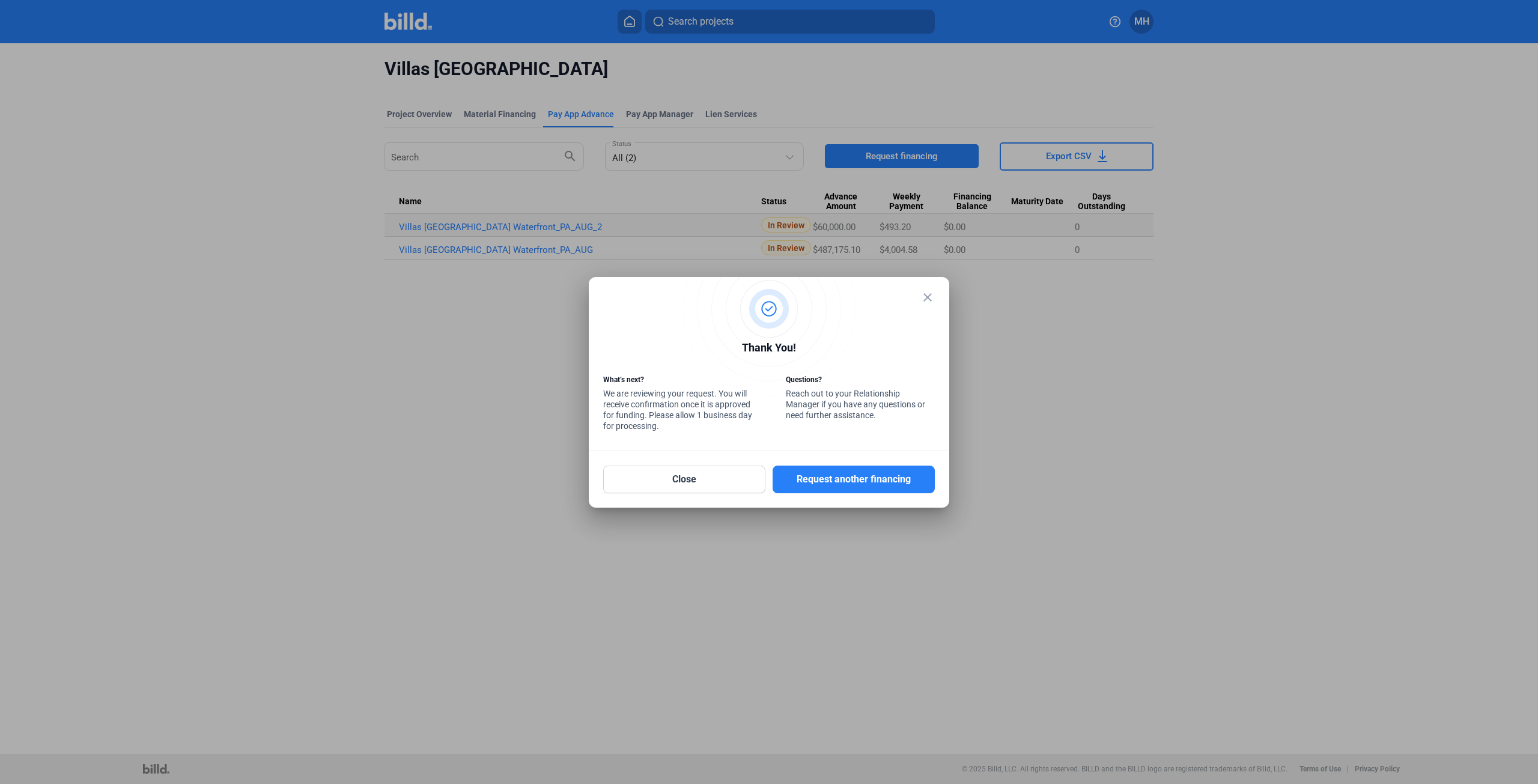
click at [928, 295] on mat-icon "close" at bounding box center [927, 297] width 15 height 15
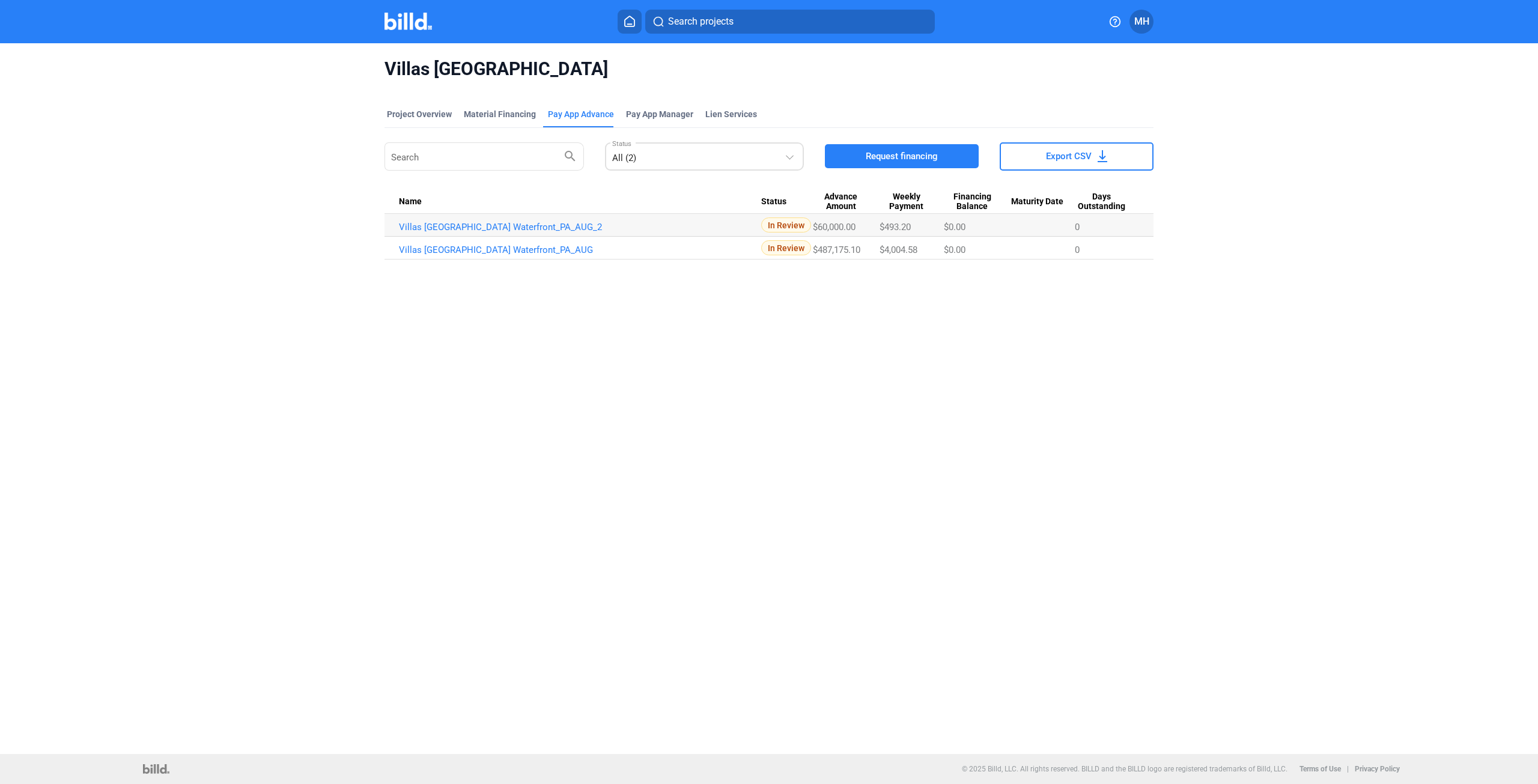
click at [767, 159] on div "All (2)" at bounding box center [698, 155] width 173 height 17
click at [767, 159] on div "All (2) In Review (2) Approved (0) Not Approved (0) Complete (0)" at bounding box center [695, 223] width 186 height 159
drag, startPoint x: 407, startPoint y: 331, endPoint x: 437, endPoint y: 189, distance: 145.1
click at [407, 331] on div at bounding box center [769, 392] width 1538 height 784
